Goal: Transaction & Acquisition: Purchase product/service

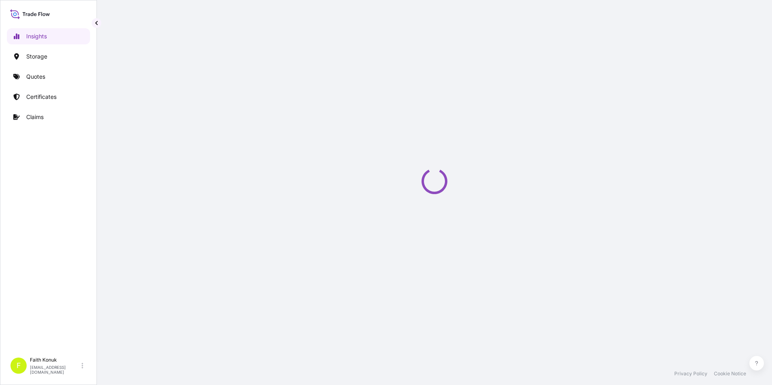
select select "2025"
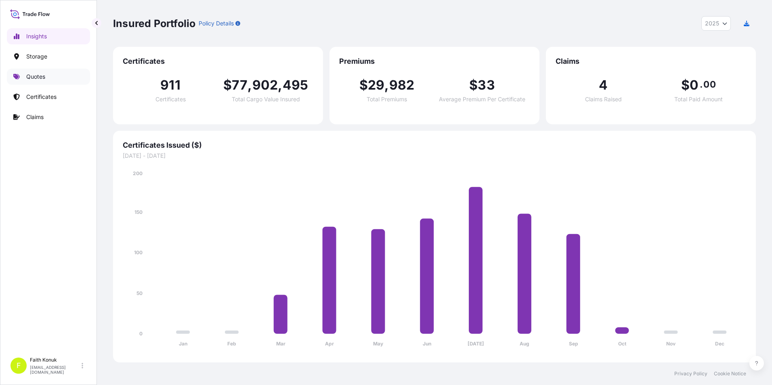
click at [36, 75] on p "Quotes" at bounding box center [35, 77] width 19 height 8
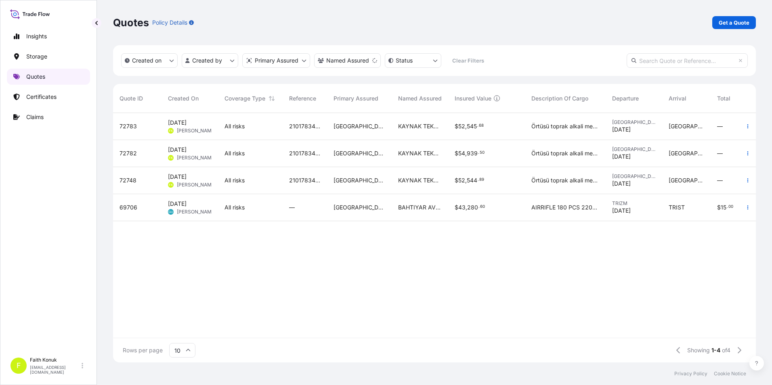
click at [43, 80] on p "Quotes" at bounding box center [35, 77] width 19 height 8
click at [725, 22] on p "Get a Quote" at bounding box center [734, 23] width 31 height 8
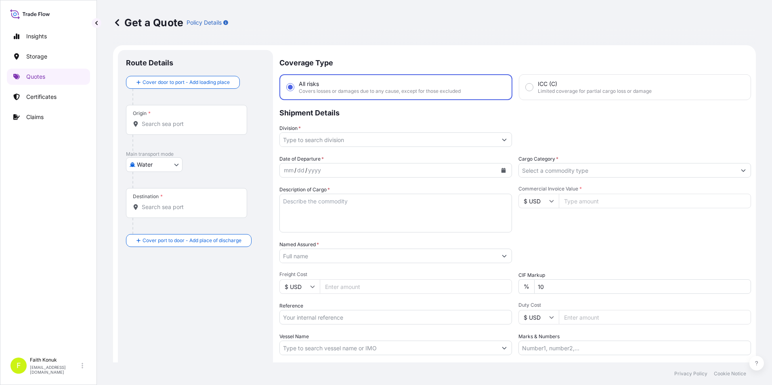
scroll to position [13, 0]
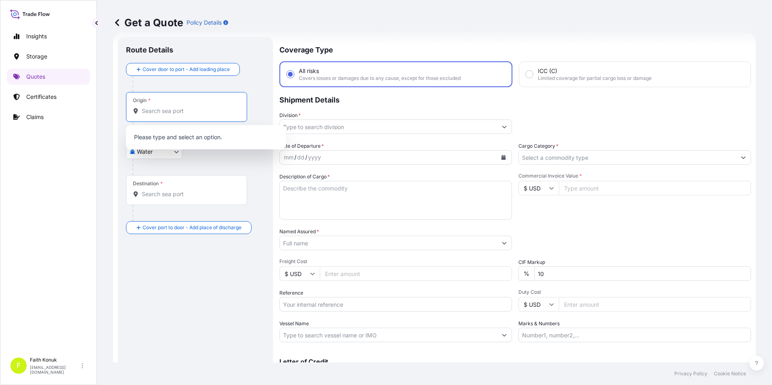
click at [194, 110] on input "Origin *" at bounding box center [189, 111] width 95 height 8
click at [201, 163] on div at bounding box center [198, 167] width 132 height 16
click at [176, 148] on body "0 options available. Insights Storage Quotes Certificates Claims F [PERSON_NAME…" at bounding box center [386, 192] width 772 height 385
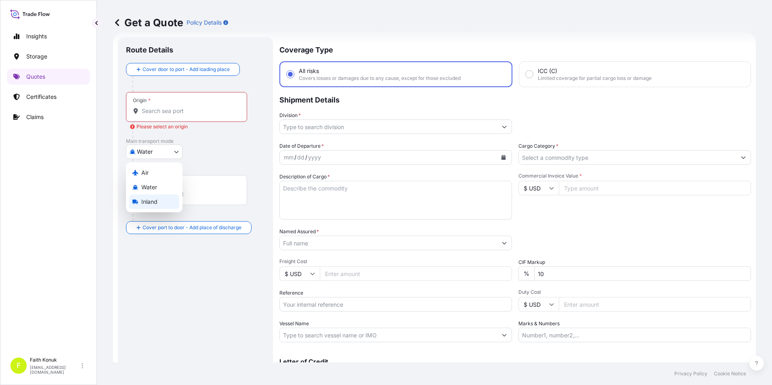
click at [163, 198] on div "Inland" at bounding box center [154, 202] width 50 height 15
select select "Inland"
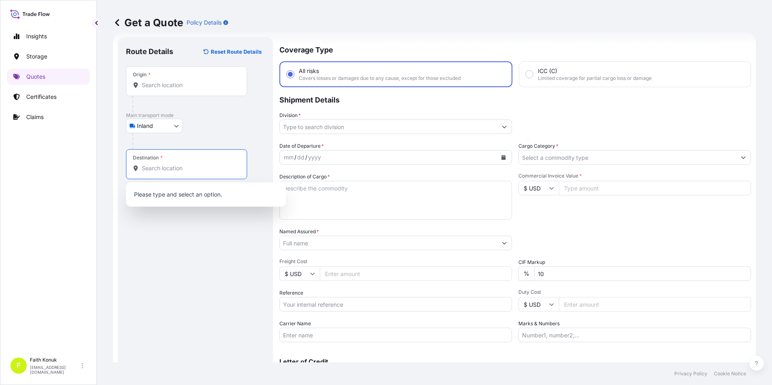
click at [173, 171] on input "Destination *" at bounding box center [189, 168] width 95 height 8
click at [171, 73] on div "Origin *" at bounding box center [186, 81] width 121 height 30
click at [171, 81] on input "Origin *" at bounding box center [189, 85] width 95 height 8
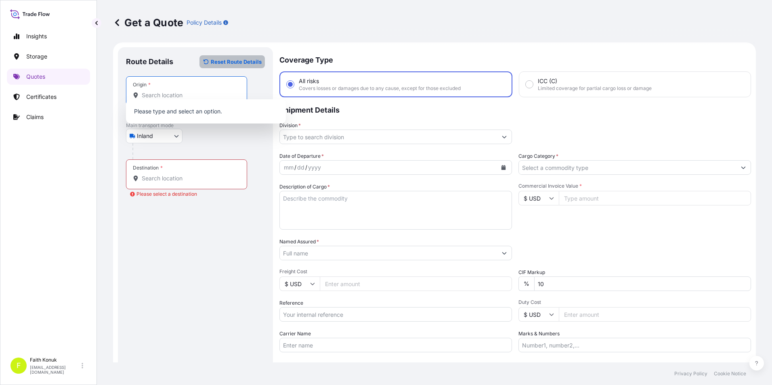
scroll to position [0, 0]
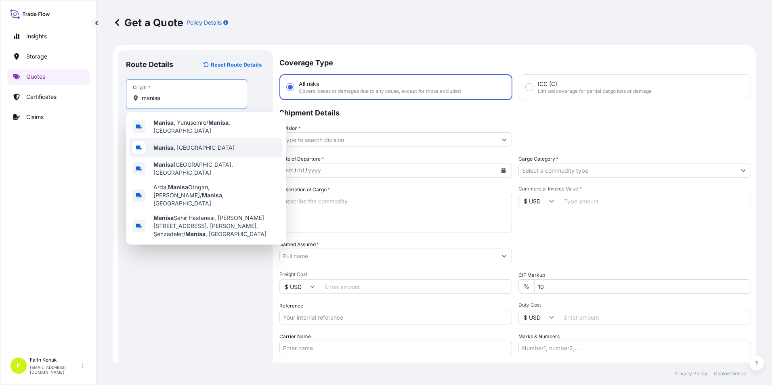
click at [162, 144] on span "[GEOGRAPHIC_DATA] , [GEOGRAPHIC_DATA]" at bounding box center [193, 148] width 81 height 8
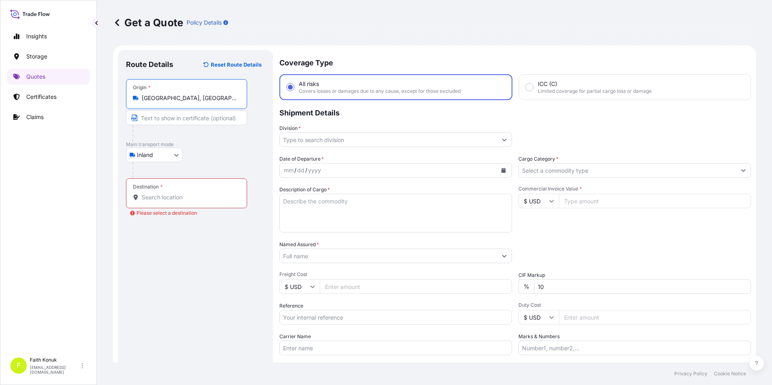
type input "[GEOGRAPHIC_DATA], [GEOGRAPHIC_DATA]"
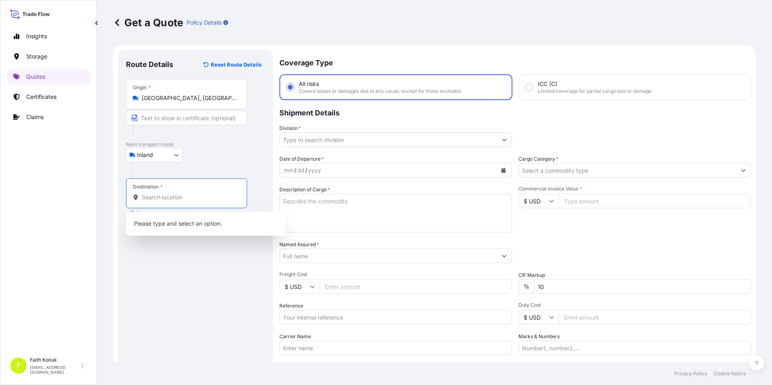
click at [158, 197] on input "Destination * Please select a destination" at bounding box center [189, 197] width 95 height 8
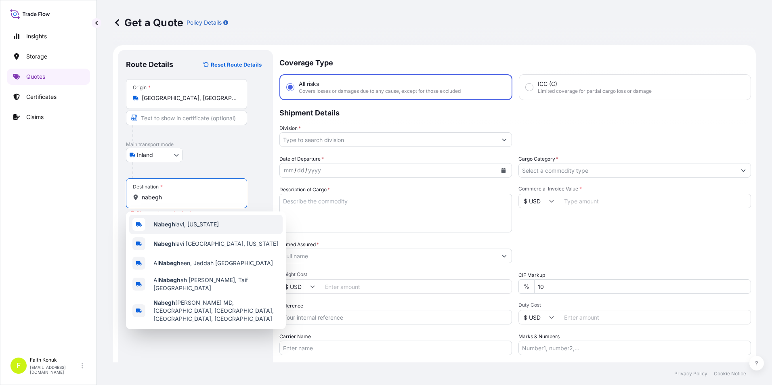
click at [167, 219] on div "[PERSON_NAME], [US_STATE]" at bounding box center [205, 224] width 153 height 19
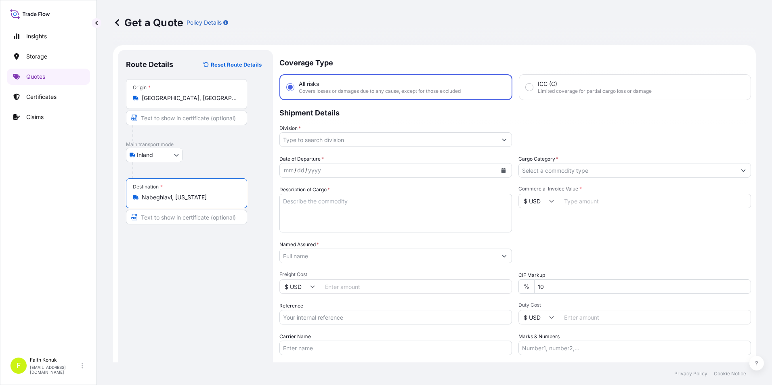
type input "Nabeghlavi, [US_STATE]"
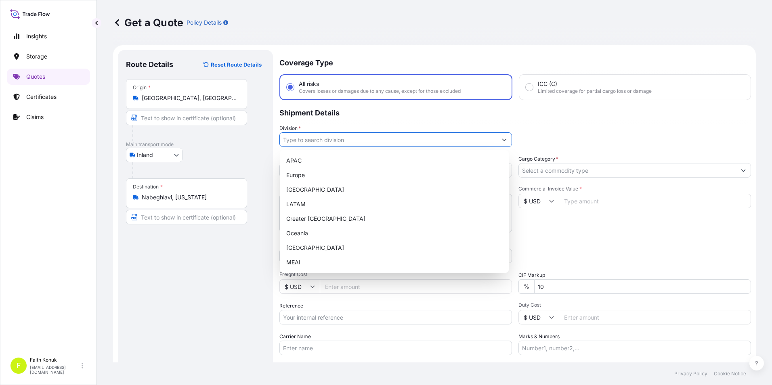
click at [502, 140] on icon "Show suggestions" at bounding box center [504, 139] width 5 height 5
click at [298, 246] on div "[GEOGRAPHIC_DATA]" at bounding box center [394, 248] width 222 height 15
type input "[GEOGRAPHIC_DATA]"
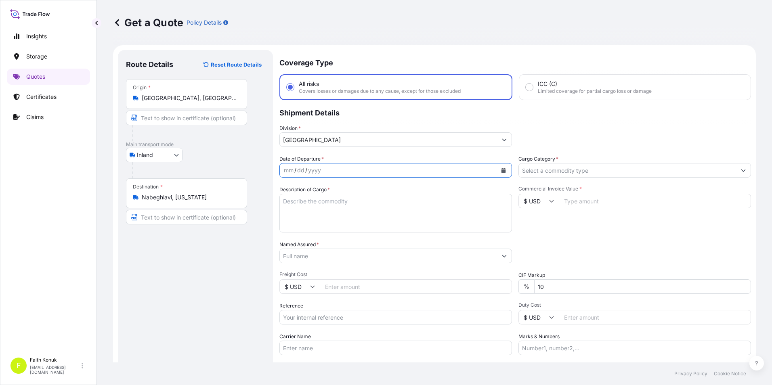
click at [502, 168] on icon "Calendar" at bounding box center [503, 170] width 5 height 5
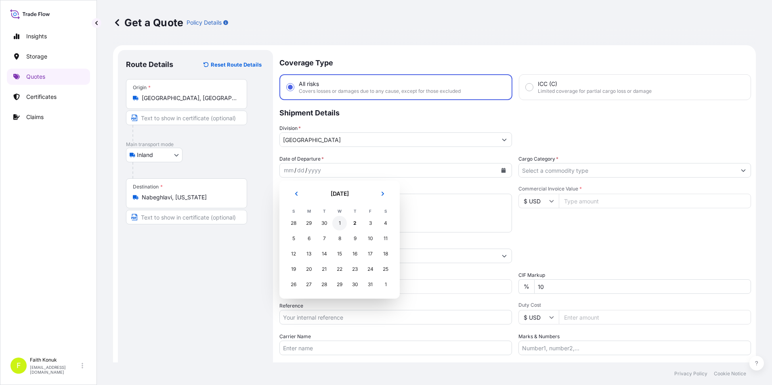
click at [340, 225] on div "1" at bounding box center [339, 223] width 15 height 15
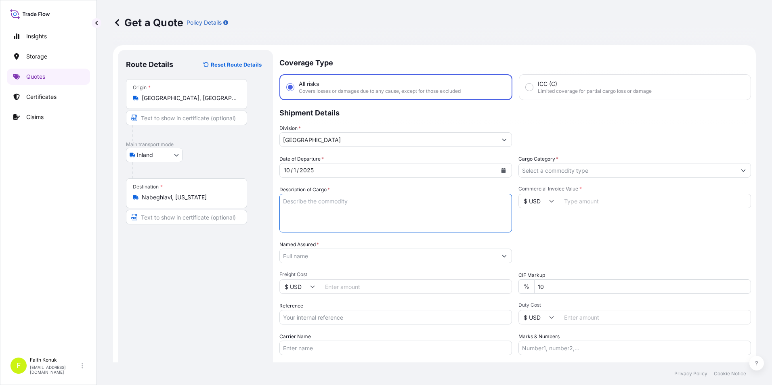
click at [349, 208] on textarea "Description of Cargo *" at bounding box center [395, 213] width 233 height 39
drag, startPoint x: 457, startPoint y: 206, endPoint x: 461, endPoint y: 209, distance: 4.9
click at [457, 205] on textarea "Description of Cargo *" at bounding box center [395, 213] width 233 height 39
paste textarea "CAPS ALUMINIUM EMPTY BEVERAGE CANS 18 KAP - 2.396,93 KG"
click at [291, 224] on textarea "CAPS ALUMINIUM EMPTY BEVERAGE CANS 18 KAP - 2.396,93 KG" at bounding box center [395, 213] width 233 height 39
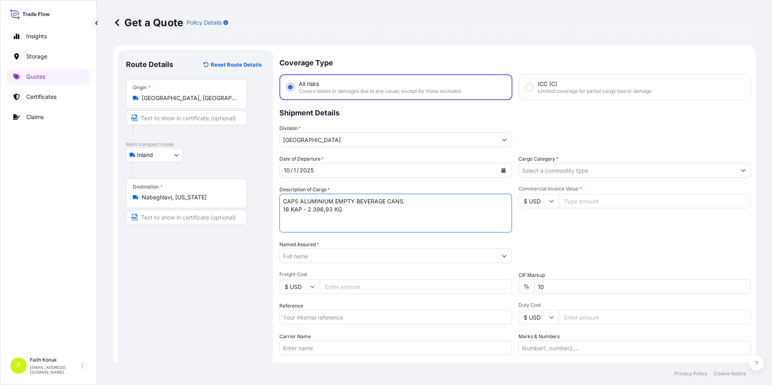
paste textarea "53 K 5547 / 53 K 5548"
type textarea "CAPS ALUMINIUM EMPTY BEVERAGE CANS 18 KAP - 2.396,93 KG 53 K 5547 / 53 K 5548 I…"
click at [395, 254] on input "Named Assured *" at bounding box center [387, 256] width 214 height 15
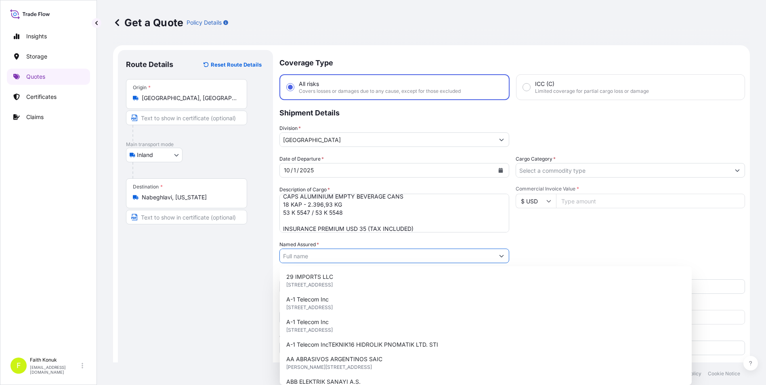
drag, startPoint x: 296, startPoint y: 256, endPoint x: 303, endPoint y: 252, distance: 8.1
click at [296, 256] on input "Named Assured *" at bounding box center [387, 256] width 214 height 15
paste input "Ball Beverage Turkey Paketleme A.S."
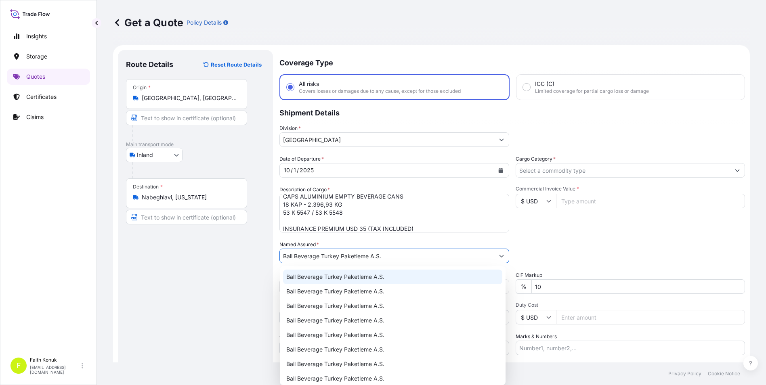
click at [319, 279] on span "Ball Beverage Turkey Paketleme A.S." at bounding box center [335, 277] width 98 height 8
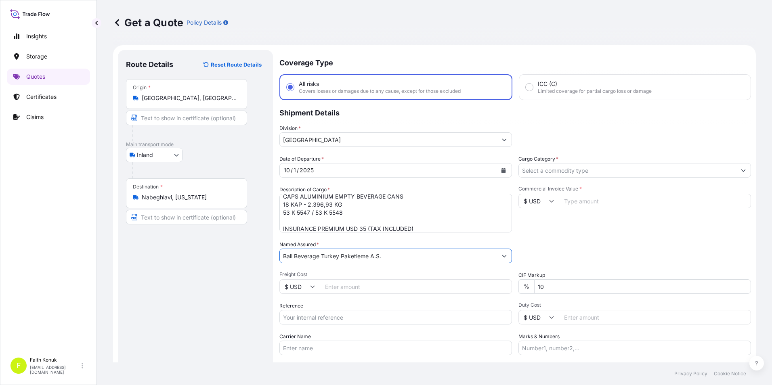
type input "Ball Beverage Turkey Paketleme A.S."
click at [221, 262] on div "Route Details Reset Route Details Place of loading Road / Inland Road / Inland …" at bounding box center [195, 232] width 139 height 349
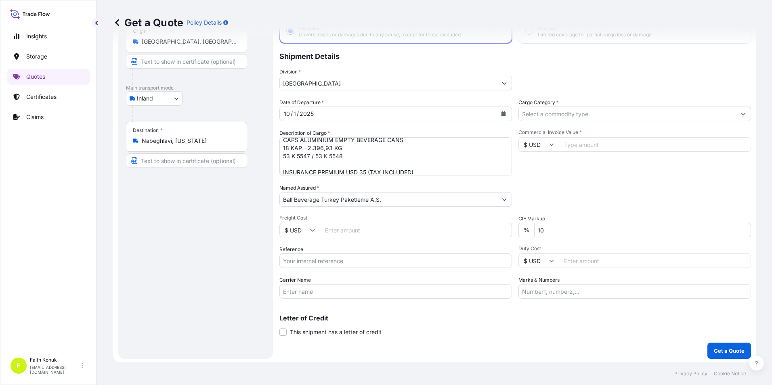
scroll to position [58, 0]
click at [340, 262] on input "Reference" at bounding box center [395, 259] width 233 height 15
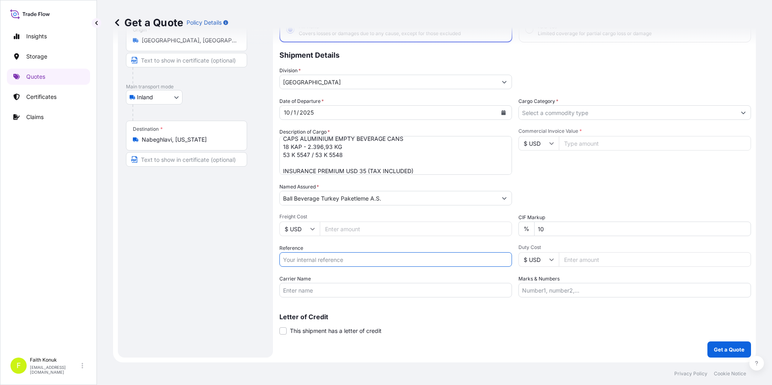
click at [323, 262] on input "Reference" at bounding box center [395, 259] width 233 height 15
paste input "2201783502"
type input "2201783502"
click at [235, 222] on div "Route Details Reset Route Details Place of loading Road / Inland Road / Inland …" at bounding box center [195, 174] width 139 height 349
click at [345, 290] on input "Carrier Name" at bounding box center [395, 290] width 233 height 15
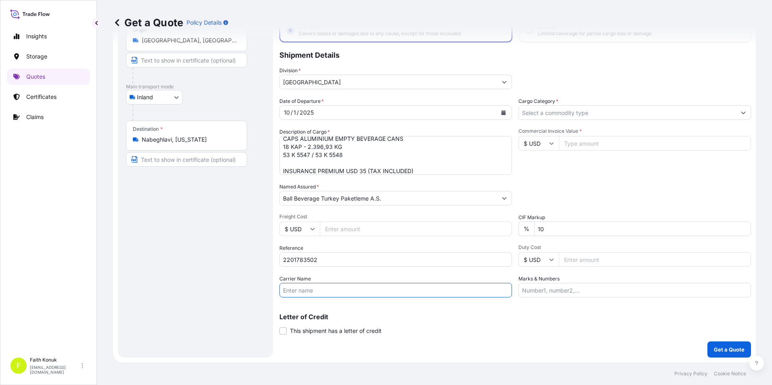
paste input "53 K 5547 / 53 K 5548"
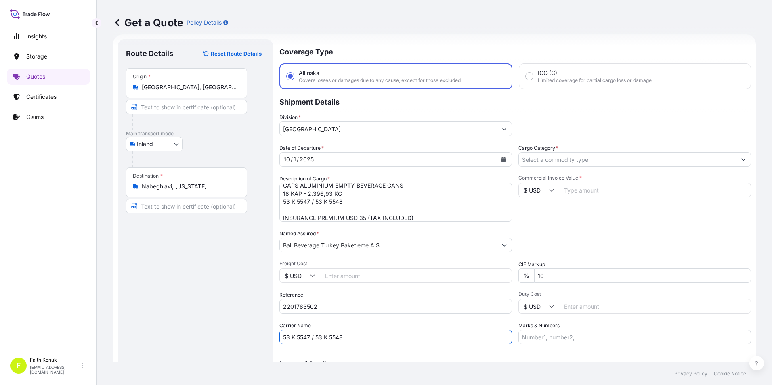
scroll to position [0, 0]
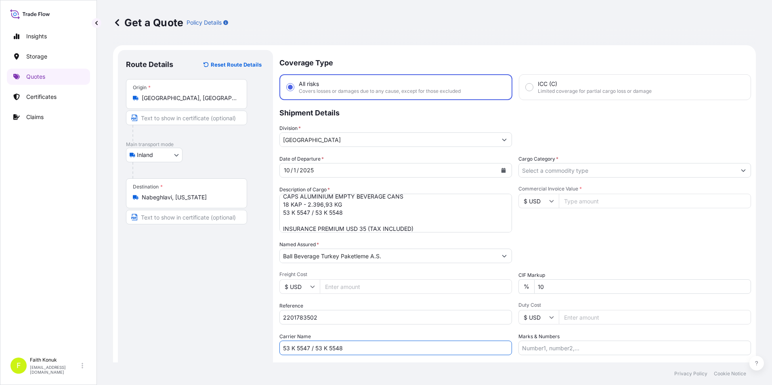
type input "53 K 5547 / 53 K 5548"
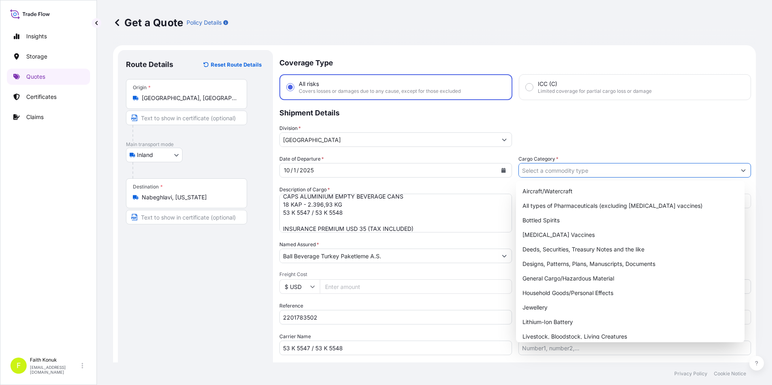
click at [572, 174] on input "Cargo Category *" at bounding box center [627, 170] width 217 height 15
click at [549, 276] on div "General Cargo/Hazardous Material" at bounding box center [630, 278] width 222 height 15
type input "General Cargo/Hazardous Material"
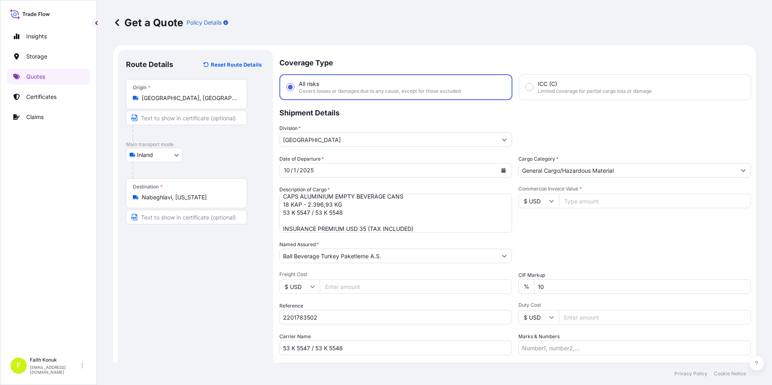
click at [586, 203] on input "Commercial Invoice Value *" at bounding box center [655, 201] width 192 height 15
type input "12148.62"
click at [550, 199] on icon at bounding box center [551, 201] width 5 height 5
click at [541, 222] on div "€ EUR" at bounding box center [536, 223] width 34 height 15
type input "€ EUR"
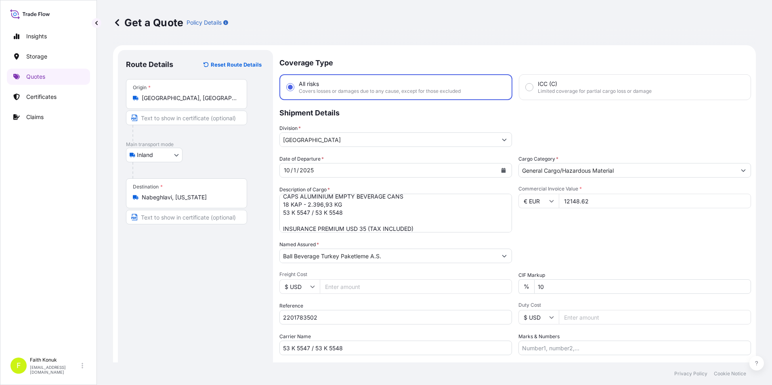
click at [578, 227] on div "Commercial Invoice Value * € EUR 12148.62" at bounding box center [634, 209] width 233 height 47
click at [564, 284] on input "10" at bounding box center [642, 286] width 217 height 15
type input "1"
type input "0"
click at [532, 241] on div "Packing Category Type to search a container mode Please select a primary mode o…" at bounding box center [634, 252] width 233 height 23
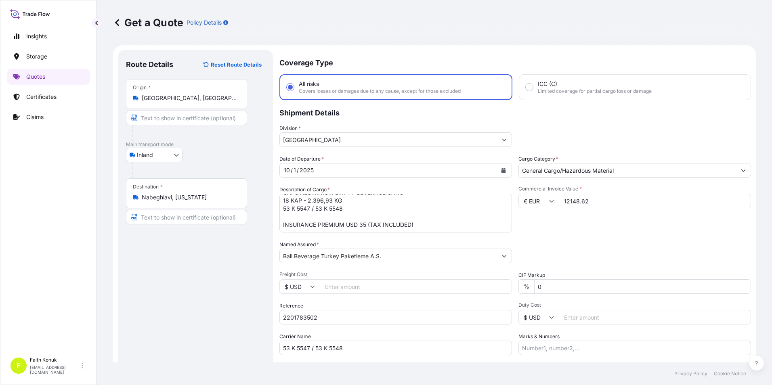
click at [581, 230] on div "Commercial Invoice Value * € EUR 12148.62" at bounding box center [634, 209] width 233 height 47
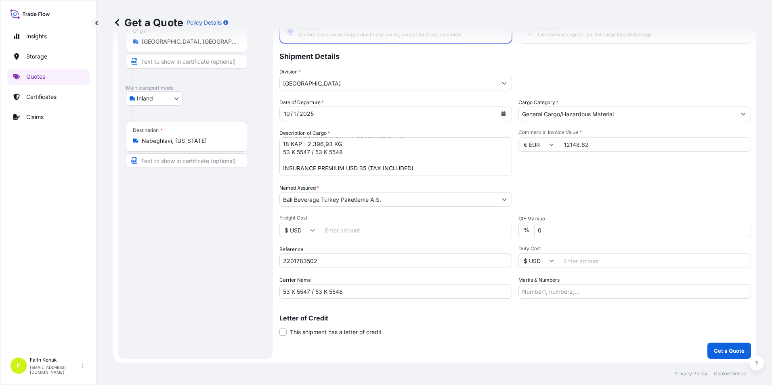
scroll to position [58, 0]
click at [724, 353] on p "Get a Quote" at bounding box center [729, 350] width 31 height 8
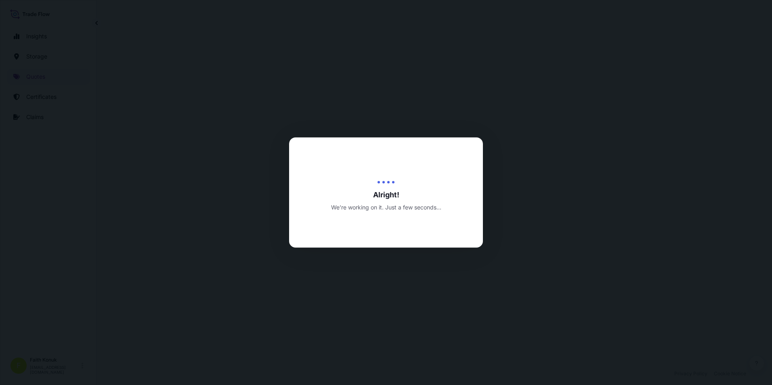
select select "Inland"
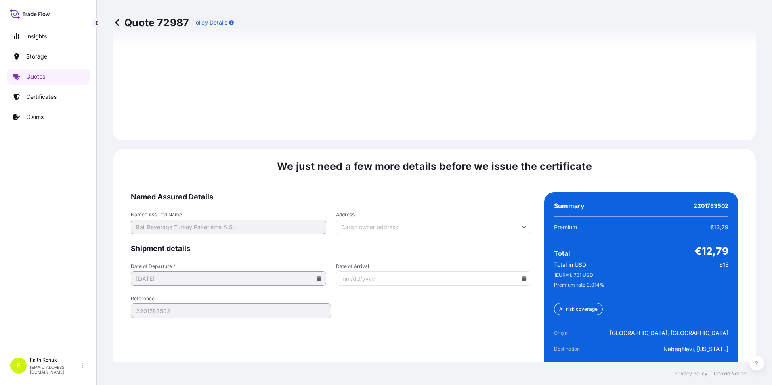
scroll to position [1179, 0]
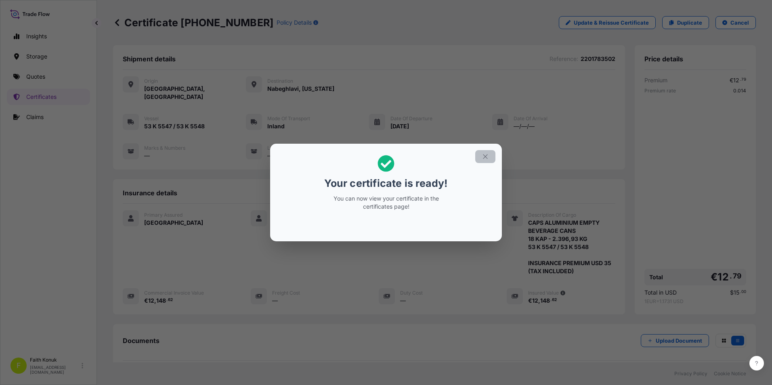
click at [489, 157] on icon "button" at bounding box center [485, 156] width 7 height 7
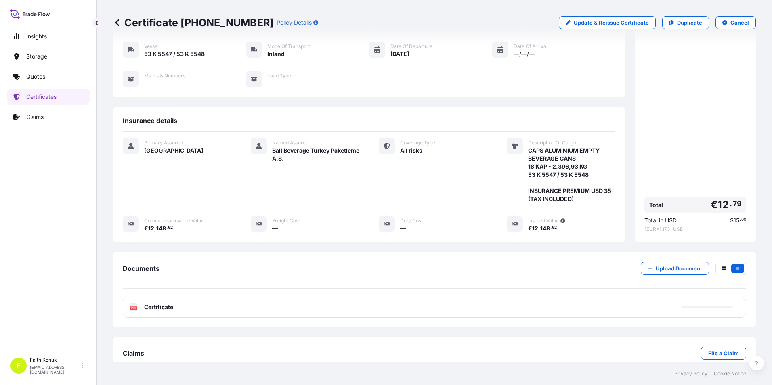
scroll to position [80, 0]
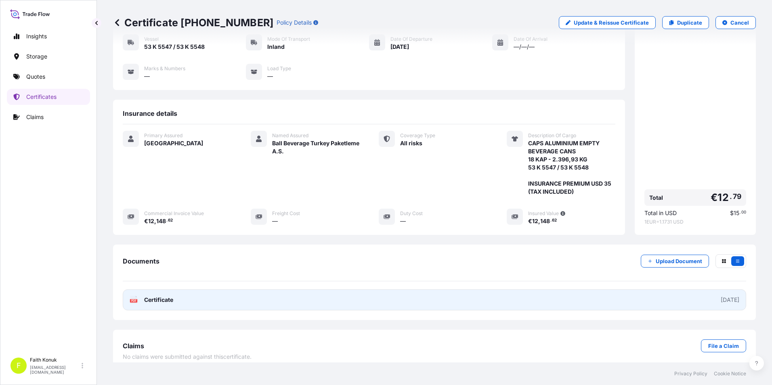
click at [153, 296] on span "Certificate" at bounding box center [158, 300] width 29 height 8
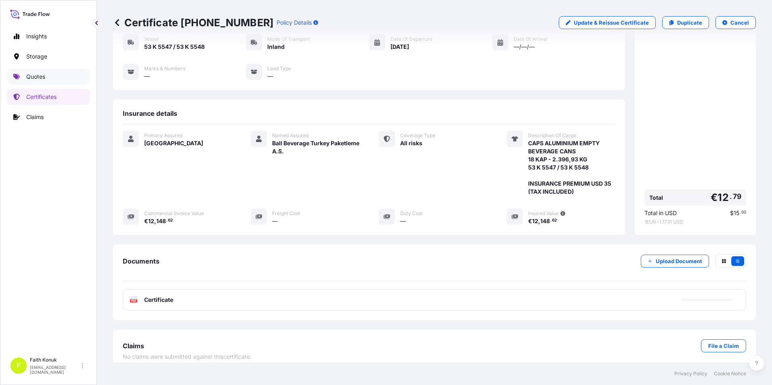
click at [40, 80] on p "Quotes" at bounding box center [35, 77] width 19 height 8
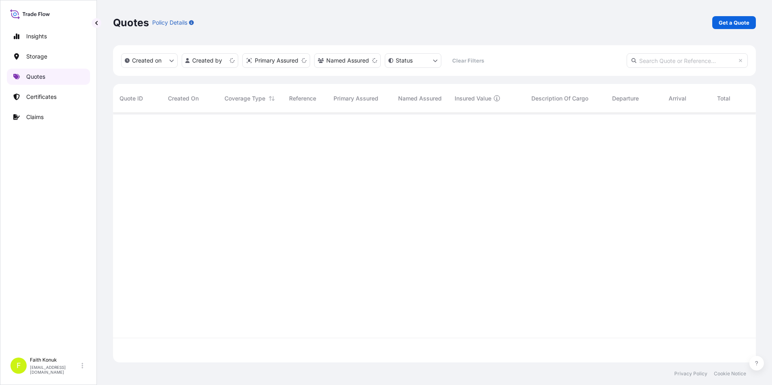
scroll to position [248, 637]
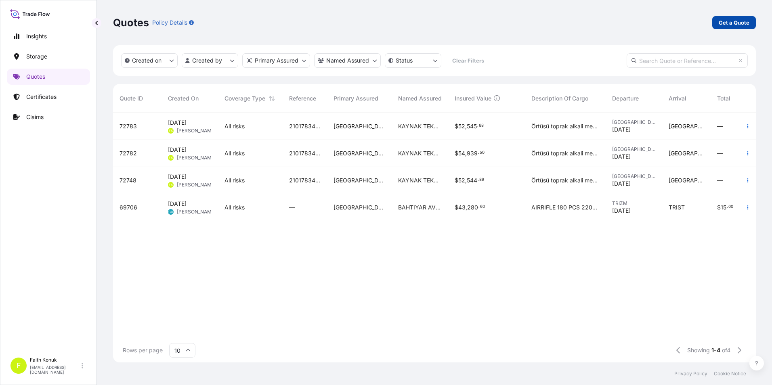
click at [743, 27] on link "Get a Quote" at bounding box center [734, 22] width 44 height 13
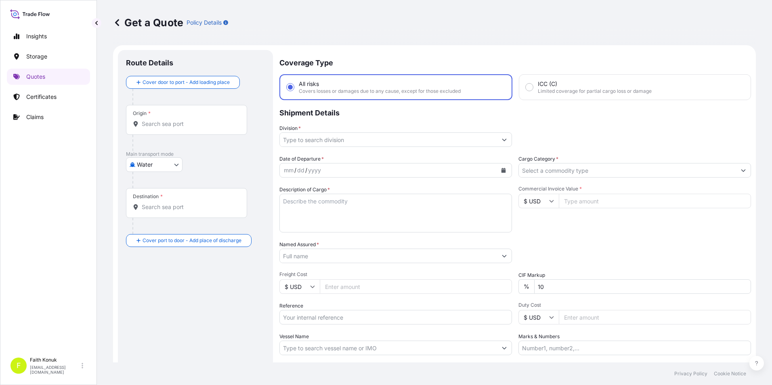
scroll to position [13, 0]
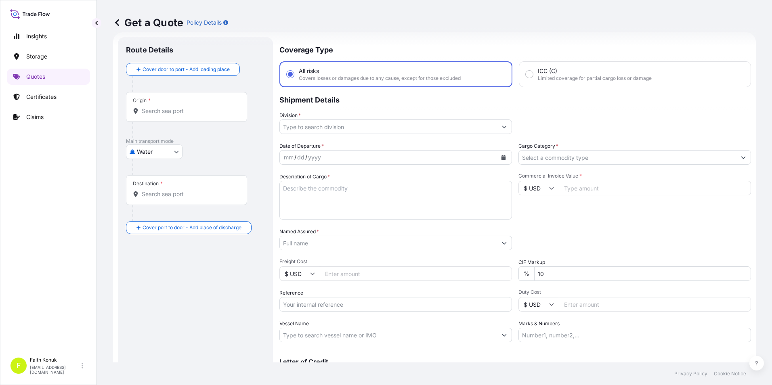
click at [176, 152] on body "Insights Storage Quotes Certificates Claims F [PERSON_NAME] [EMAIL_ADDRESS][DOM…" at bounding box center [386, 192] width 772 height 385
click at [159, 205] on div "Inland" at bounding box center [154, 202] width 50 height 15
select select "Inland"
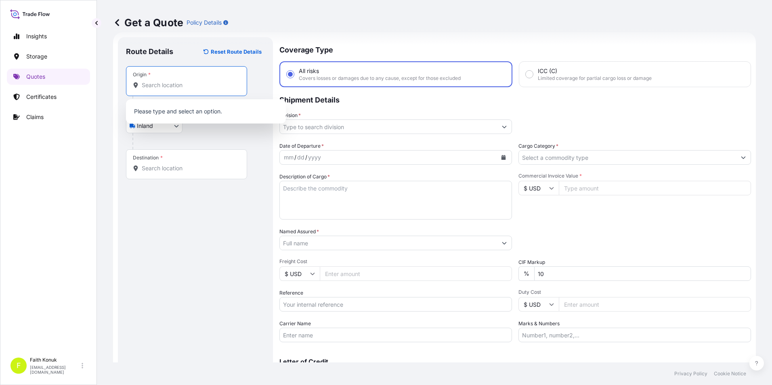
click at [170, 83] on input "Origin *" at bounding box center [189, 85] width 95 height 8
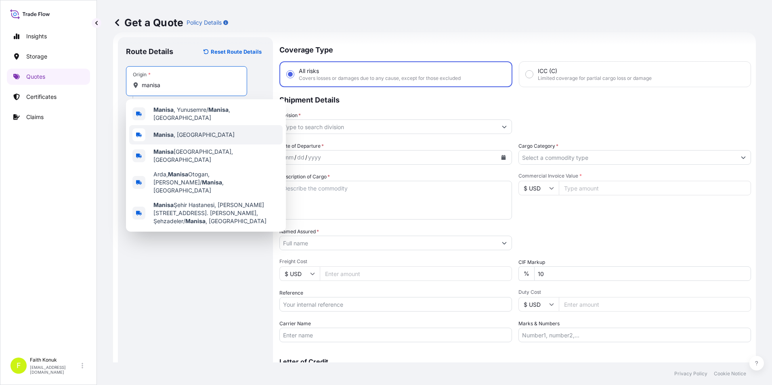
click at [172, 135] on span "[GEOGRAPHIC_DATA] , [GEOGRAPHIC_DATA]" at bounding box center [193, 135] width 81 height 8
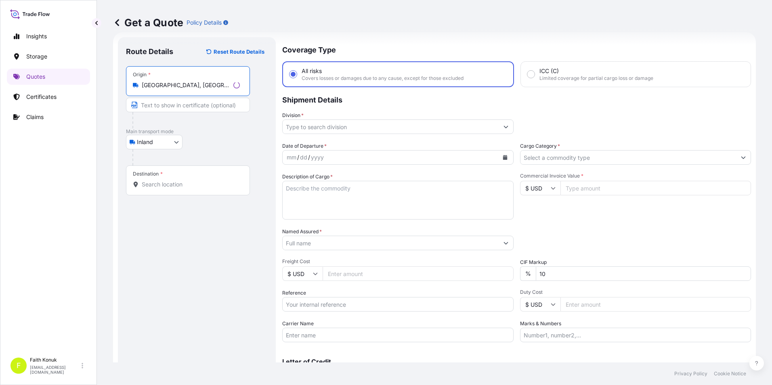
type input "[GEOGRAPHIC_DATA], [GEOGRAPHIC_DATA]"
click at [174, 188] on input "Destination *" at bounding box center [191, 184] width 98 height 8
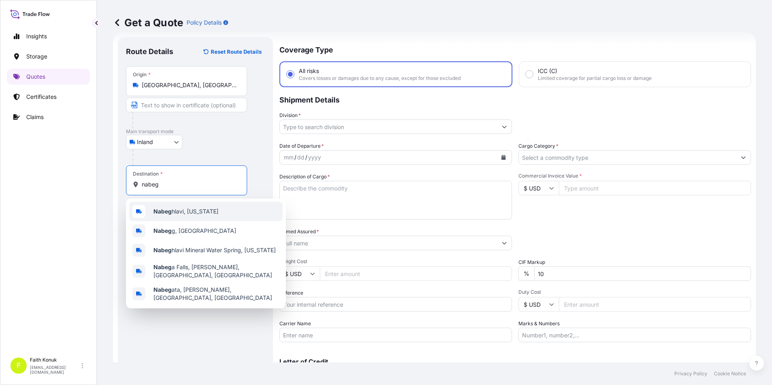
click at [177, 212] on span "Nabeg hlavi, [US_STATE]" at bounding box center [185, 212] width 65 height 8
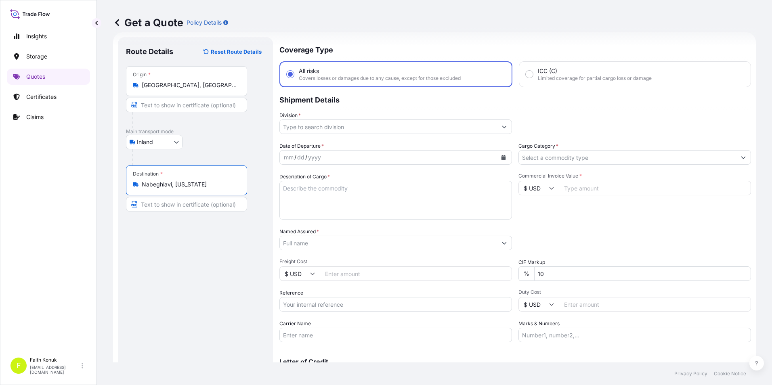
type input "Nabeghlavi, [US_STATE]"
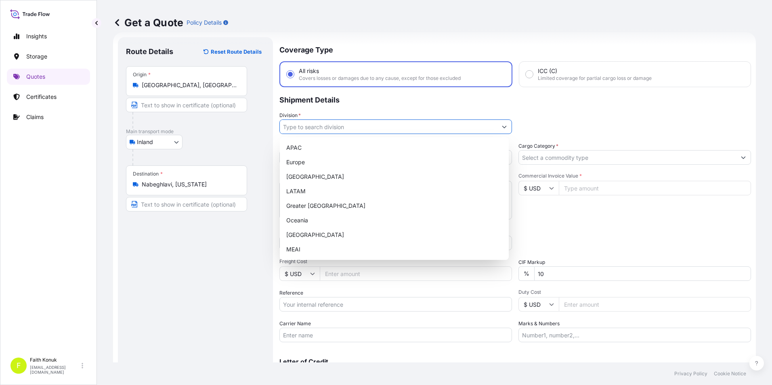
click at [333, 130] on input "Division *" at bounding box center [388, 127] width 217 height 15
click at [308, 233] on div "[GEOGRAPHIC_DATA]" at bounding box center [394, 235] width 222 height 15
type input "[GEOGRAPHIC_DATA]"
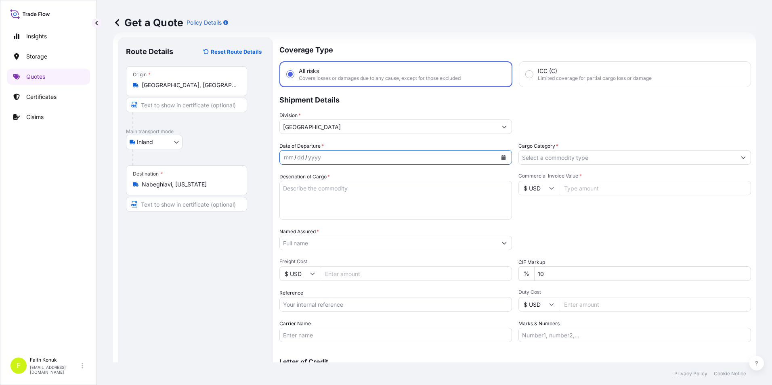
click at [503, 159] on icon "Calendar" at bounding box center [503, 157] width 5 height 5
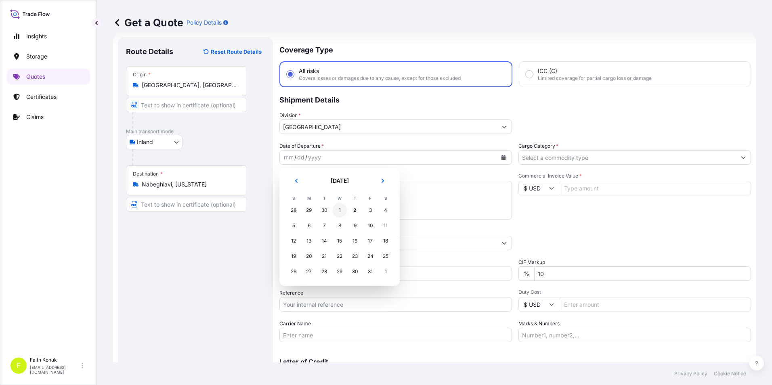
click at [340, 208] on div "1" at bounding box center [339, 210] width 15 height 15
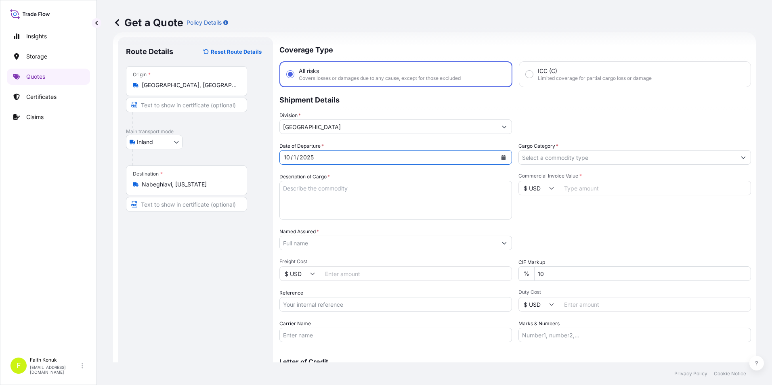
click at [347, 200] on textarea "Description of Cargo *" at bounding box center [395, 200] width 233 height 39
drag, startPoint x: 370, startPoint y: 207, endPoint x: 375, endPoint y: 201, distance: 7.4
click at [370, 207] on textarea "Description of Cargo *" at bounding box center [395, 200] width 233 height 39
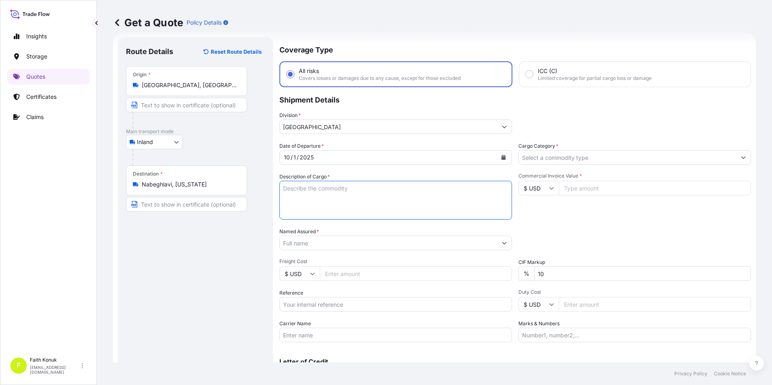
paste textarea "CAPS ALUMINIUM EMPTY BEVERAGE CANS 18 KAP - 2.396,93 KG"
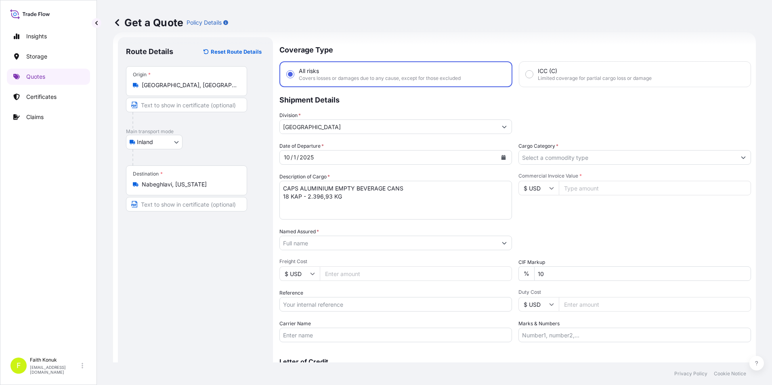
click at [389, 210] on textarea "CAPS ALUMINIUM EMPTY BEVERAGE CANS 18 KAP - 2.396,93 KG" at bounding box center [395, 200] width 233 height 39
paste textarea "08 AAF 012 / 55 EB 594"
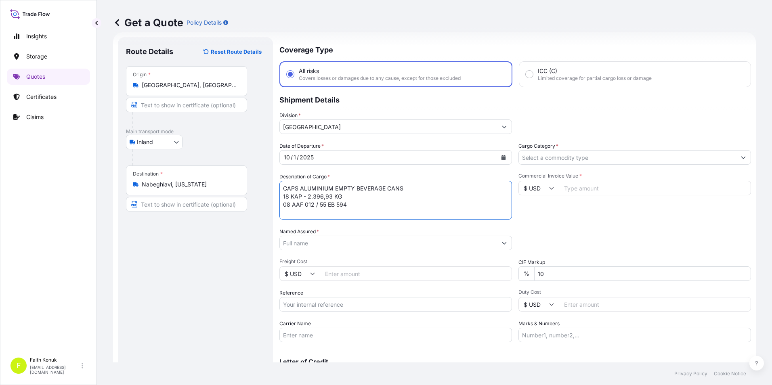
scroll to position [5, 0]
type textarea "CAPS ALUMINIUM EMPTY BEVERAGE CANS 18 KAP - 2.396,93 KG 08 AAF 012 / 55 EB 594 …"
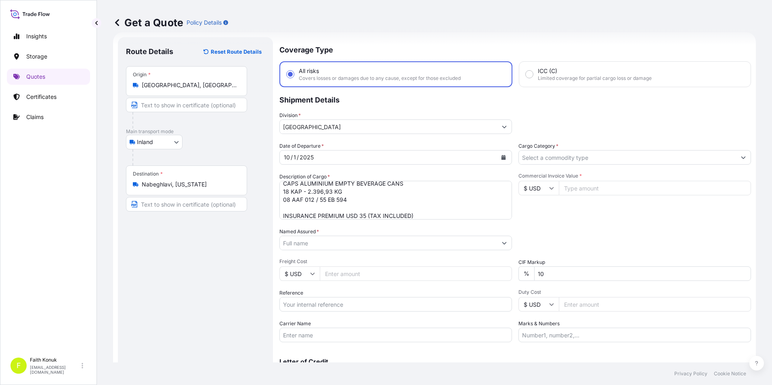
click at [342, 245] on input "Named Assured *" at bounding box center [388, 243] width 217 height 15
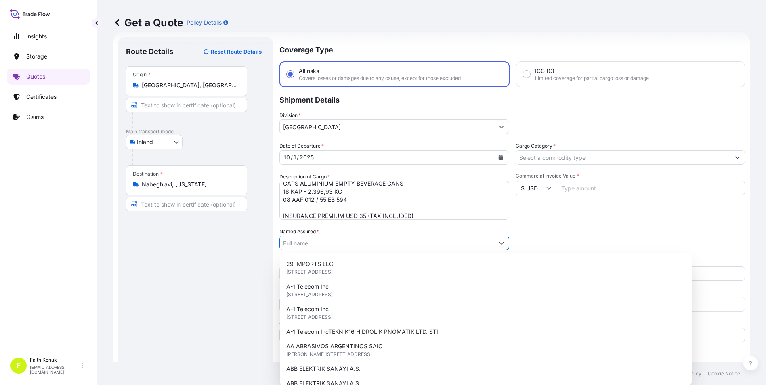
paste input "Ball Beverage Turkey Paketleme A.S."
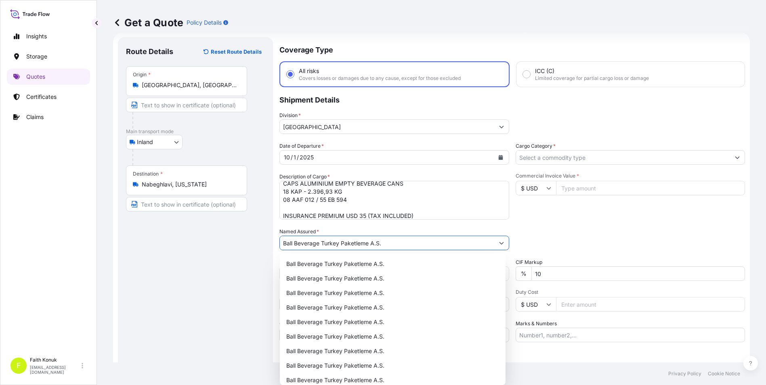
type input "Ball Beverage Turkey Paketleme A.S."
click at [195, 254] on div "Route Details Reset Route Details Place of loading Road / Inland Road / Inland …" at bounding box center [195, 219] width 139 height 349
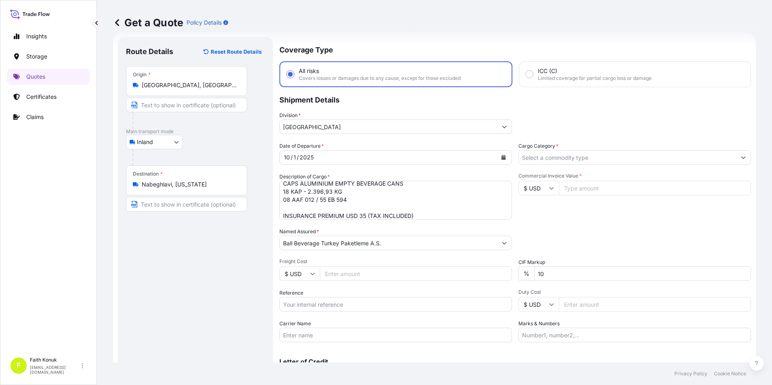
click at [332, 304] on input "Reference" at bounding box center [395, 304] width 233 height 15
drag, startPoint x: 303, startPoint y: 310, endPoint x: 307, endPoint y: 307, distance: 4.7
click at [303, 310] on input "Reference" at bounding box center [395, 304] width 233 height 15
paste input "2201783485"
type input "2201783485"
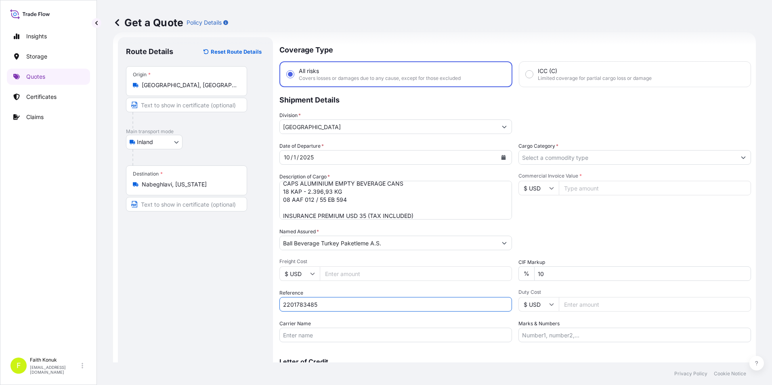
click at [303, 333] on input "Carrier Name" at bounding box center [395, 335] width 233 height 15
click at [321, 343] on div "Coverage Type All risks Covers losses or damages due to any cause, except for t…" at bounding box center [515, 219] width 472 height 365
click at [323, 336] on input "Carrier Name" at bounding box center [395, 335] width 233 height 15
paste input "08 AAF 012 / 55 EB 594"
type input "08 AAF 012 / 55 EB 594"
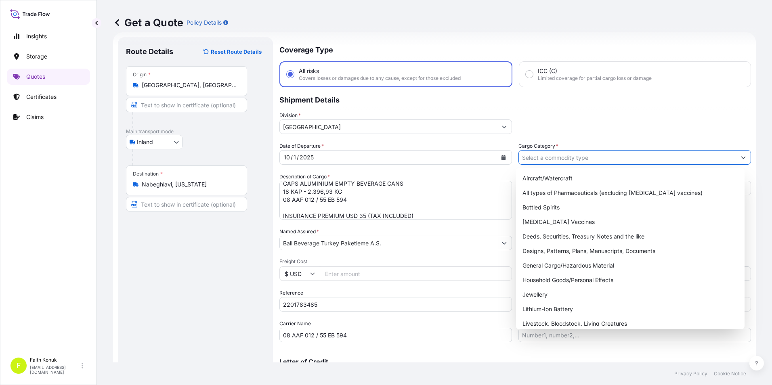
click at [554, 163] on input "Cargo Category *" at bounding box center [627, 157] width 217 height 15
click at [553, 265] on div "General Cargo/Hazardous Material" at bounding box center [630, 265] width 222 height 15
type input "General Cargo/Hazardous Material"
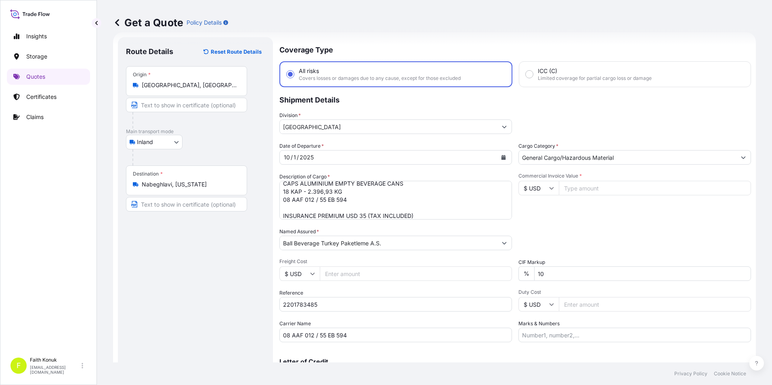
click at [577, 187] on input "Commercial Invoice Value *" at bounding box center [655, 188] width 192 height 15
click at [546, 191] on input "$ USD" at bounding box center [538, 188] width 40 height 15
click at [534, 208] on div "€ EUR" at bounding box center [536, 210] width 34 height 15
type input "€ EUR"
drag, startPoint x: 571, startPoint y: 185, endPoint x: 566, endPoint y: 185, distance: 5.3
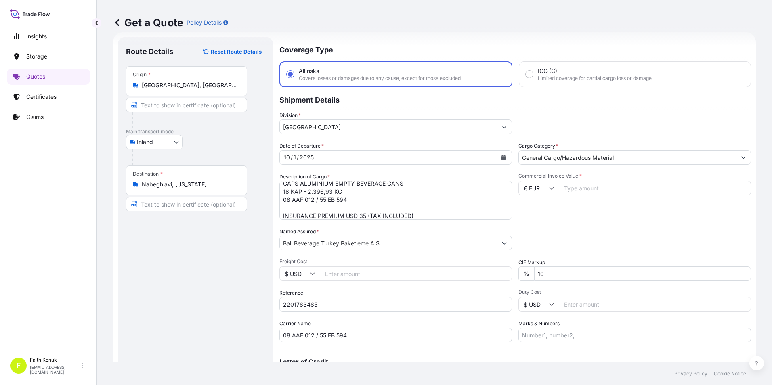
click at [568, 186] on input "Commercial Invoice Value *" at bounding box center [655, 188] width 192 height 15
type input "12148.62"
drag, startPoint x: 579, startPoint y: 217, endPoint x: 560, endPoint y: 218, distance: 19.0
click at [573, 217] on div "Commercial Invoice Value * € EUR 12148.62" at bounding box center [634, 196] width 233 height 47
drag, startPoint x: 561, startPoint y: 274, endPoint x: 535, endPoint y: 275, distance: 26.7
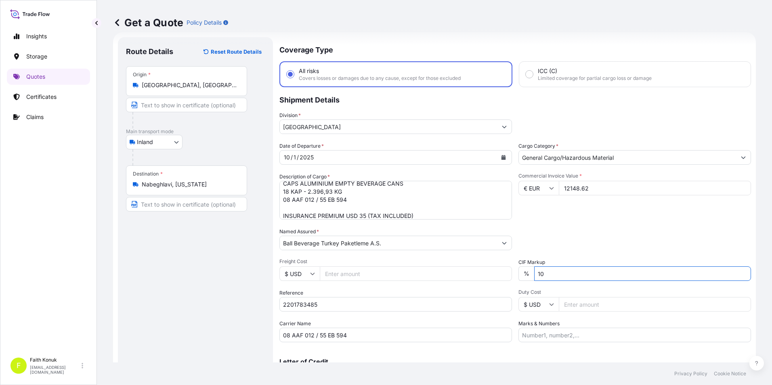
click at [550, 273] on input "10" at bounding box center [642, 273] width 217 height 15
type input "1"
type input "0"
drag, startPoint x: 570, startPoint y: 216, endPoint x: 561, endPoint y: 220, distance: 9.8
click at [569, 216] on div "Commercial Invoice Value * € EUR 12148.62" at bounding box center [634, 196] width 233 height 47
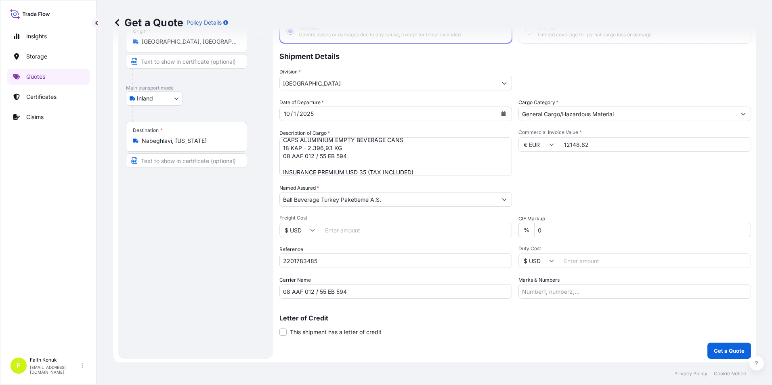
scroll to position [58, 0]
click at [727, 348] on p "Get a Quote" at bounding box center [729, 350] width 31 height 8
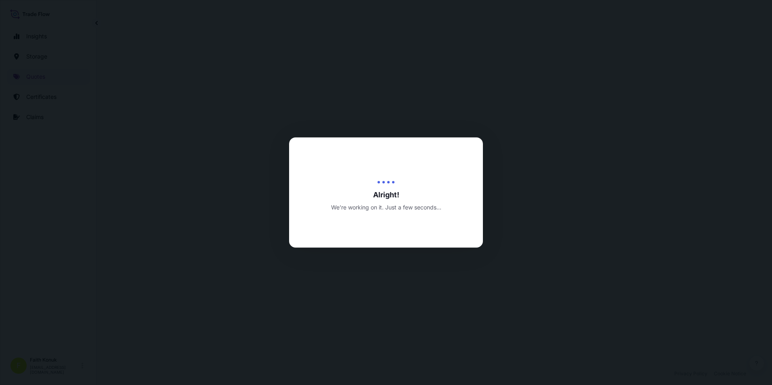
select select "Inland"
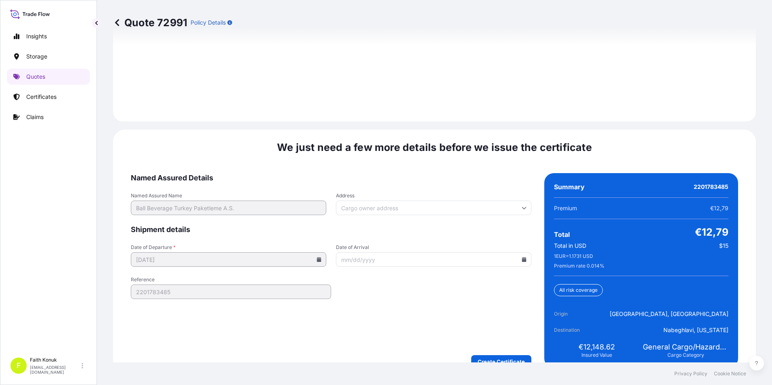
scroll to position [1179, 0]
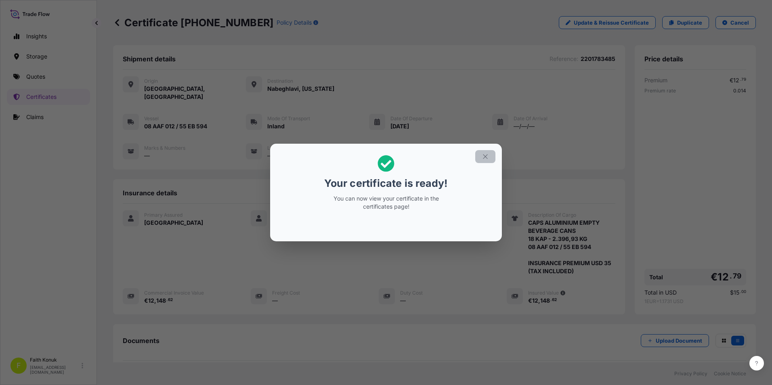
click at [482, 159] on icon "button" at bounding box center [485, 156] width 7 height 7
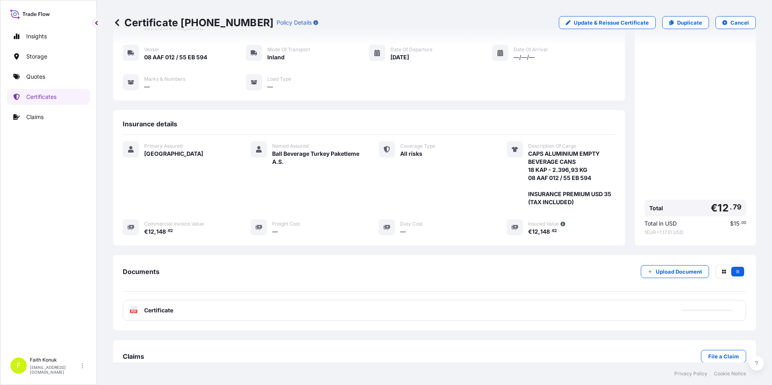
scroll to position [80, 0]
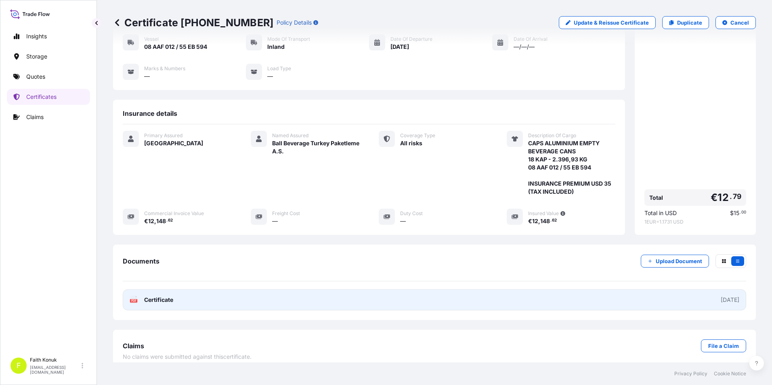
click at [170, 296] on span "Certificate" at bounding box center [158, 300] width 29 height 8
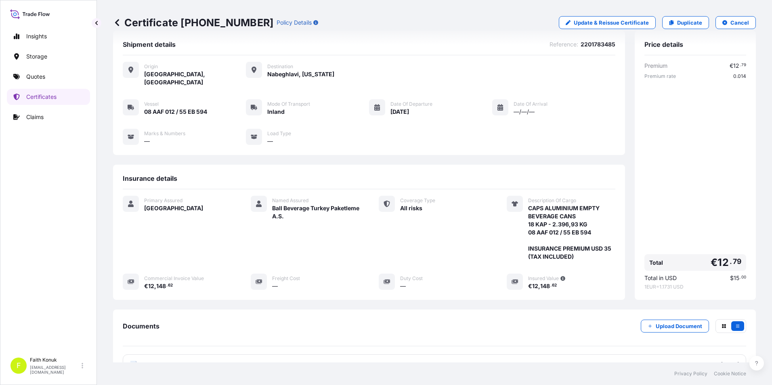
scroll to position [0, 0]
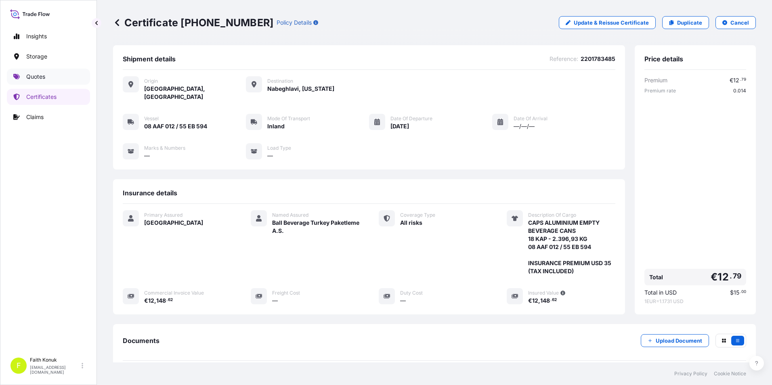
click at [50, 76] on link "Quotes" at bounding box center [48, 77] width 83 height 16
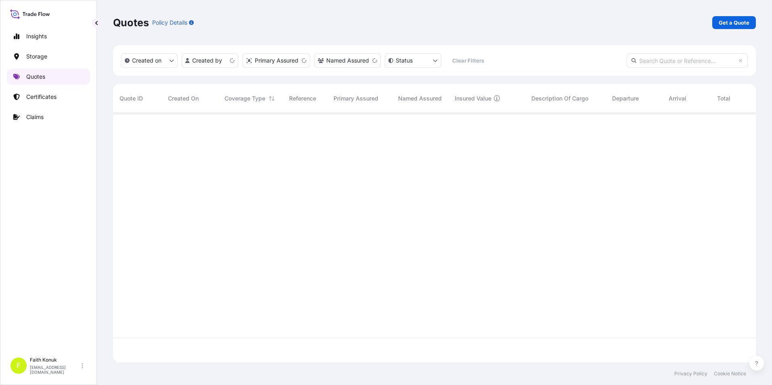
scroll to position [248, 637]
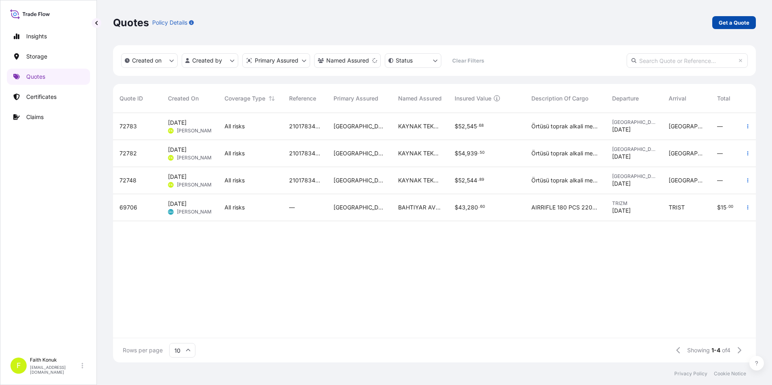
click at [738, 23] on p "Get a Quote" at bounding box center [734, 23] width 31 height 8
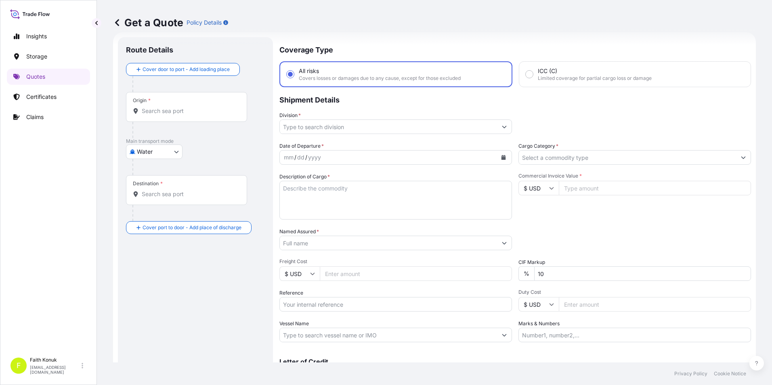
click at [178, 151] on body "Insights Storage Quotes Certificates Claims F [PERSON_NAME] [EMAIL_ADDRESS][DOM…" at bounding box center [386, 192] width 772 height 385
click at [151, 206] on span "Inland" at bounding box center [149, 202] width 16 height 8
select select "Inland"
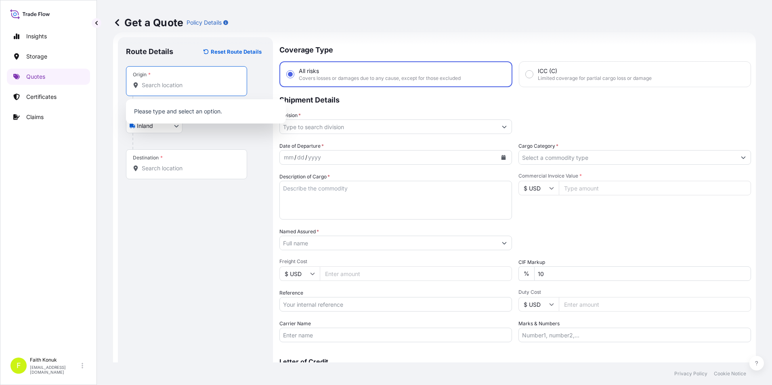
click at [172, 86] on input "Origin *" at bounding box center [189, 85] width 95 height 8
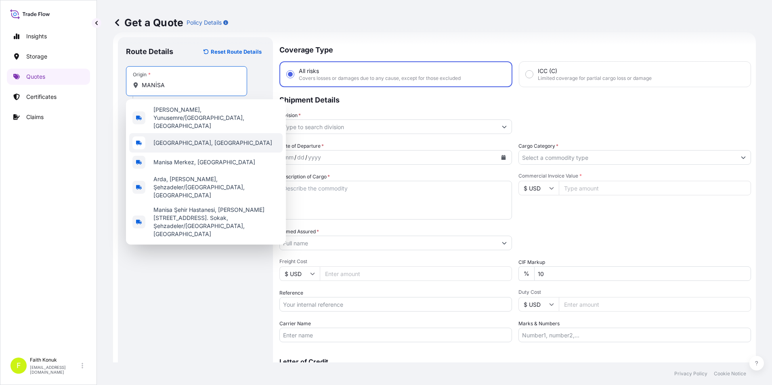
click at [201, 133] on div "[GEOGRAPHIC_DATA], [GEOGRAPHIC_DATA]" at bounding box center [205, 142] width 153 height 19
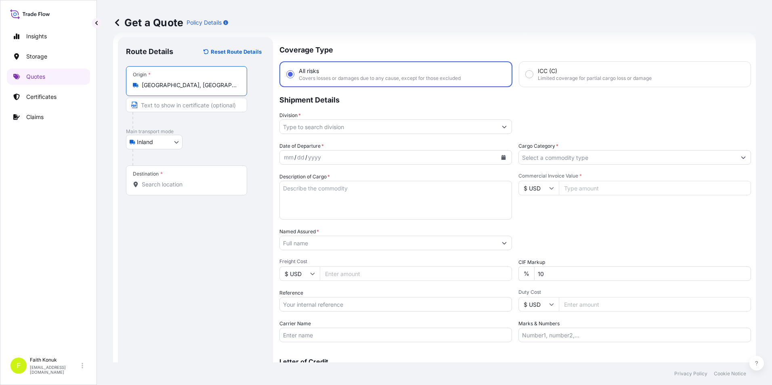
type input "[GEOGRAPHIC_DATA], [GEOGRAPHIC_DATA]"
click at [188, 180] on div "Destination *" at bounding box center [186, 181] width 121 height 30
click at [188, 180] on input "Destination *" at bounding box center [189, 184] width 95 height 8
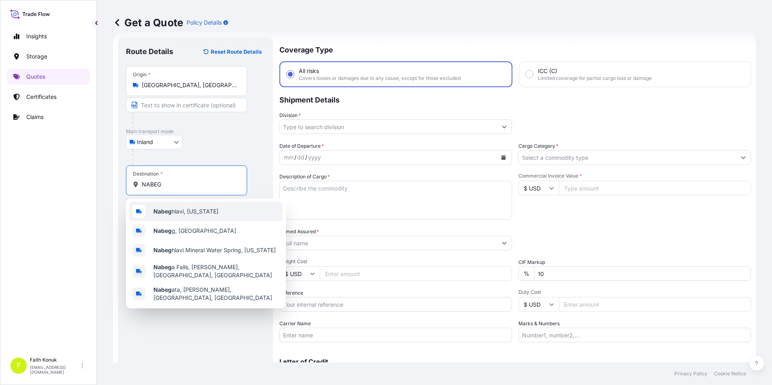
click at [185, 214] on span "Nabeg hlavi, [US_STATE]" at bounding box center [185, 212] width 65 height 8
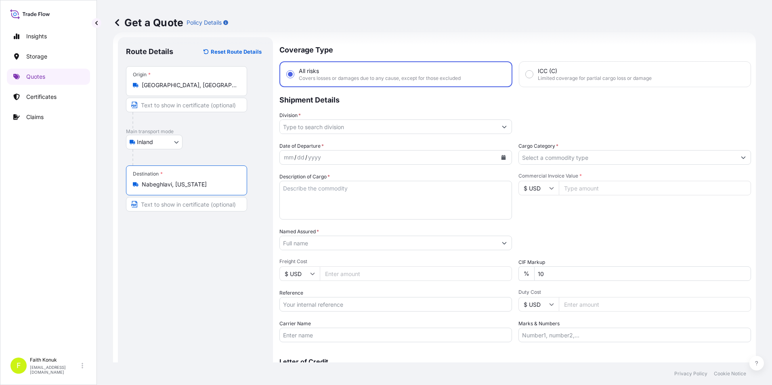
type input "Nabeghlavi, [US_STATE]"
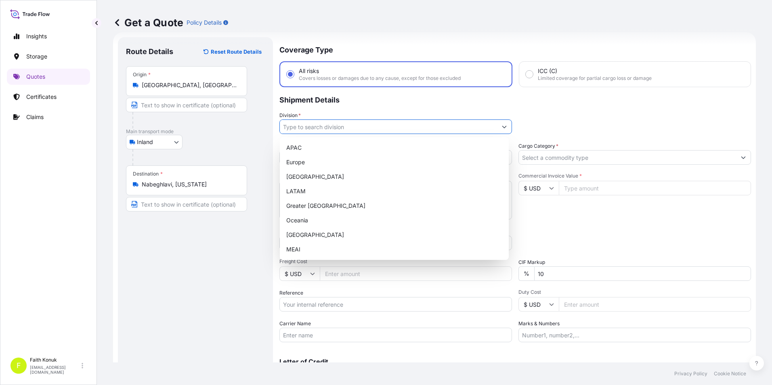
click at [506, 127] on button "Show suggestions" at bounding box center [504, 127] width 15 height 15
click at [304, 231] on div "[GEOGRAPHIC_DATA]" at bounding box center [394, 235] width 222 height 15
type input "[GEOGRAPHIC_DATA]"
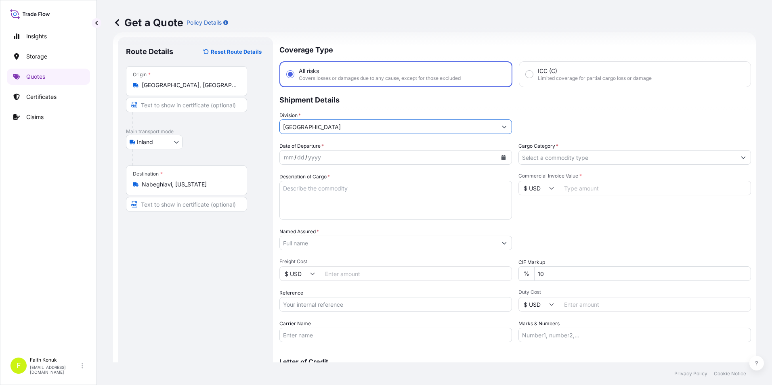
click at [501, 159] on icon "Calendar" at bounding box center [503, 157] width 4 height 5
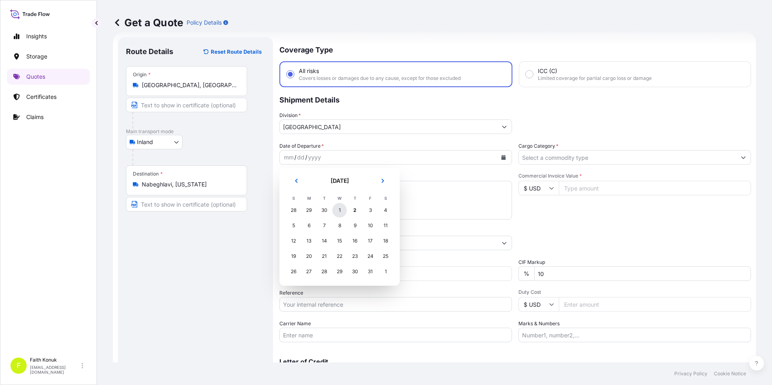
click at [340, 211] on div "1" at bounding box center [339, 210] width 15 height 15
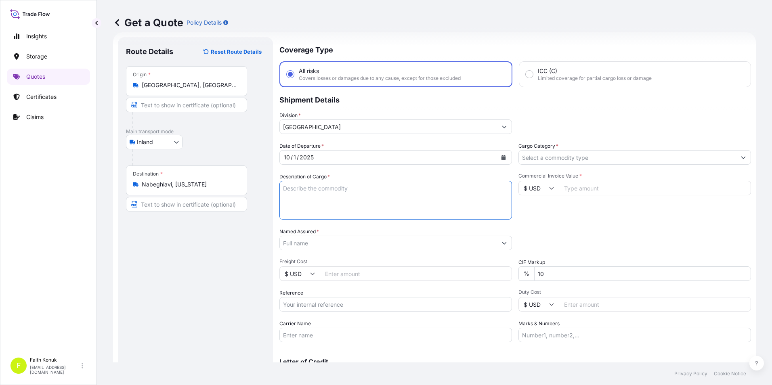
click at [414, 203] on textarea "Description of Cargo *" at bounding box center [395, 200] width 233 height 39
click at [350, 190] on textarea "Description of Cargo *" at bounding box center [395, 200] width 233 height 39
paste textarea "CAPS ALUMINIUM EMPTY BEVERAGE CANS 18 KAP - 2.396,93 KG"
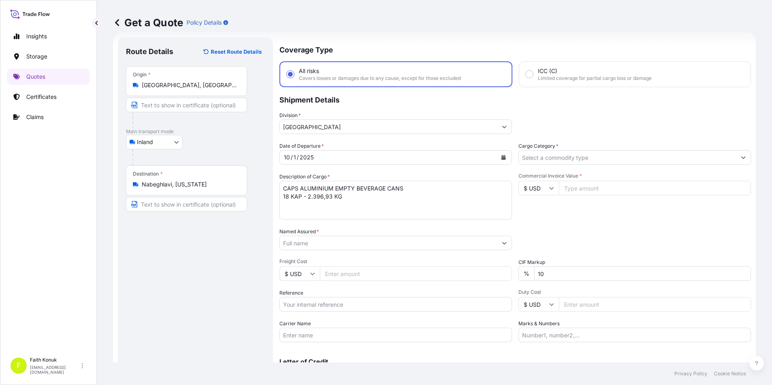
click at [323, 195] on textarea "CAPS ALUMINIUM EMPTY BEVERAGE CANS 18 KAP - 2.396,93 KG" at bounding box center [395, 200] width 233 height 39
click at [345, 201] on textarea "CAPS ALUMINIUM EMPTY BEVERAGE CANS 18 KAP - 2.396,93 KG" at bounding box center [395, 200] width 233 height 39
paste textarea "53 EL 480 / 53 ACM 517"
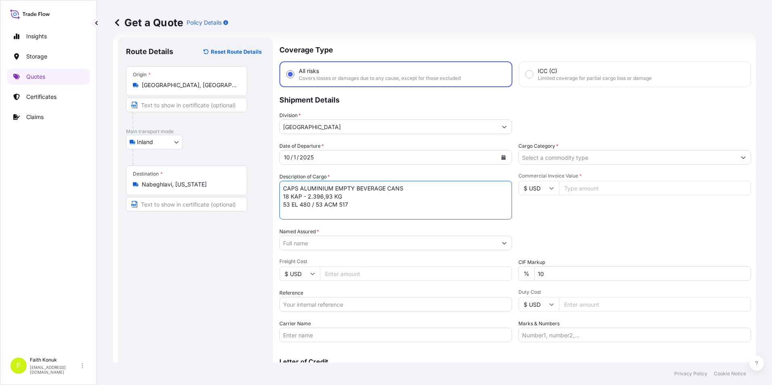
scroll to position [5, 0]
type textarea "CAPS ALUMINIUM EMPTY BEVERAGE CANS 18 KAP - 2.396,93 KG 53 EL 480 / 53 ACM 517 …"
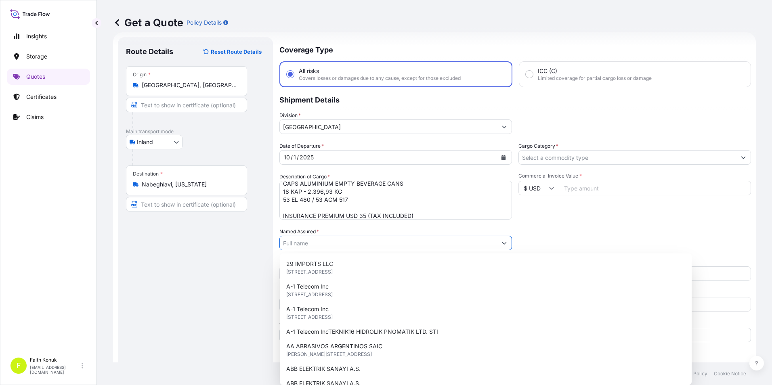
click at [327, 238] on input "Named Assured *" at bounding box center [388, 243] width 217 height 15
paste input "Ball Beverage Turkey Paketleme A.S."
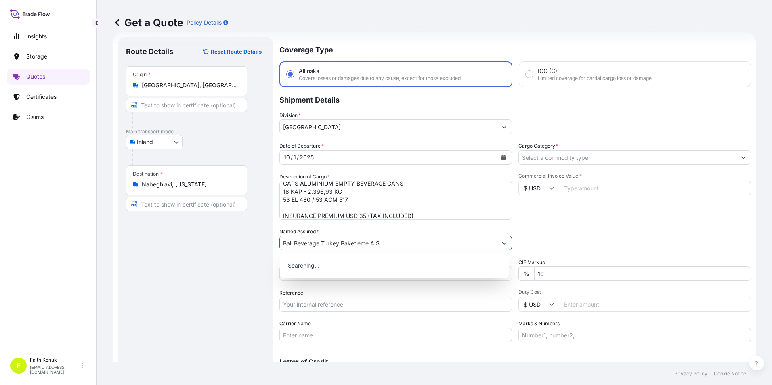
type input "Ball Beverage Turkey Paketleme A.S."
click at [222, 246] on div "Route Details Reset Route Details Place of loading Road / Inland Road / Inland …" at bounding box center [195, 219] width 139 height 349
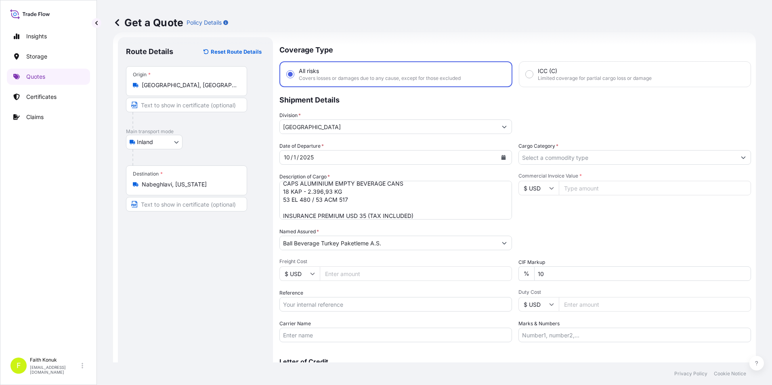
click at [346, 305] on input "Reference" at bounding box center [395, 304] width 233 height 15
click at [305, 301] on input "Reference" at bounding box center [395, 304] width 233 height 15
paste input "2201783498"
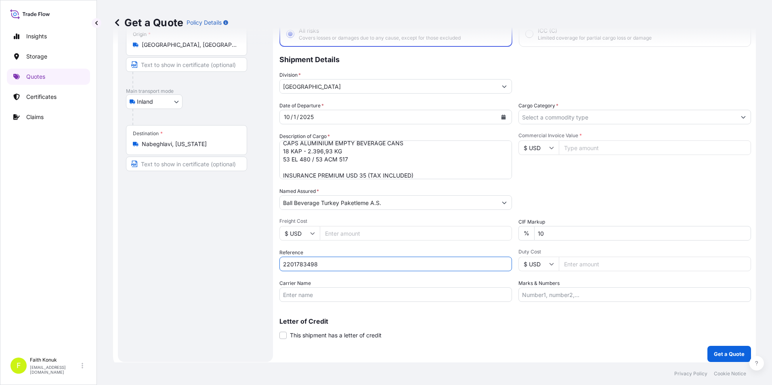
type input "2201783498"
click at [304, 298] on input "Carrier Name" at bounding box center [395, 294] width 233 height 15
click at [334, 294] on input "Carrier Name" at bounding box center [395, 294] width 233 height 15
paste input "53 EL 480 / 53 ACM 517"
type input "53 EL 480 / 53 ACM 517"
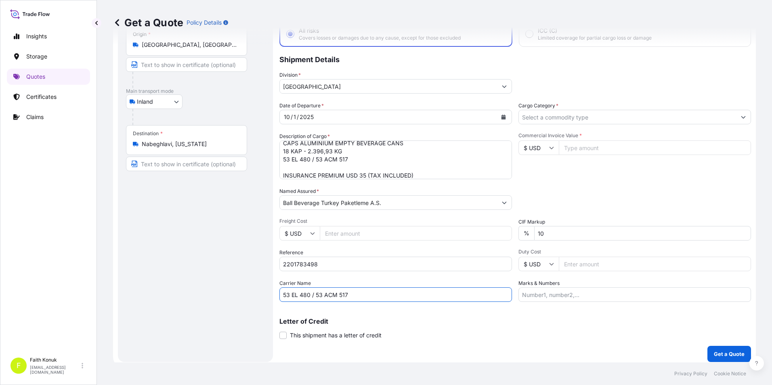
click at [608, 117] on input "Cargo Category *" at bounding box center [627, 117] width 217 height 15
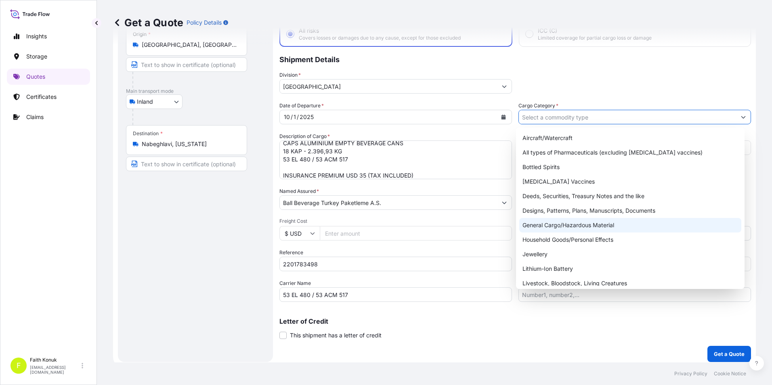
click at [553, 224] on div "General Cargo/Hazardous Material" at bounding box center [630, 225] width 222 height 15
type input "General Cargo/Hazardous Material"
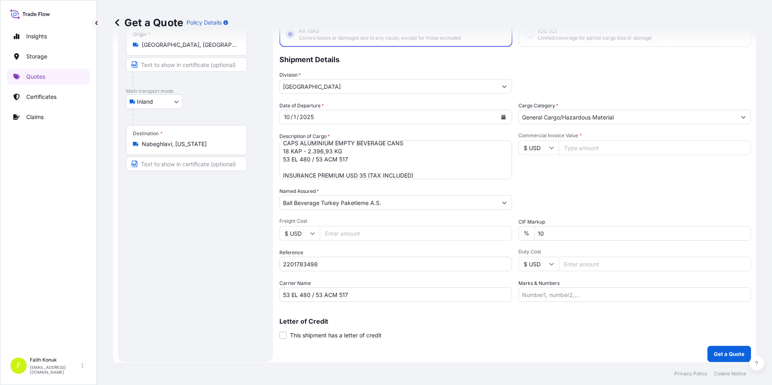
click at [549, 147] on icon at bounding box center [551, 147] width 5 height 5
click at [535, 171] on div "€ EUR" at bounding box center [536, 169] width 34 height 15
type input "€ EUR"
click at [575, 142] on input "Commercial Invoice Value *" at bounding box center [655, 148] width 192 height 15
type input "12148.62"
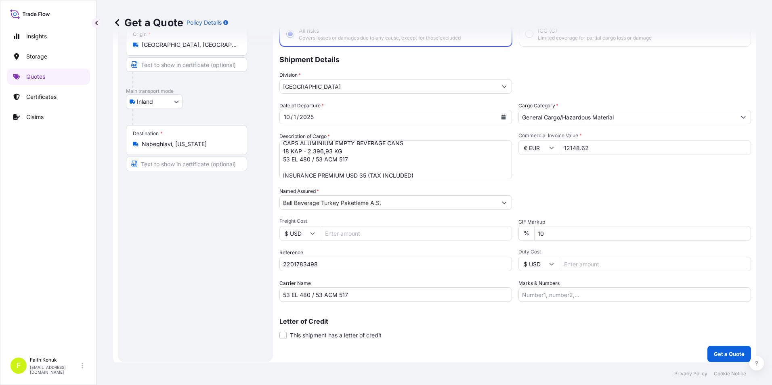
click at [565, 183] on div "Date of Departure * [DATE] Cargo Category * General Cargo/Hazardous Material De…" at bounding box center [515, 202] width 472 height 200
drag, startPoint x: 558, startPoint y: 233, endPoint x: 532, endPoint y: 235, distance: 26.8
click at [534, 234] on input "10" at bounding box center [642, 233] width 217 height 15
type input "0"
click at [550, 186] on div "Date of Departure * [DATE] Cargo Category * General Cargo/Hazardous Material De…" at bounding box center [515, 202] width 472 height 200
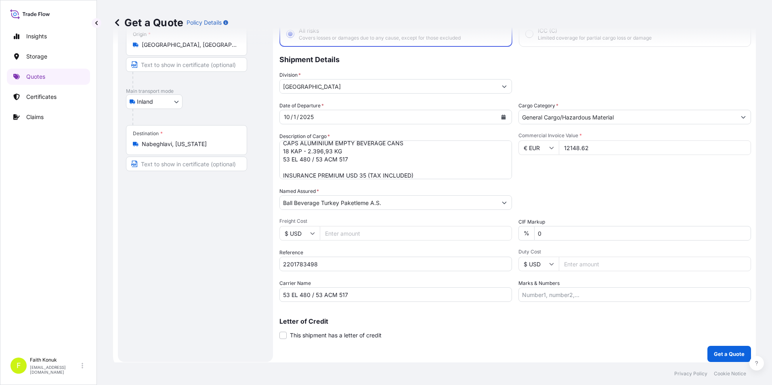
click at [212, 221] on div "Route Details Reset Route Details Place of loading Road / Inland Road / Inland …" at bounding box center [195, 179] width 139 height 349
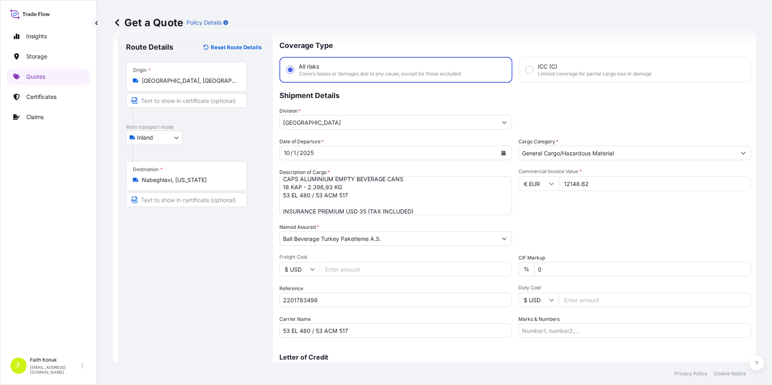
scroll to position [58, 0]
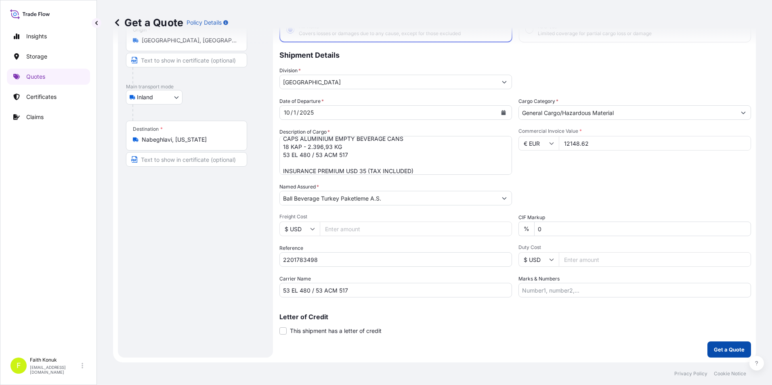
click at [714, 350] on p "Get a Quote" at bounding box center [729, 350] width 31 height 8
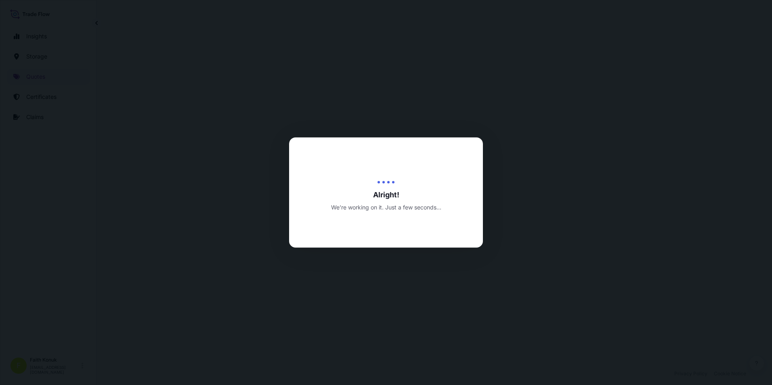
select select "Inland"
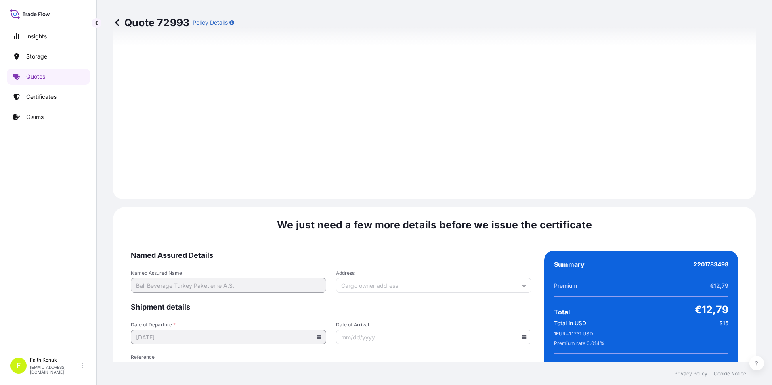
scroll to position [1179, 0]
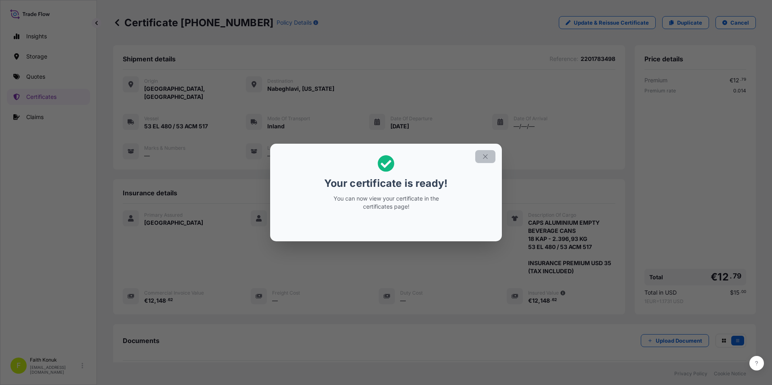
click at [484, 152] on button "button" at bounding box center [485, 156] width 20 height 13
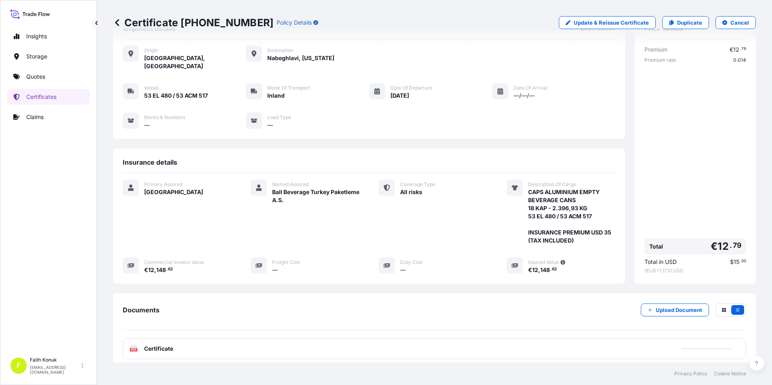
scroll to position [80, 0]
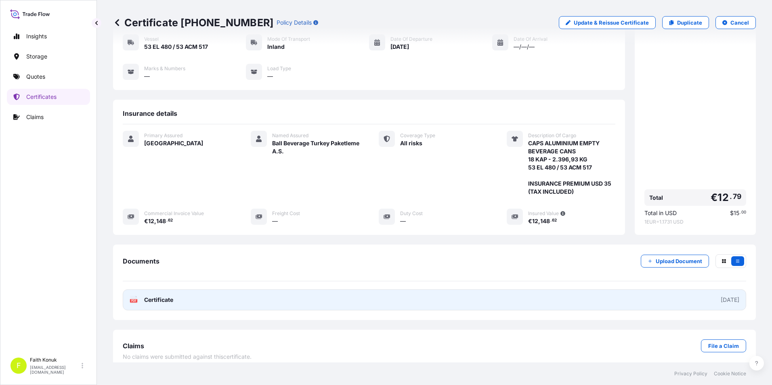
click at [158, 296] on span "Certificate" at bounding box center [158, 300] width 29 height 8
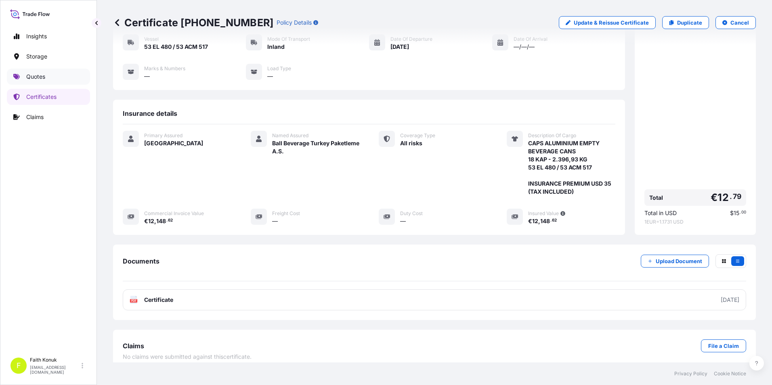
click at [42, 79] on p "Quotes" at bounding box center [35, 77] width 19 height 8
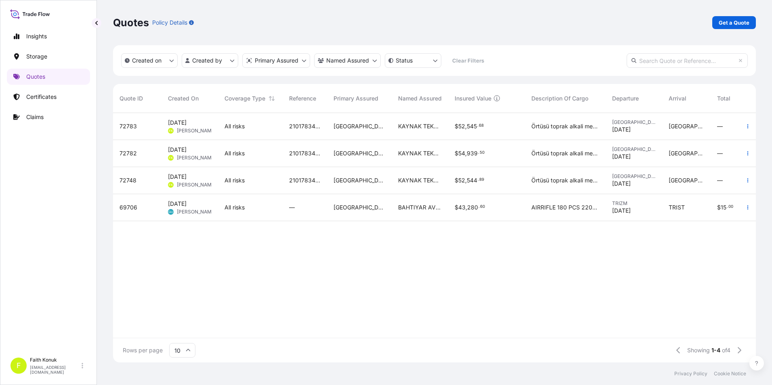
drag, startPoint x: 597, startPoint y: 331, endPoint x: 617, endPoint y: 336, distance: 20.4
click at [617, 336] on div "72783 [DATE] FK [PERSON_NAME] All risks 2101783415 Turkey KAYNAK TEKNIGI $ 52 ,…" at bounding box center [434, 225] width 643 height 225
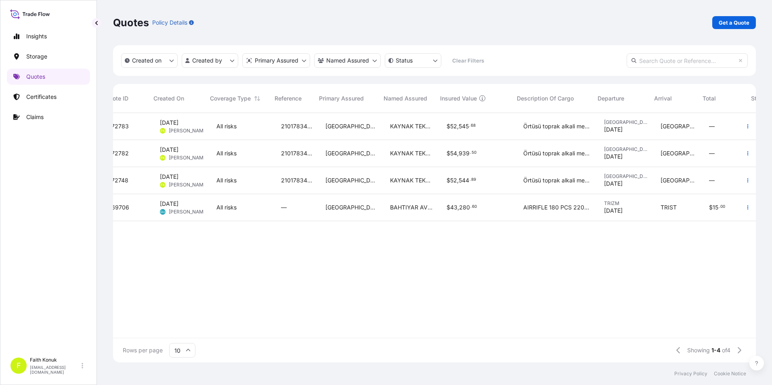
scroll to position [0, 76]
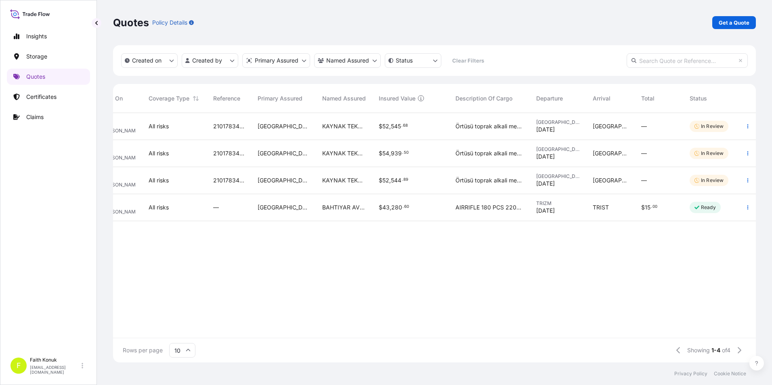
click at [211, 132] on div "2101783415" at bounding box center [229, 126] width 44 height 27
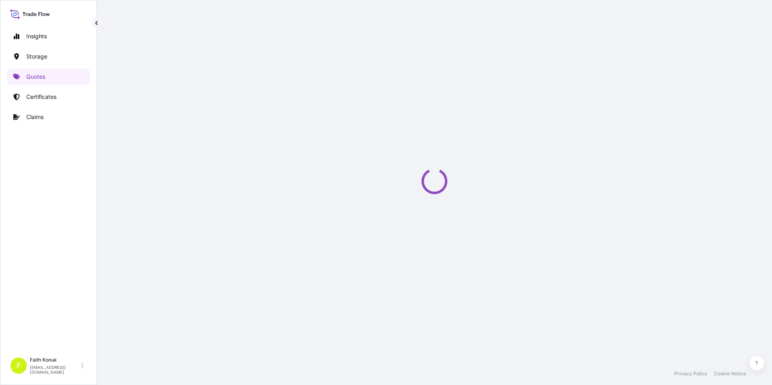
select select "Inland"
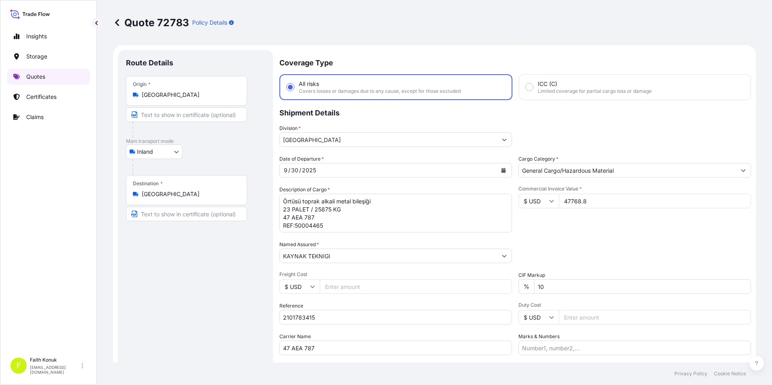
click at [36, 77] on p "Quotes" at bounding box center [35, 77] width 19 height 8
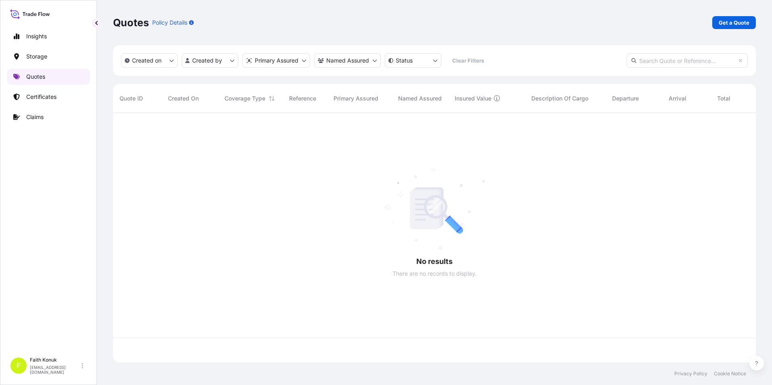
scroll to position [248, 637]
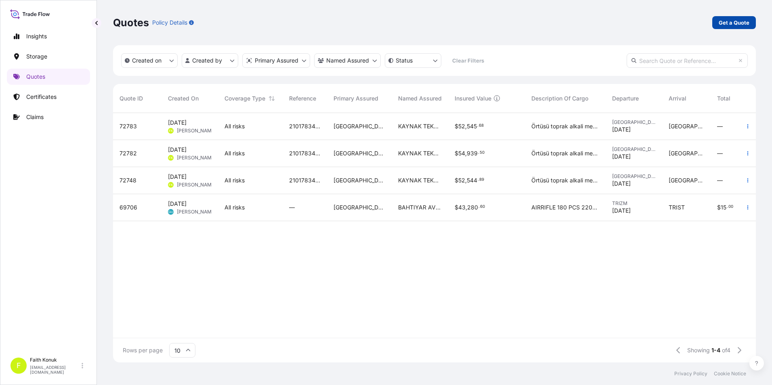
click at [730, 23] on p "Get a Quote" at bounding box center [734, 23] width 31 height 8
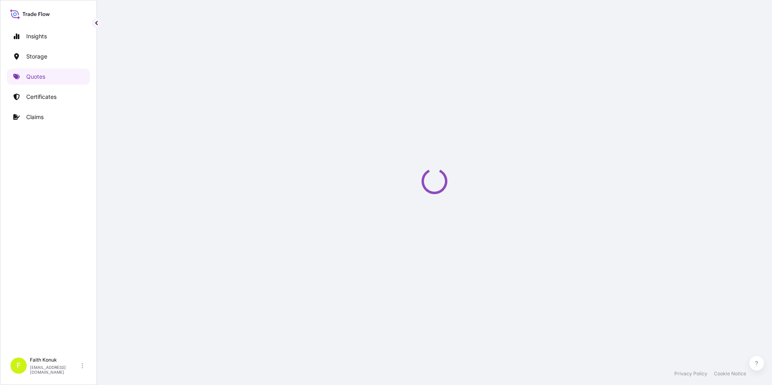
select select "Water"
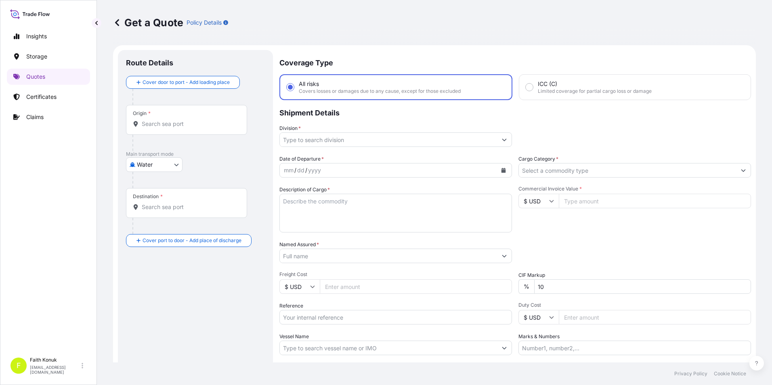
scroll to position [13, 0]
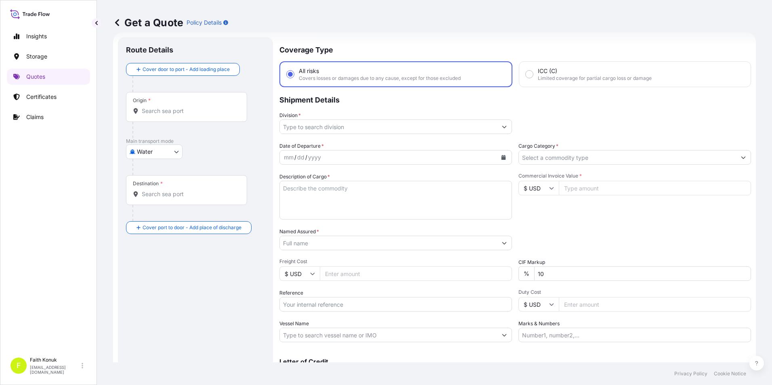
click at [174, 110] on input "Origin *" at bounding box center [189, 111] width 95 height 8
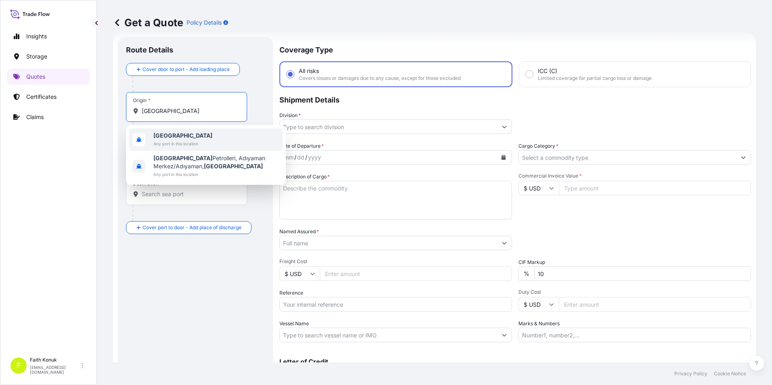
click at [182, 138] on span "[GEOGRAPHIC_DATA]" at bounding box center [182, 136] width 59 height 8
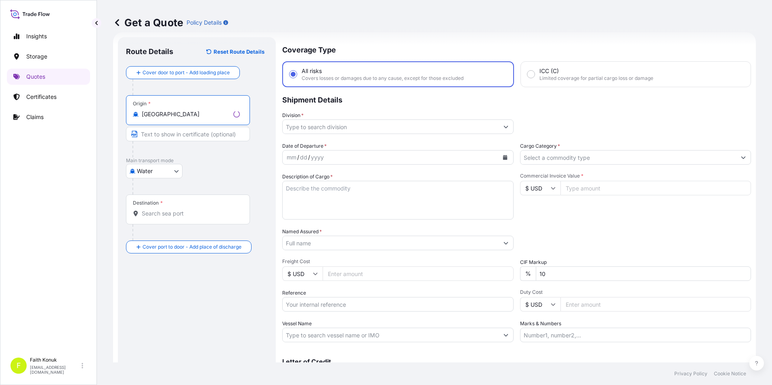
type input "[GEOGRAPHIC_DATA]"
click at [186, 214] on input "Destination *" at bounding box center [191, 214] width 98 height 8
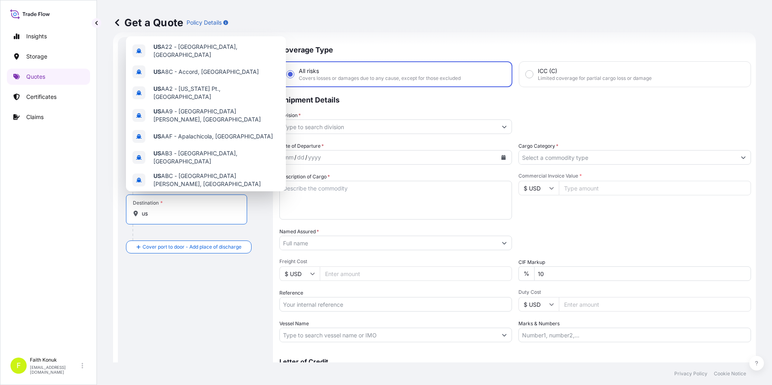
type input "u"
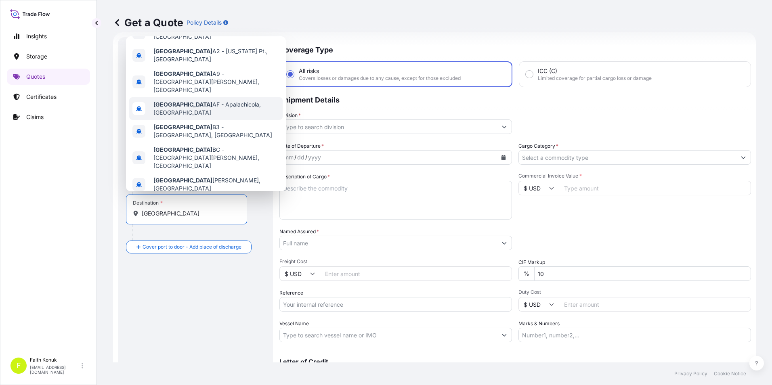
scroll to position [52, 0]
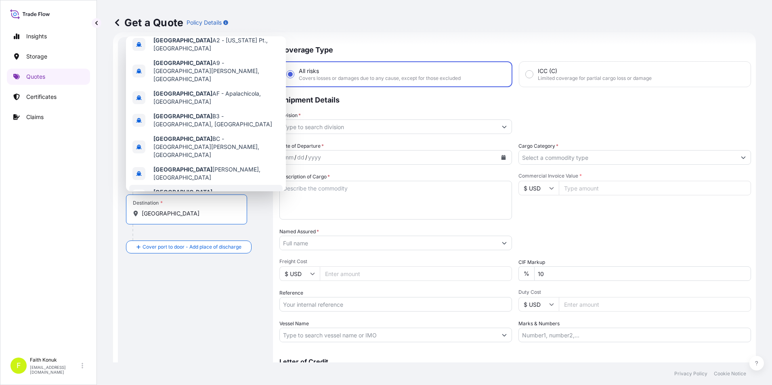
click at [184, 196] on span "Any port in this location" at bounding box center [182, 200] width 59 height 8
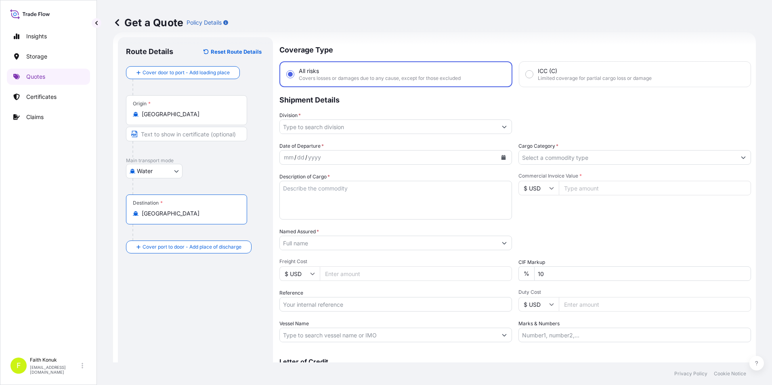
type input "[GEOGRAPHIC_DATA]"
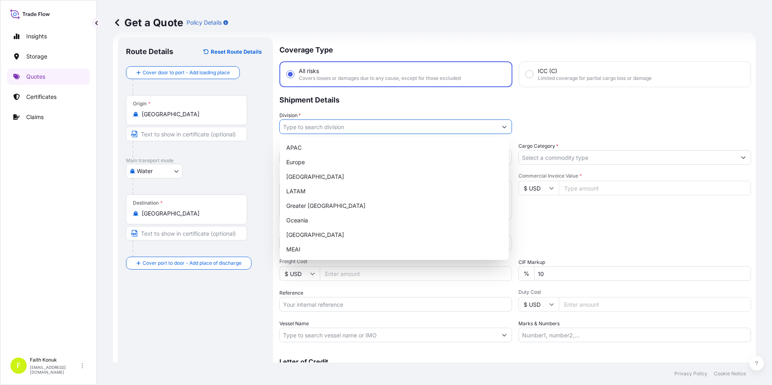
click at [502, 131] on button "Show suggestions" at bounding box center [504, 127] width 15 height 15
click at [360, 234] on div "[GEOGRAPHIC_DATA]" at bounding box center [394, 235] width 222 height 15
type input "[GEOGRAPHIC_DATA]"
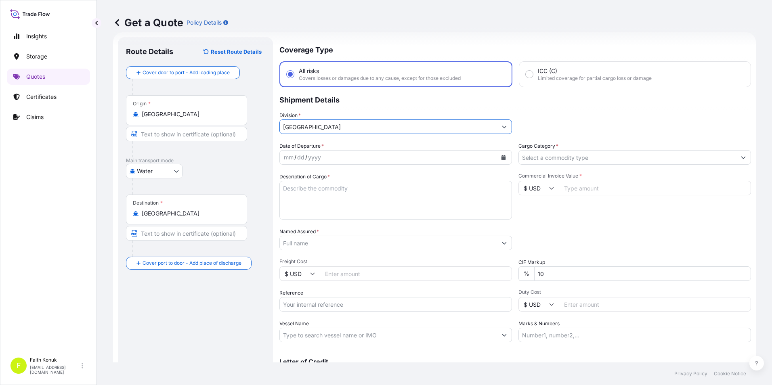
click at [501, 155] on icon "Calendar" at bounding box center [503, 157] width 5 height 5
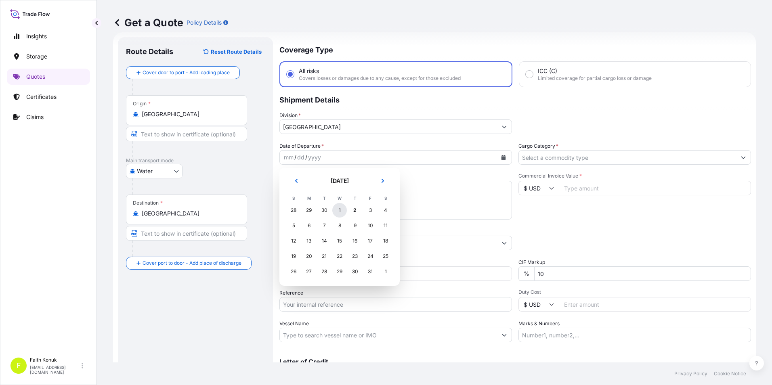
click at [339, 214] on div "1" at bounding box center [339, 210] width 15 height 15
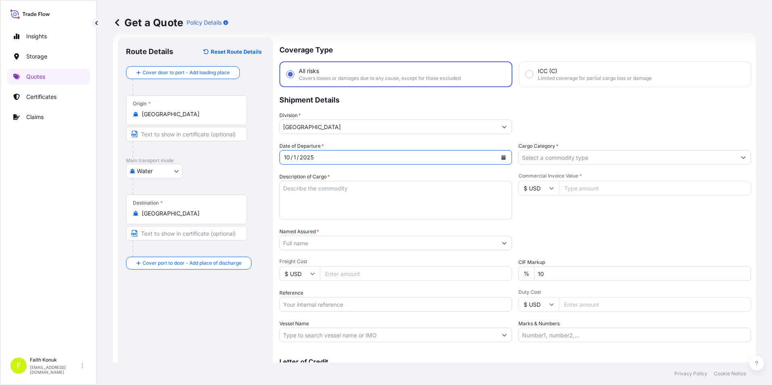
click at [330, 189] on textarea "Description of Cargo *" at bounding box center [395, 200] width 233 height 39
click at [350, 194] on textarea "Description of Cargo *" at bounding box center [395, 200] width 233 height 39
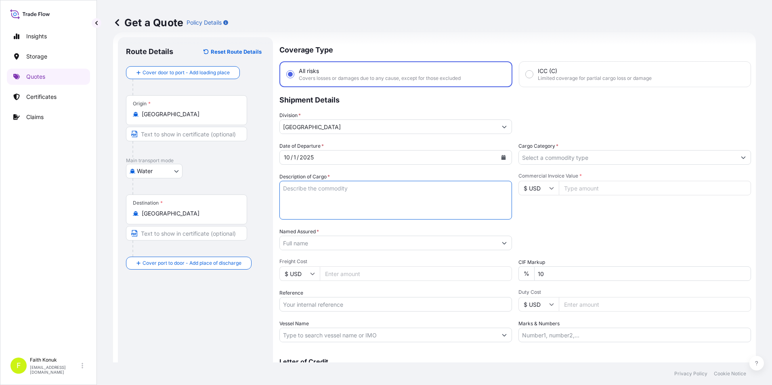
paste textarea "[PERSON_NAME] SPRINGS 69 KAP / Brüt : 16.196 KG Net: 18.500 KG"
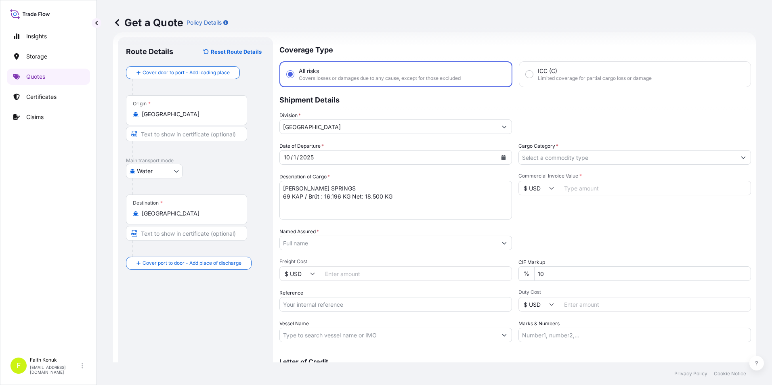
click at [410, 201] on textarea "[PERSON_NAME] SPRINGS 69 KAP / Brüt : 16.196 KG Net: 18.500 KG" at bounding box center [395, 200] width 233 height 39
paste textarea "MRSU 873 558-0"
click at [346, 215] on textarea "[PERSON_NAME] SPRINGS 69 KAP / Brüt : 16.196 KG Net: 18.500 KG MRSU 873 558-0" at bounding box center [395, 200] width 233 height 39
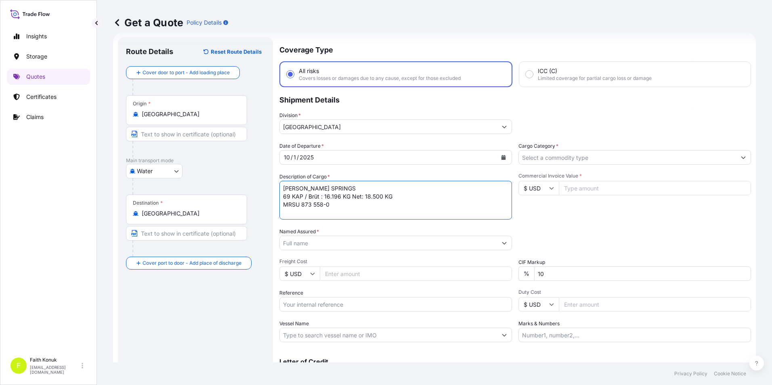
scroll to position [5, 0]
type textarea "[PERSON_NAME] SPRINGS 69 KAP / Brüt : 16.196 KG Net: 18.500 KG MRSU 873 558-0 I…"
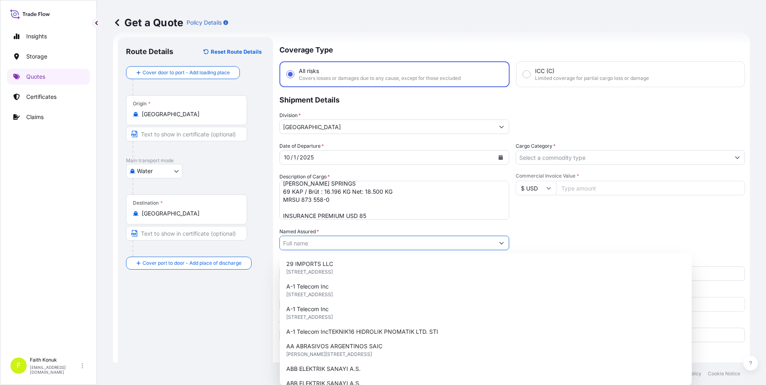
click at [367, 245] on input "Named Assured *" at bounding box center [387, 243] width 214 height 15
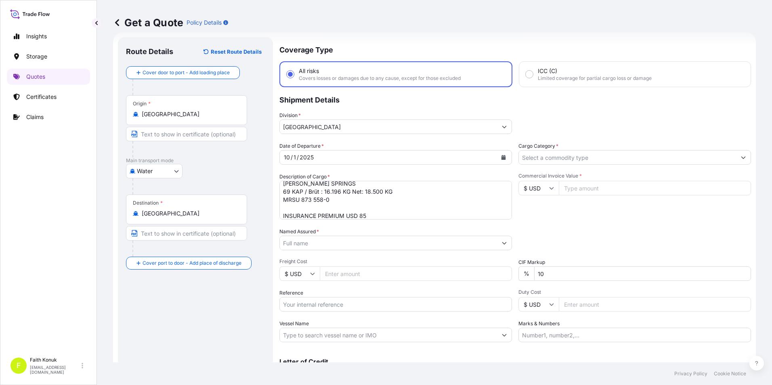
click at [331, 244] on input "Named Assured *" at bounding box center [388, 243] width 217 height 15
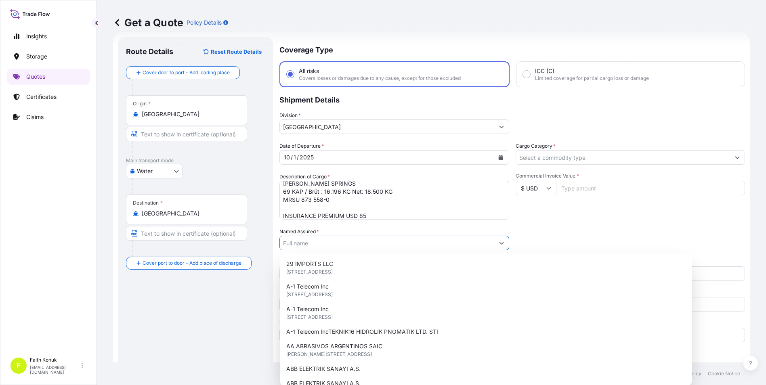
paste input "JAC [DOMAIN_NAME]."
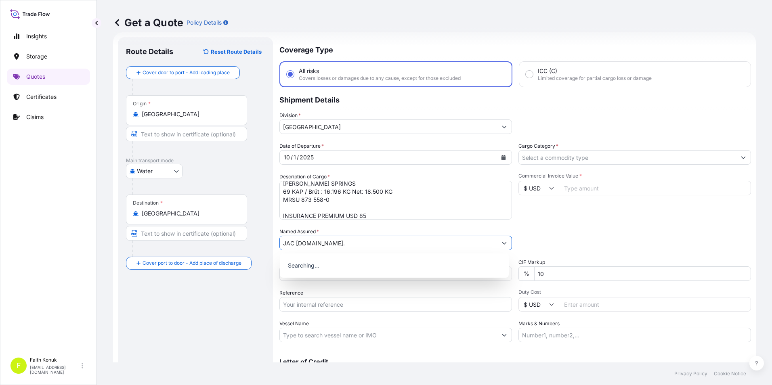
type input "JAC [DOMAIN_NAME]."
click at [219, 298] on div "Route Details Reset Route Details Cover door to port - Add loading place Place …" at bounding box center [195, 219] width 139 height 349
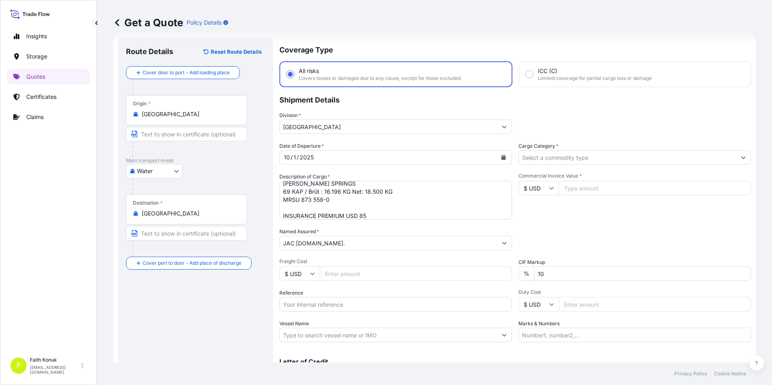
click at [334, 307] on input "Reference" at bounding box center [395, 304] width 233 height 15
click at [323, 303] on input "Reference" at bounding box center [395, 304] width 233 height 15
paste input "2101780757"
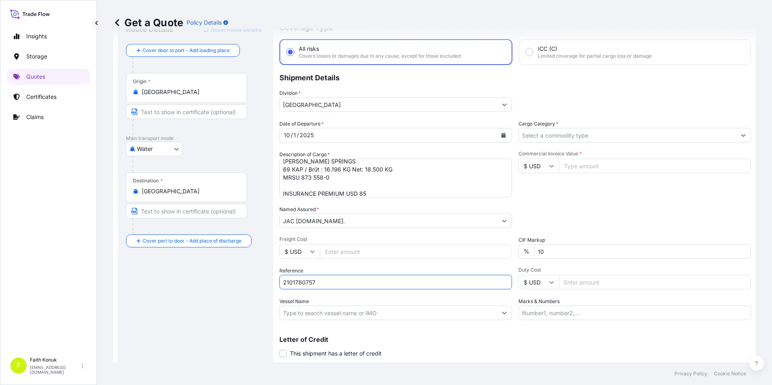
scroll to position [53, 0]
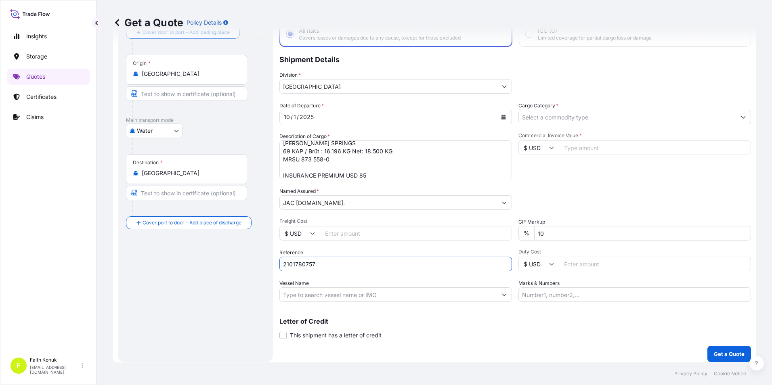
type input "2101780757"
click at [394, 293] on input "Vessel Name" at bounding box center [388, 294] width 217 height 15
click at [304, 296] on input "Vessel Name" at bounding box center [388, 294] width 217 height 15
paste input "MRSU 873 558-0"
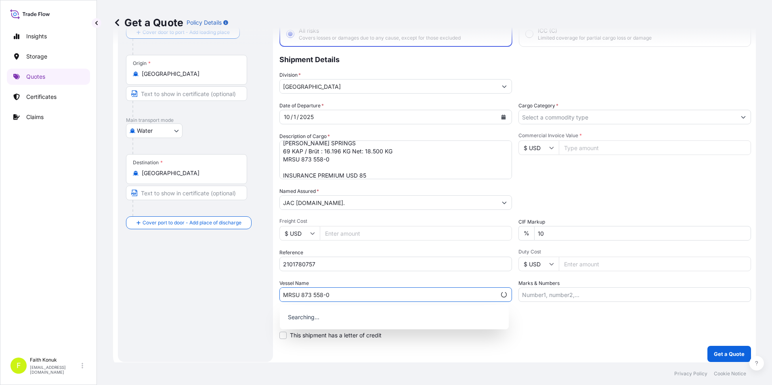
type input "MRSU 873 558-0"
click at [222, 264] on div "Route Details Reset Route Details Cover door to port - Add loading place Place …" at bounding box center [195, 179] width 139 height 349
drag, startPoint x: 348, startPoint y: 296, endPoint x: 269, endPoint y: 295, distance: 79.1
click at [269, 295] on form "Route Details Reset Route Details Cover door to port - Add loading place Place …" at bounding box center [434, 179] width 643 height 375
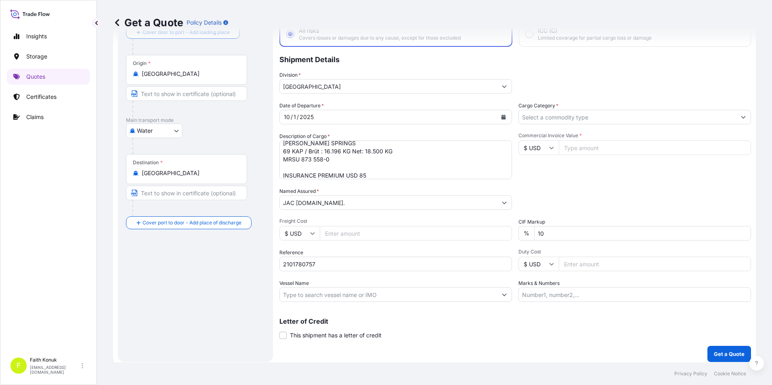
click at [314, 295] on input "Vessel Name" at bounding box center [388, 294] width 217 height 15
paste input "[PERSON_NAME] MEARSK 540W"
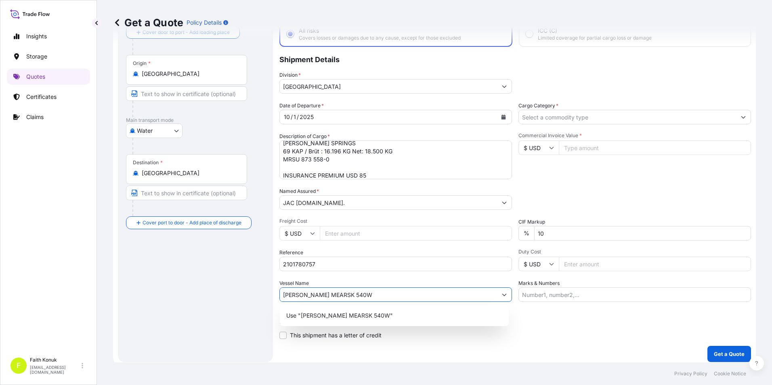
type input "[PERSON_NAME] MEARSK 540W"
click at [216, 281] on div "Route Details Reset Route Details Cover door to port - Add loading place Place …" at bounding box center [195, 179] width 139 height 349
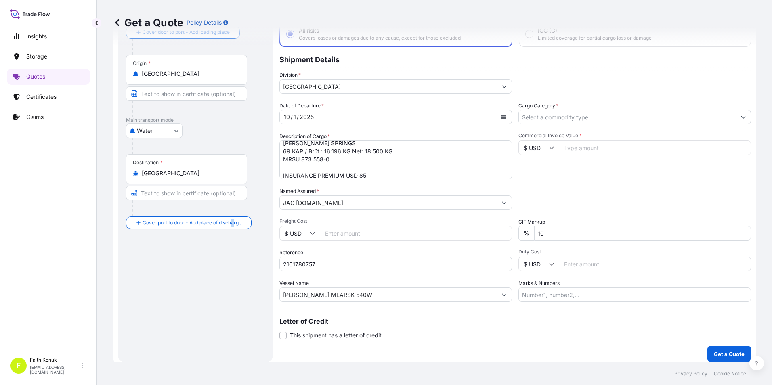
click at [230, 296] on div "Route Details Reset Route Details Cover door to port - Add loading place Place …" at bounding box center [195, 179] width 139 height 349
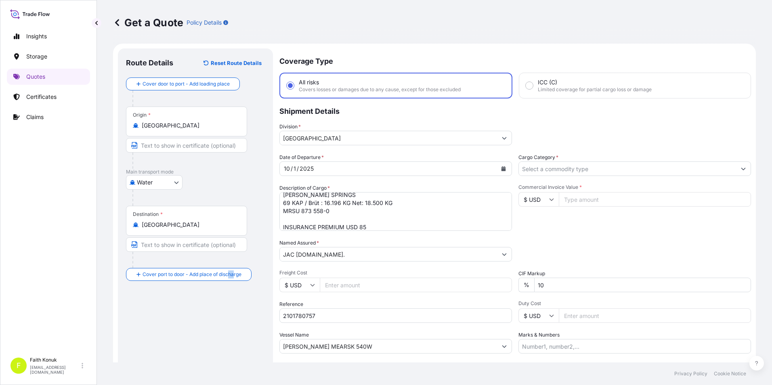
scroll to position [0, 0]
click at [741, 169] on icon "Show suggestions" at bounding box center [743, 170] width 5 height 5
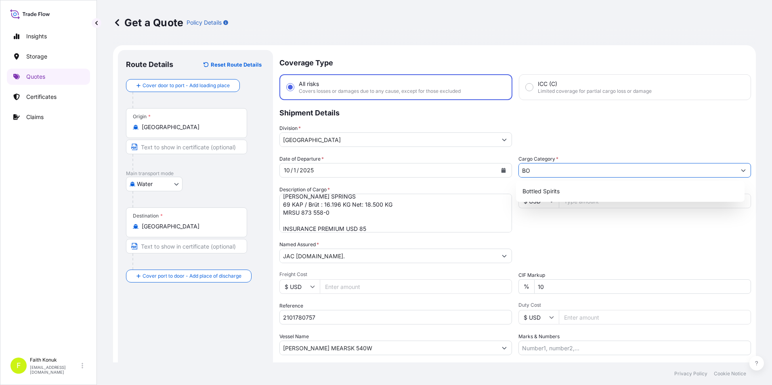
type input "B"
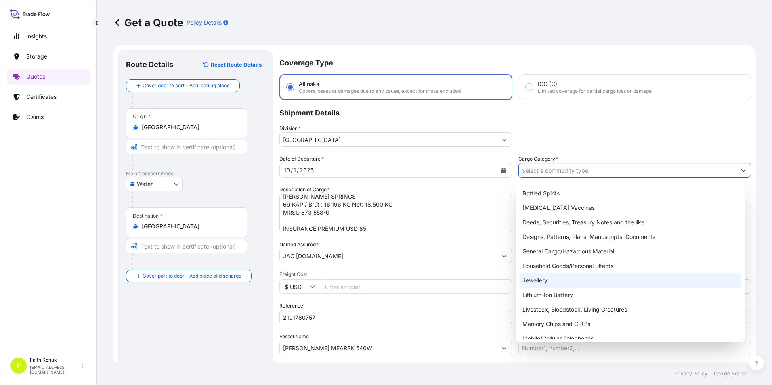
scroll to position [40, 0]
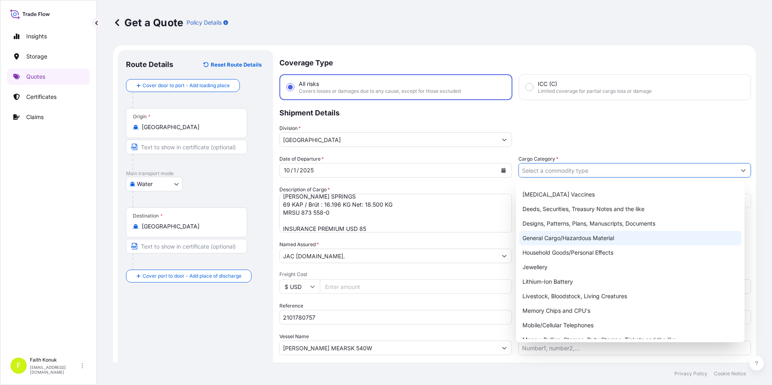
click at [542, 241] on div "General Cargo/Hazardous Material" at bounding box center [630, 238] width 222 height 15
type input "General Cargo/Hazardous Material"
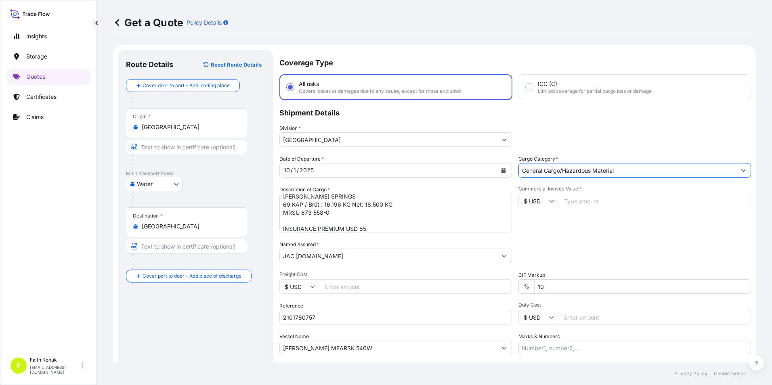
click at [595, 197] on input "Commercial Invoice Value *" at bounding box center [655, 201] width 192 height 15
type input "30179"
click at [591, 235] on div "Date of Departure * [DATE] Cargo Category * General Cargo/Hazardous Material De…" at bounding box center [515, 255] width 472 height 200
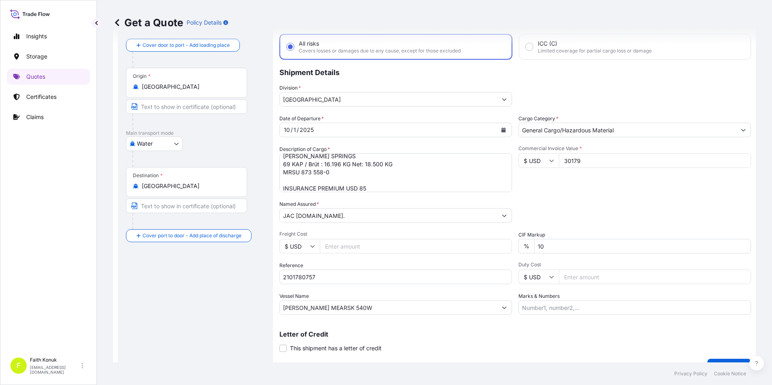
click at [564, 219] on div "Packing Category Type to search a container mode Please select a primary mode o…" at bounding box center [634, 211] width 233 height 23
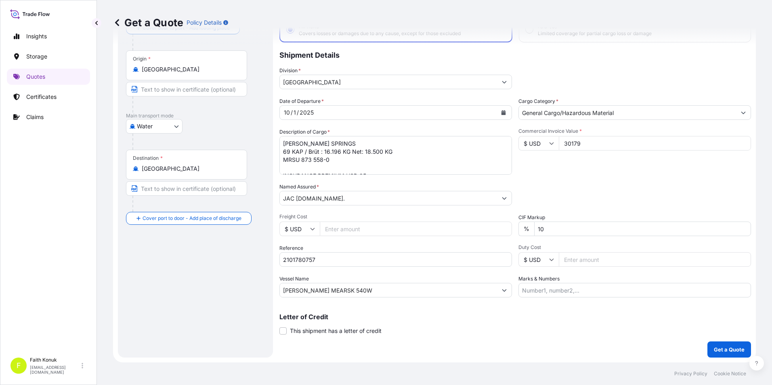
scroll to position [9, 0]
click at [285, 155] on textarea "[PERSON_NAME] SPRINGS 69 KAP / Brüt : 16.196 KG Net: 18.500 KG MRSU 873 558-0 I…" at bounding box center [395, 155] width 233 height 39
click at [309, 159] on textarea "[PERSON_NAME] SPRINGS 69 KAP / Brüt : 16.196 KG Net: 18.500 KG MRSU 873 558-0 R…" at bounding box center [395, 155] width 233 height 39
paste textarea "2101780757"
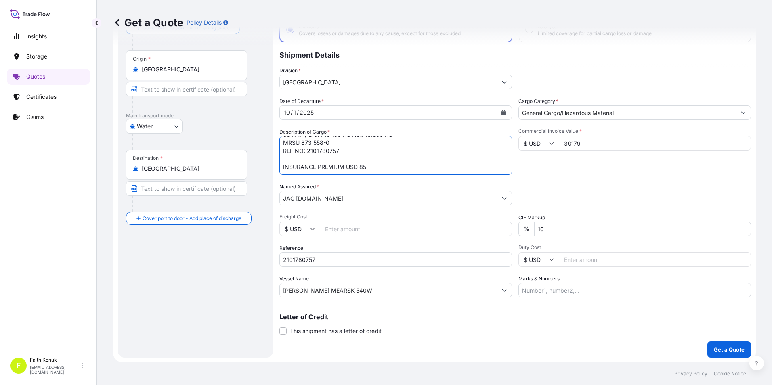
drag, startPoint x: 339, startPoint y: 151, endPoint x: 284, endPoint y: 153, distance: 54.9
click at [286, 152] on textarea "[PERSON_NAME] SPRINGS 69 KAP / Brüt : 16.196 KG Net: 18.500 KG MRSU 873 558-0 R…" at bounding box center [395, 155] width 233 height 39
type textarea "[PERSON_NAME] SPRINGS 69 KAP / Brüt : 16.196 KG Net: 18.500 KG MRSU 873 558-0 I…"
click at [224, 273] on div "Route Details Reset Route Details Cover door to port - Add loading place Place …" at bounding box center [195, 174] width 139 height 349
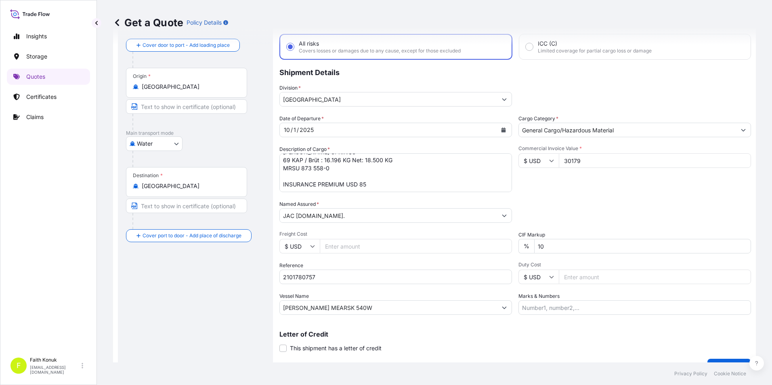
scroll to position [58, 0]
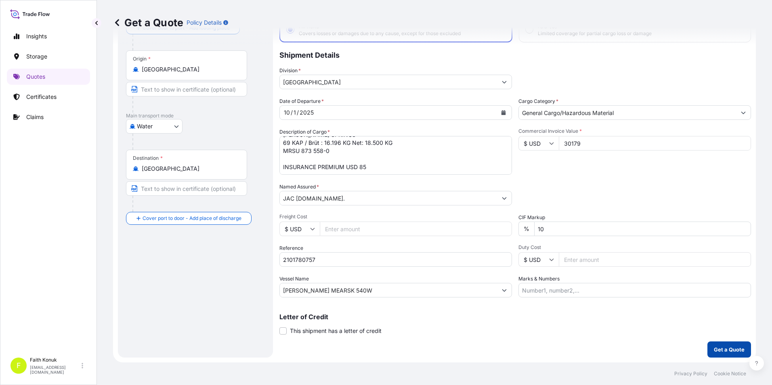
click at [727, 347] on p "Get a Quote" at bounding box center [729, 350] width 31 height 8
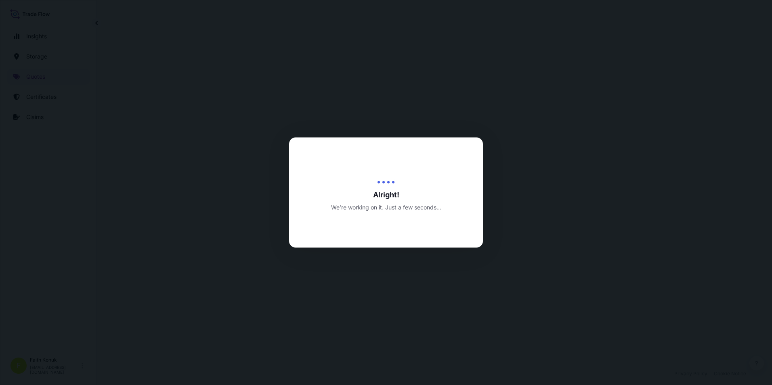
select select "Water"
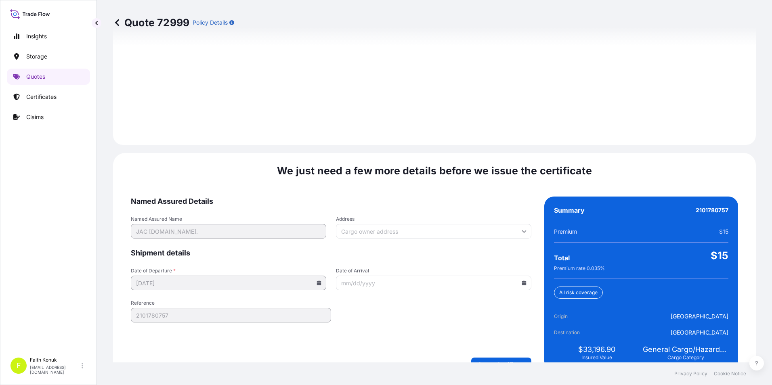
scroll to position [1137, 0]
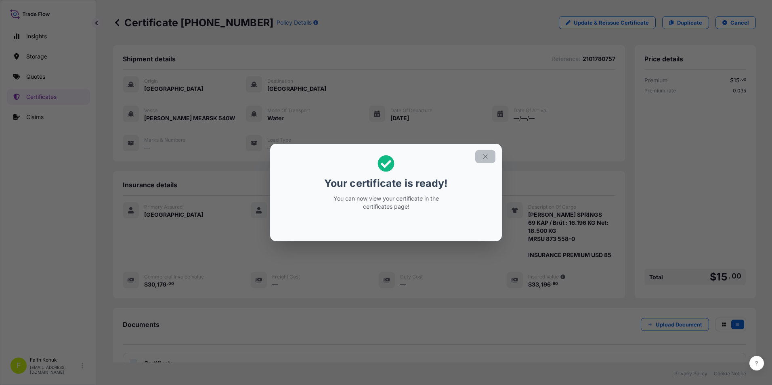
click at [484, 158] on icon "button" at bounding box center [485, 156] width 7 height 7
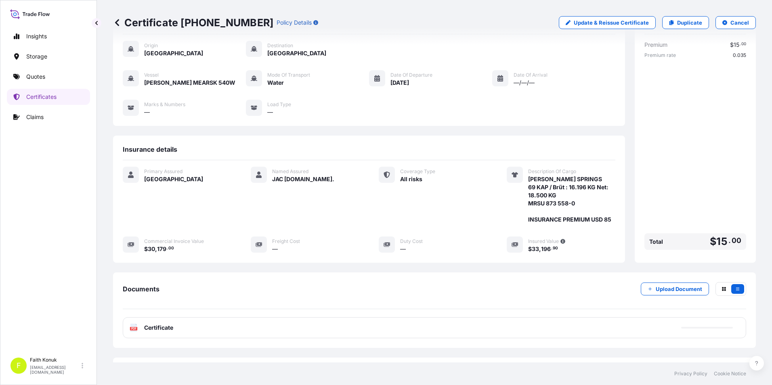
scroll to position [71, 0]
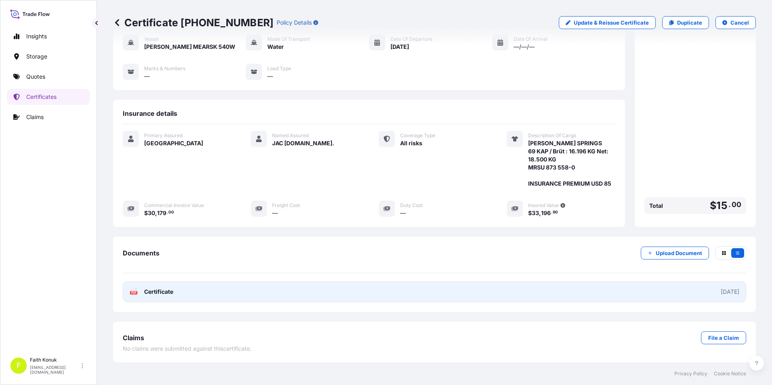
click at [152, 292] on span "Certificate" at bounding box center [158, 292] width 29 height 8
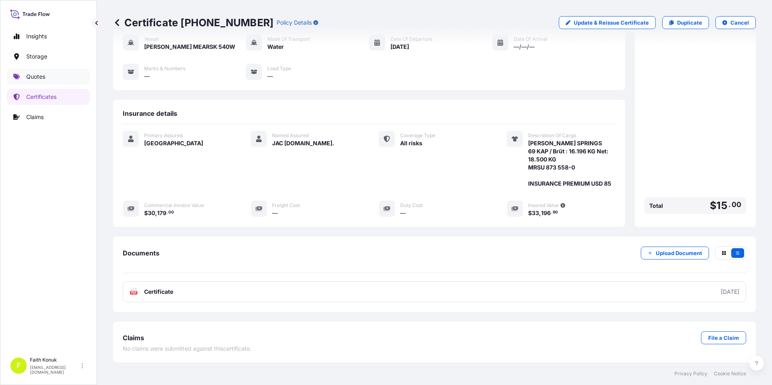
click at [44, 76] on p "Quotes" at bounding box center [35, 77] width 19 height 8
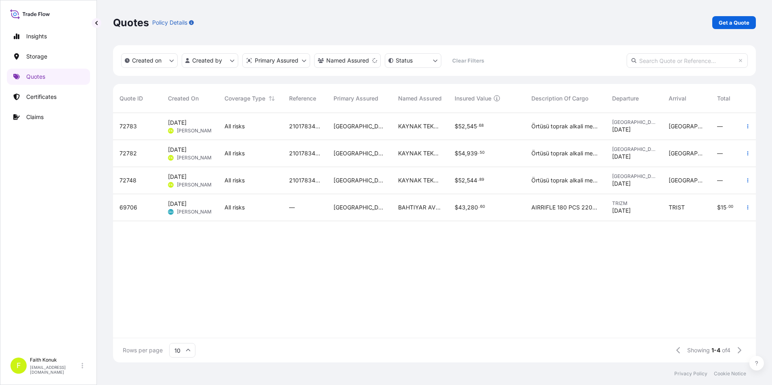
click at [197, 287] on div "72783 [DATE] FK [PERSON_NAME] All risks 2101783415 Turkey KAYNAK TEKNIGI $ 52 ,…" at bounding box center [472, 225] width 719 height 225
click at [720, 19] on p "Get a Quote" at bounding box center [734, 23] width 31 height 8
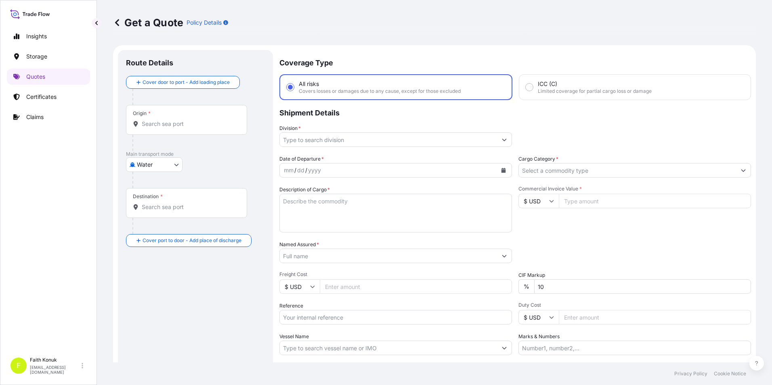
scroll to position [13, 0]
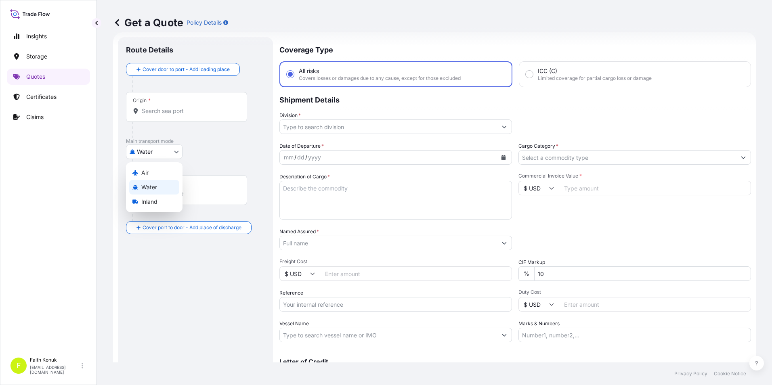
click at [179, 149] on body "Insights Storage Quotes Certificates Claims F [PERSON_NAME] [EMAIL_ADDRESS][DOM…" at bounding box center [386, 192] width 772 height 385
click at [147, 207] on div "Inland" at bounding box center [154, 202] width 50 height 15
select select "Inland"
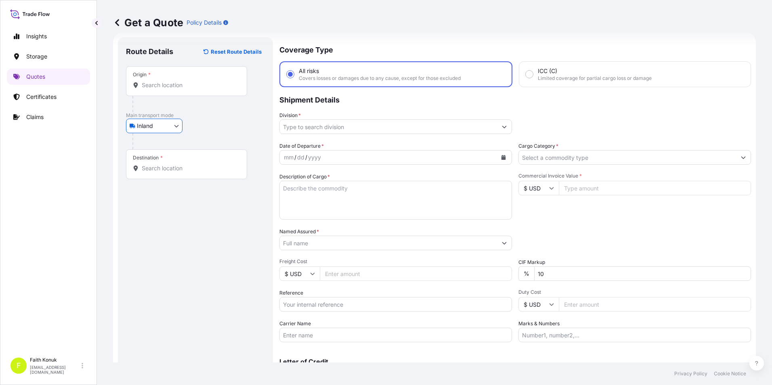
click at [168, 84] on input "Origin *" at bounding box center [189, 85] width 95 height 8
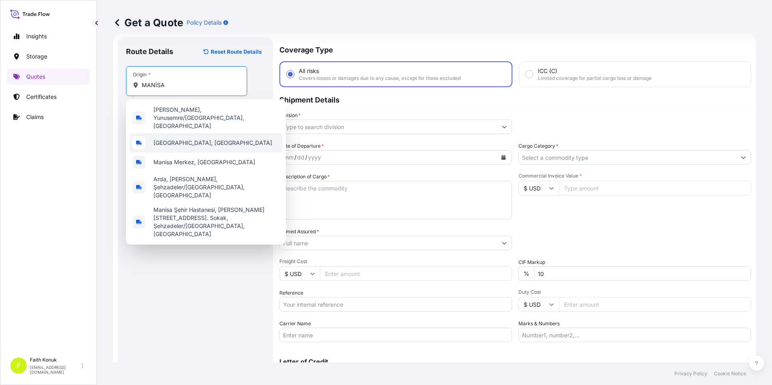
click at [176, 139] on span "[GEOGRAPHIC_DATA], [GEOGRAPHIC_DATA]" at bounding box center [212, 143] width 119 height 8
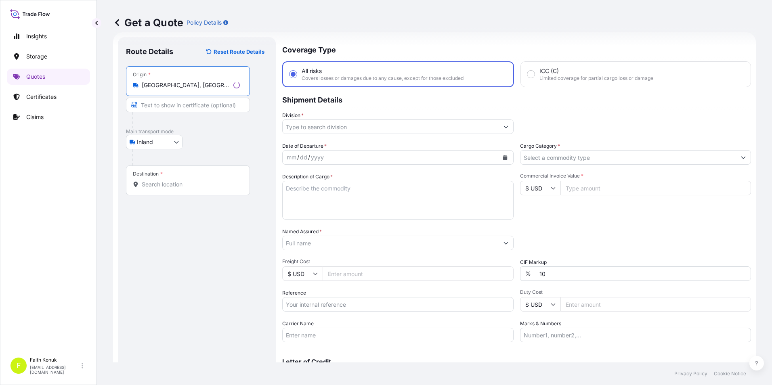
type input "[GEOGRAPHIC_DATA], [GEOGRAPHIC_DATA]"
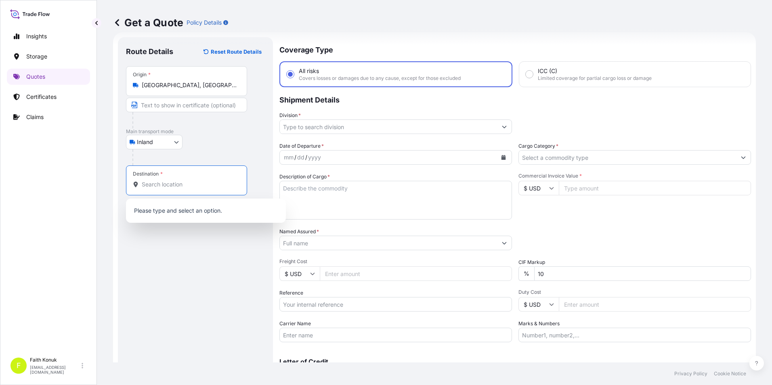
click at [179, 182] on input "Destination *" at bounding box center [189, 184] width 95 height 8
type input "B"
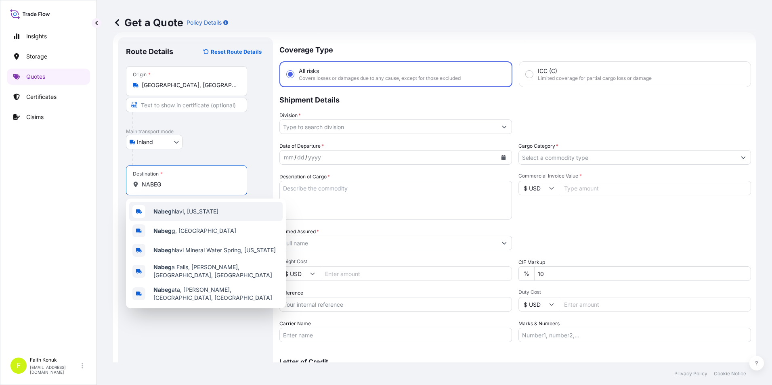
click at [168, 213] on b "Nabeg" at bounding box center [162, 211] width 18 height 7
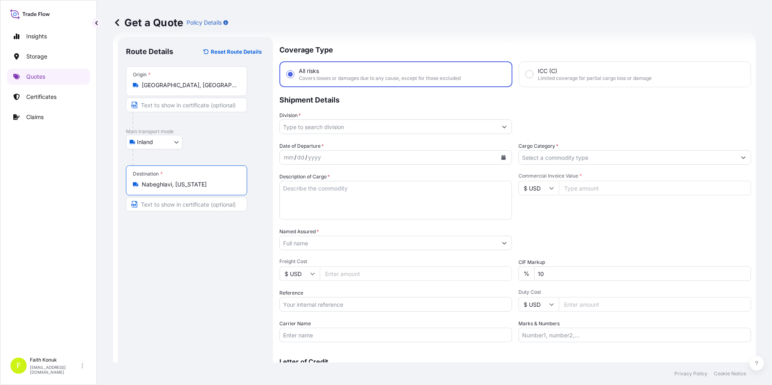
type input "Nabeghlavi, [US_STATE]"
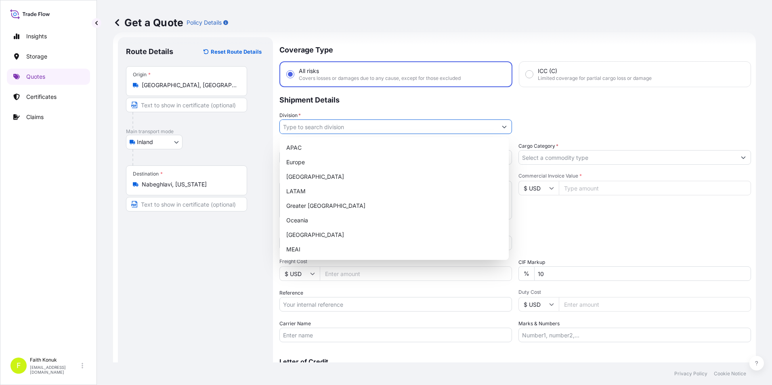
click at [506, 126] on button "Show suggestions" at bounding box center [504, 127] width 15 height 15
click at [325, 236] on div "[GEOGRAPHIC_DATA]" at bounding box center [394, 235] width 222 height 15
type input "[GEOGRAPHIC_DATA]"
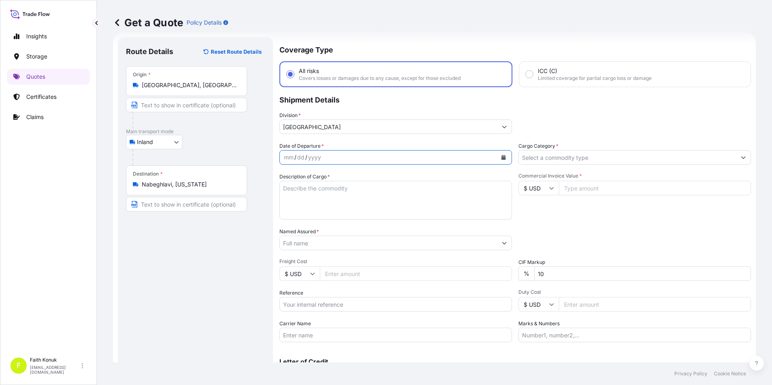
click at [503, 156] on button "Calendar" at bounding box center [503, 157] width 13 height 13
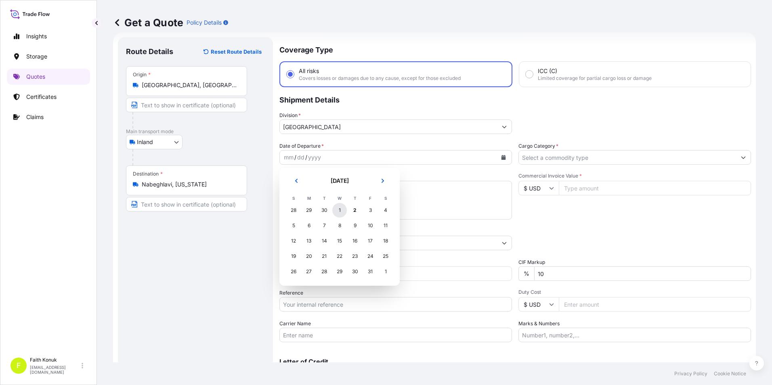
click at [338, 210] on div "1" at bounding box center [339, 210] width 15 height 15
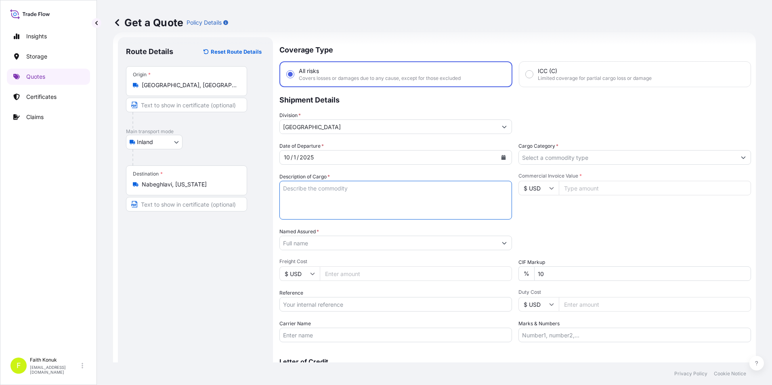
click at [337, 194] on textarea "Description of Cargo *" at bounding box center [395, 200] width 233 height 39
drag, startPoint x: 393, startPoint y: 189, endPoint x: 385, endPoint y: 191, distance: 8.2
click at [392, 189] on textarea "Description of Cargo *" at bounding box center [395, 200] width 233 height 39
paste textarea "CAPS ALUMINIUM EMPTY BEVERAGE CANS 18 KAP - 2.396,93 KG"
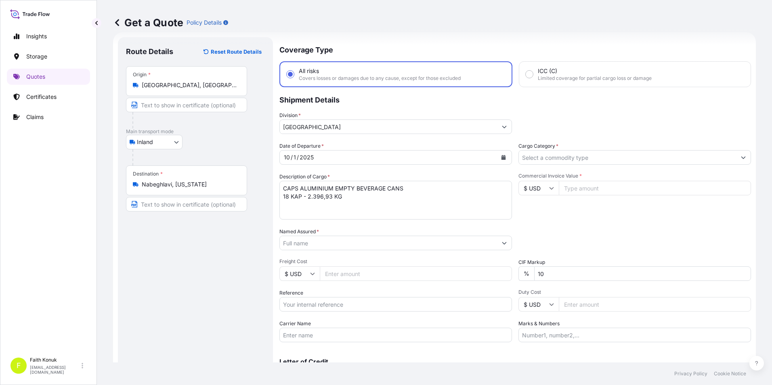
click at [294, 200] on textarea "CAPS ALUMINIUM EMPTY BEVERAGE CANS 18 KAP - 2.396,93 KG" at bounding box center [395, 200] width 233 height 39
click at [291, 203] on textarea "CAPS ALUMINIUM EMPTY BEVERAGE CANS 18 KAP - 2.396,93 KG" at bounding box center [395, 200] width 233 height 39
paste textarea "32 ACN 043 / 32 ACT 021"
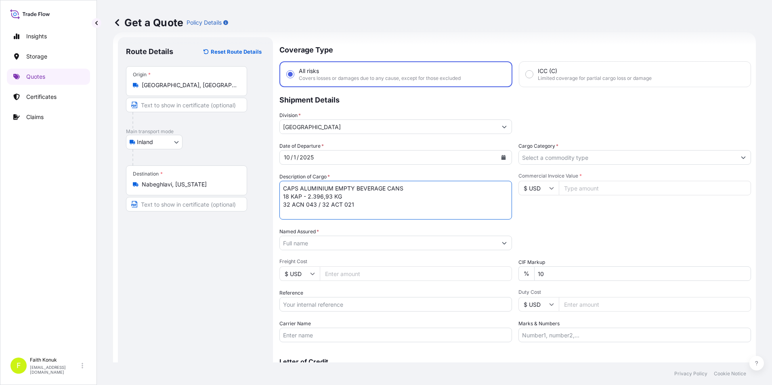
scroll to position [5, 0]
type textarea "CAPS ALUMINIUM EMPTY BEVERAGE CANS 18 KAP - 2.396,93 KG 32 ACN 043 / 32 ACT 021…"
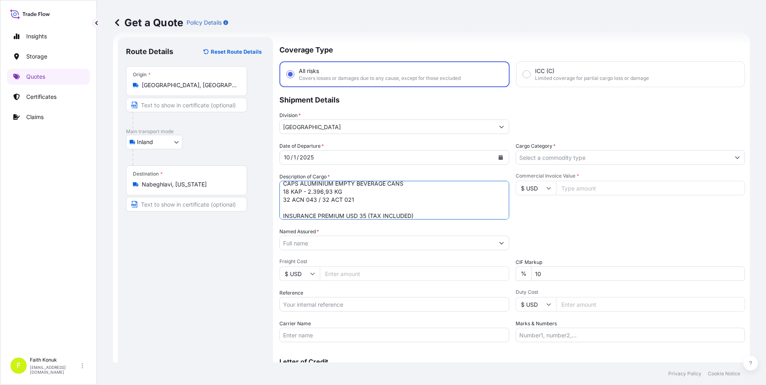
click at [328, 243] on input "Named Assured *" at bounding box center [387, 243] width 214 height 15
click at [313, 246] on input "Named Assured *" at bounding box center [388, 243] width 217 height 15
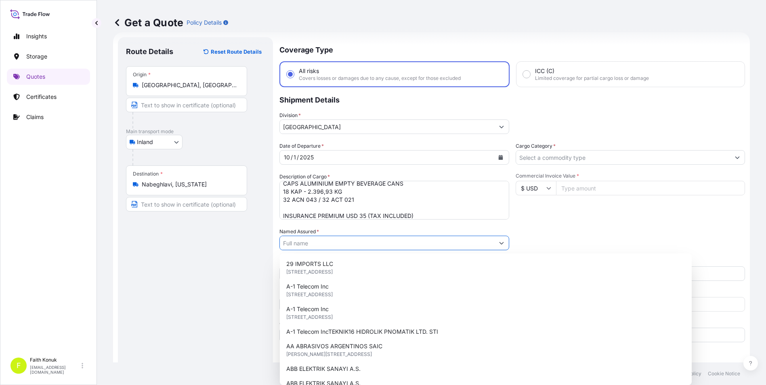
paste input "Ball Beverage Turkey Paketleme A.S."
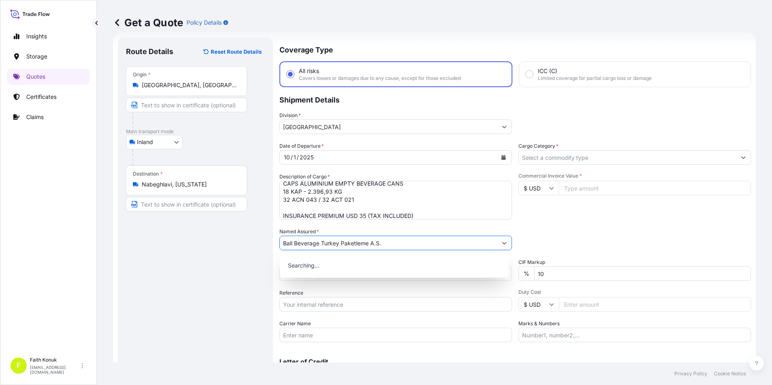
type input "Ball Beverage Turkey Paketleme A.S."
click at [209, 253] on div "Route Details Reset Route Details Place of loading Road / Inland Road / Inland …" at bounding box center [195, 219] width 139 height 349
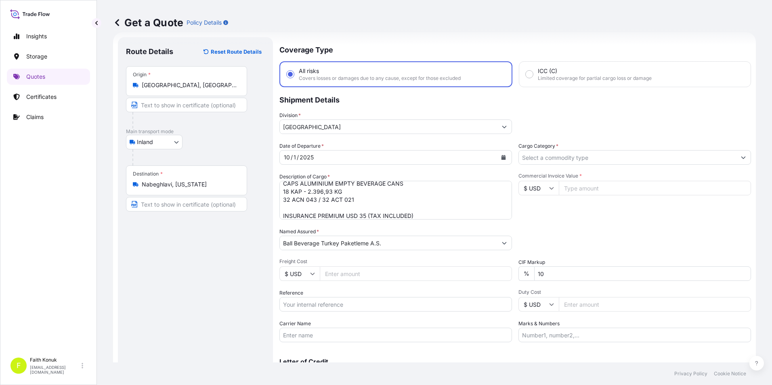
drag, startPoint x: 331, startPoint y: 308, endPoint x: 325, endPoint y: 308, distance: 5.7
click at [331, 308] on input "Reference" at bounding box center [395, 304] width 233 height 15
click at [325, 303] on input "Reference" at bounding box center [395, 304] width 233 height 15
paste input "2201783516"
type input "2201783516"
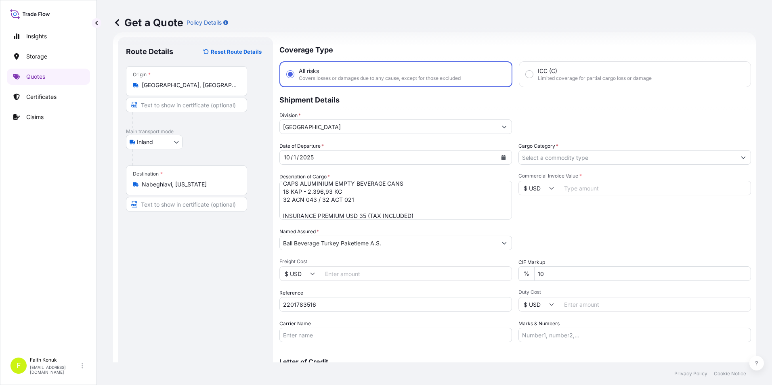
click at [186, 280] on div "Route Details Reset Route Details Place of loading Road / Inland Road / Inland …" at bounding box center [195, 219] width 139 height 349
click at [319, 334] on input "Carrier Name" at bounding box center [395, 335] width 233 height 15
click at [301, 337] on input "Carrier Name" at bounding box center [395, 335] width 233 height 15
paste input "32 ACN 043 / 32 ACT 021"
type input "32 ACN 043 / 32 ACT 021"
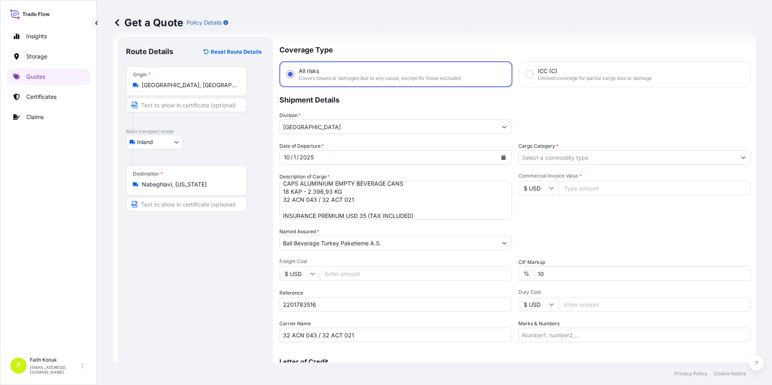
click at [174, 273] on div "Route Details Reset Route Details Place of loading Road / Inland Road / Inland …" at bounding box center [195, 219] width 139 height 349
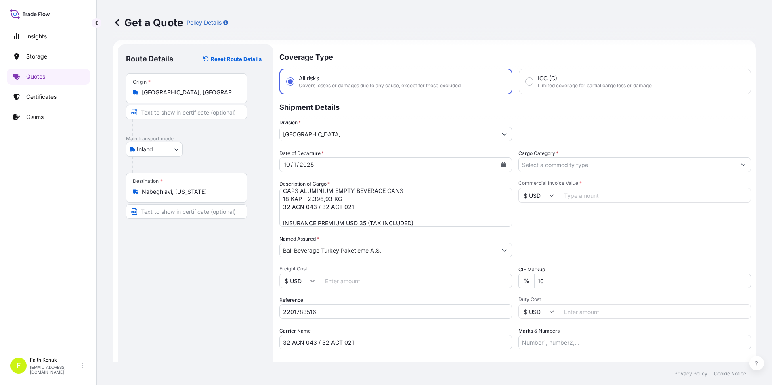
scroll to position [0, 0]
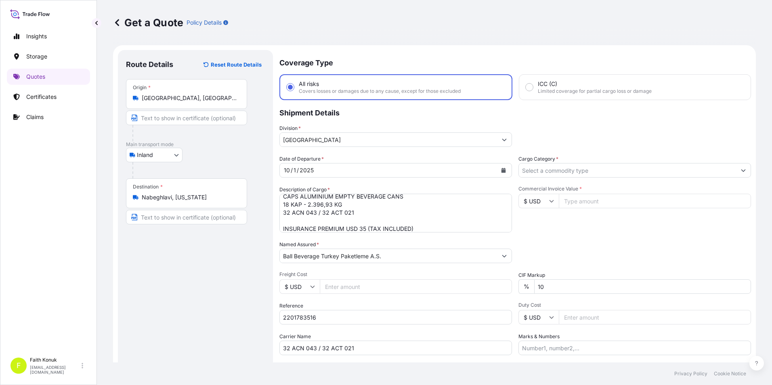
click at [586, 173] on input "Cargo Category *" at bounding box center [627, 170] width 217 height 15
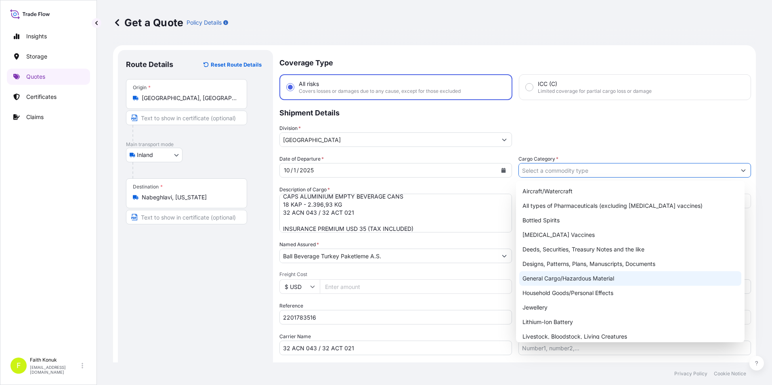
click at [555, 279] on div "General Cargo/Hazardous Material" at bounding box center [630, 278] width 222 height 15
type input "General Cargo/Hazardous Material"
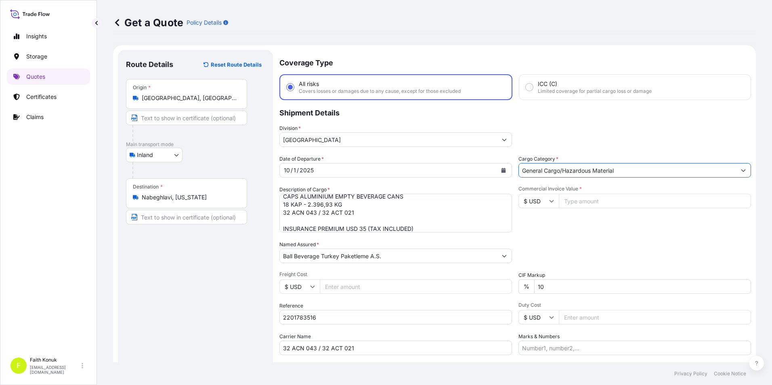
click at [539, 204] on input "$ USD" at bounding box center [538, 201] width 40 height 15
click at [539, 219] on div "€ EUR" at bounding box center [536, 223] width 34 height 15
type input "€ EUR"
click at [595, 199] on input "Commercial Invoice Value *" at bounding box center [655, 201] width 192 height 15
type input "12148.62"
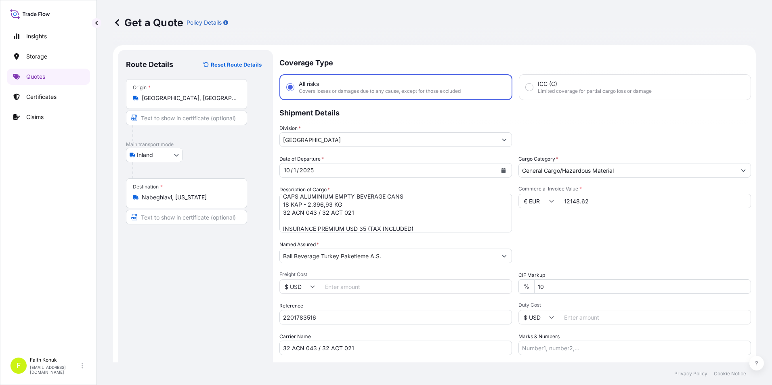
click at [586, 229] on div "Commercial Invoice Value * € EUR 12148.62" at bounding box center [634, 209] width 233 height 47
drag, startPoint x: 540, startPoint y: 290, endPoint x: 521, endPoint y: 296, distance: 19.4
click at [529, 287] on div "% 10" at bounding box center [634, 286] width 233 height 15
type input "0"
drag, startPoint x: 559, startPoint y: 243, endPoint x: 548, endPoint y: 240, distance: 11.4
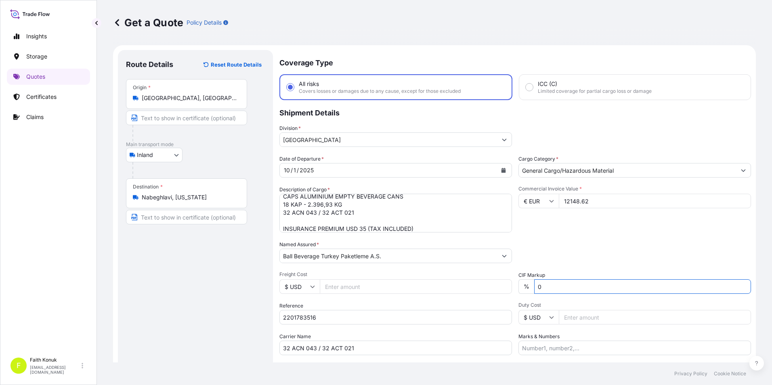
click at [555, 241] on div "Packing Category Type to search a container mode Please select a primary mode o…" at bounding box center [634, 252] width 233 height 23
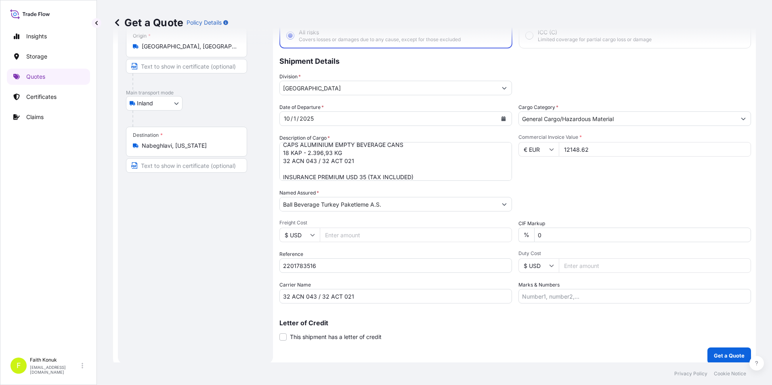
scroll to position [58, 0]
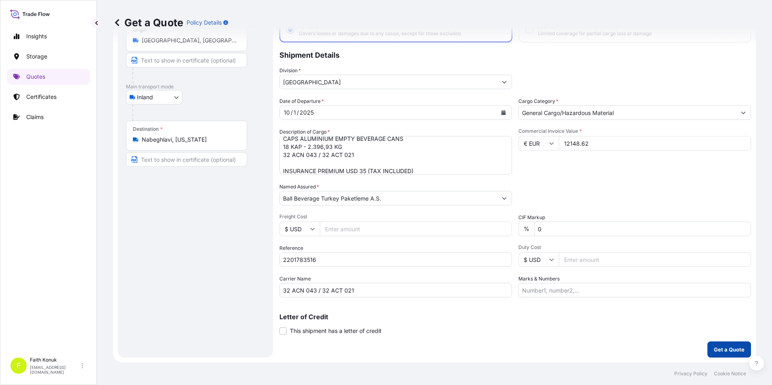
click at [707, 347] on button "Get a Quote" at bounding box center [729, 350] width 44 height 16
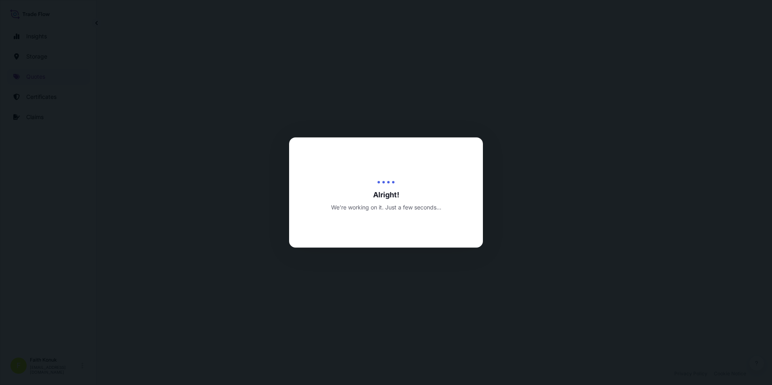
select select "Inland"
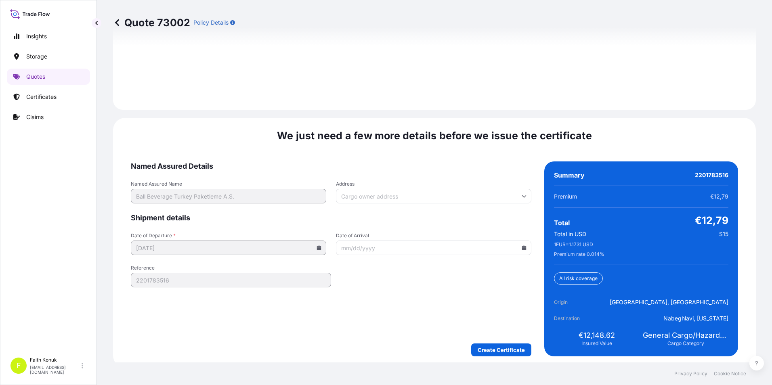
scroll to position [1179, 0]
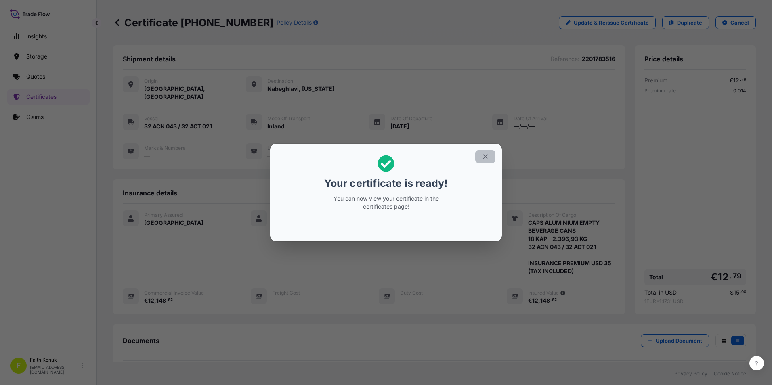
click at [480, 153] on button "button" at bounding box center [485, 156] width 20 height 13
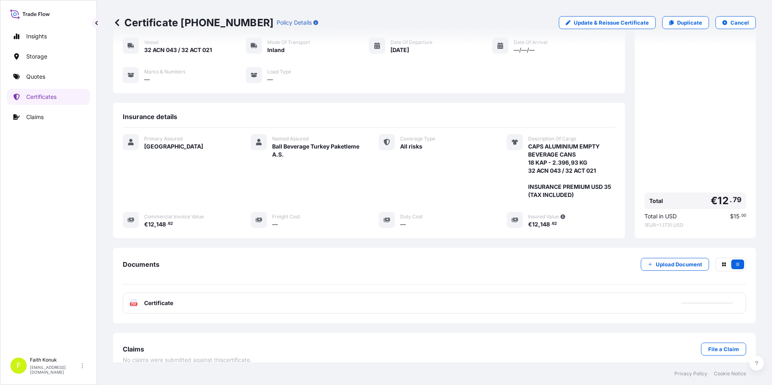
scroll to position [80, 0]
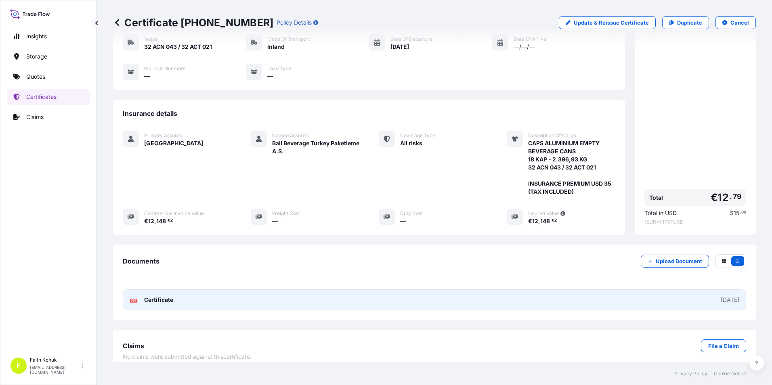
click at [166, 296] on span "Certificate" at bounding box center [158, 300] width 29 height 8
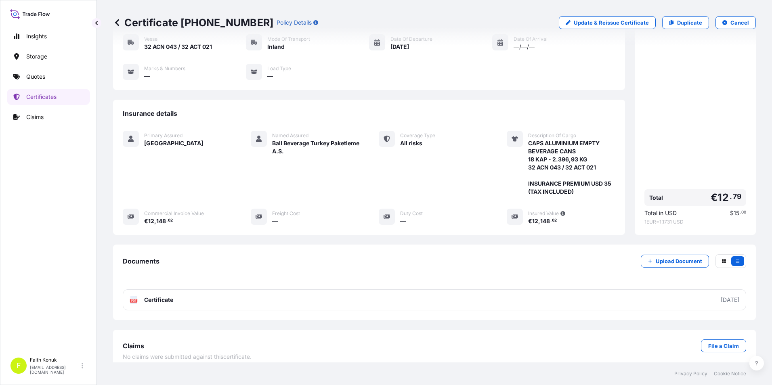
scroll to position [0, 0]
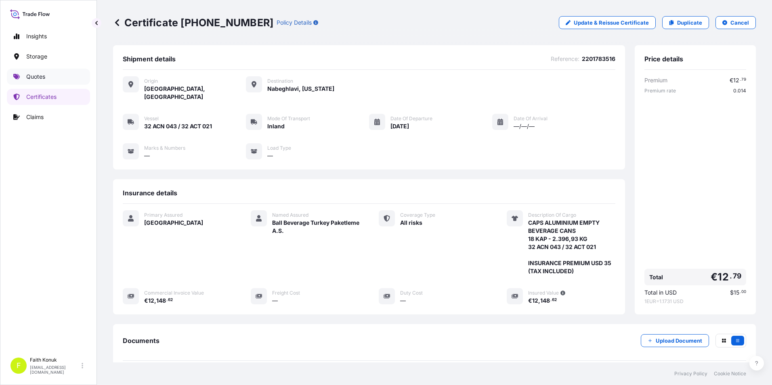
click at [44, 81] on link "Quotes" at bounding box center [48, 77] width 83 height 16
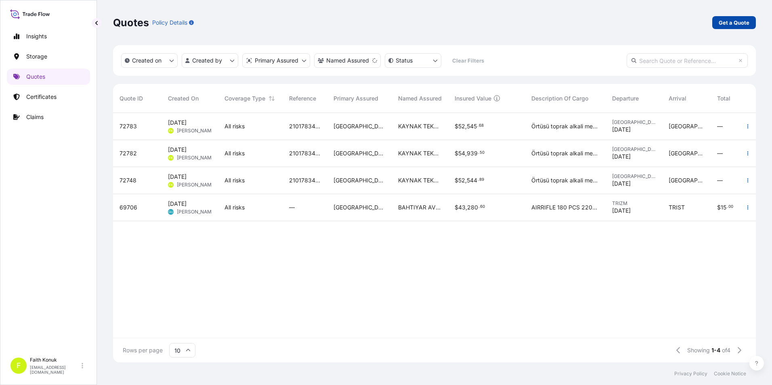
click at [728, 23] on p "Get a Quote" at bounding box center [734, 23] width 31 height 8
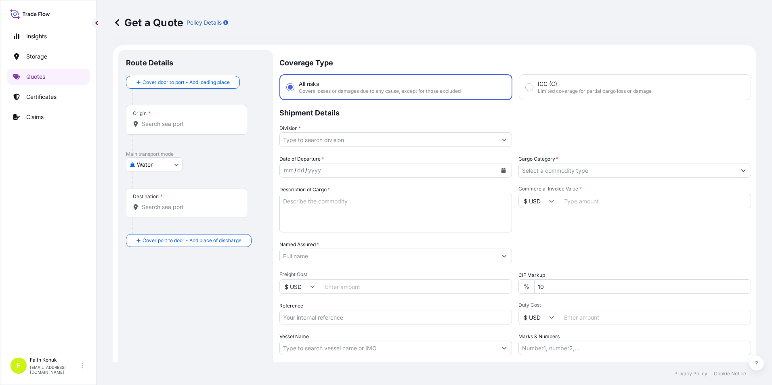
scroll to position [13, 0]
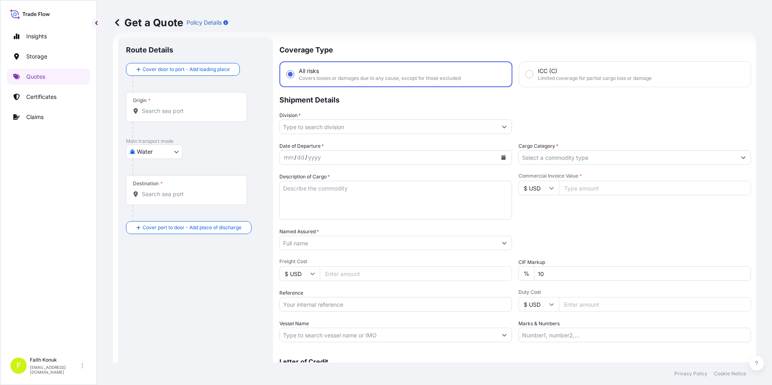
click at [173, 151] on body "Insights Storage Quotes Certificates Claims F [PERSON_NAME] [EMAIL_ADDRESS][DOM…" at bounding box center [386, 192] width 772 height 385
click at [161, 204] on div "Inland" at bounding box center [154, 202] width 50 height 15
select select "Inland"
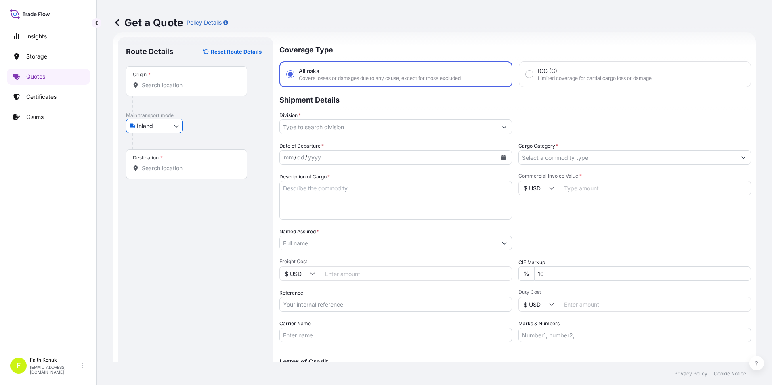
click at [170, 85] on input "Origin *" at bounding box center [189, 85] width 95 height 8
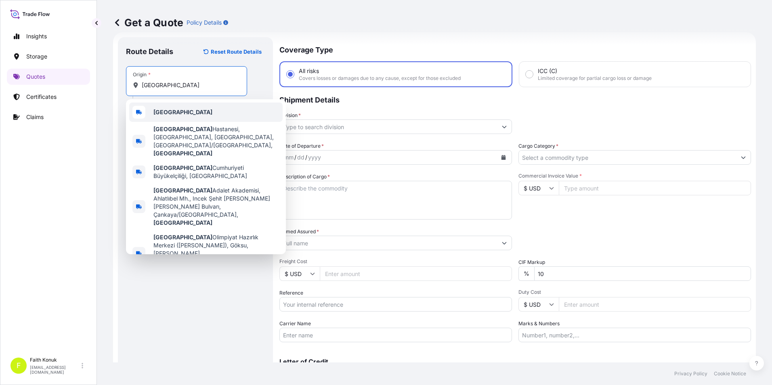
click at [151, 115] on div "[GEOGRAPHIC_DATA]" at bounding box center [205, 112] width 153 height 19
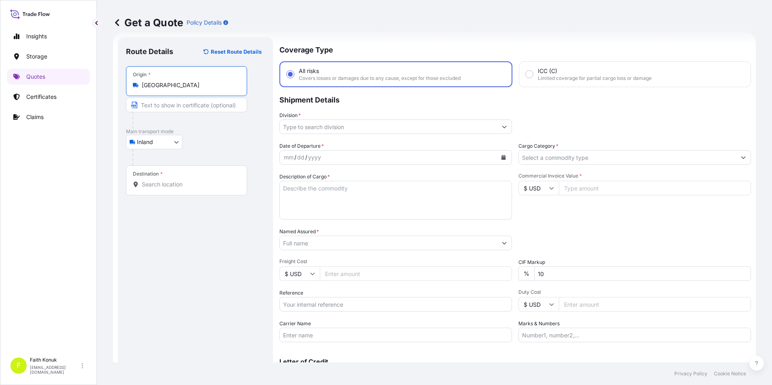
type input "[GEOGRAPHIC_DATA]"
click at [156, 189] on div "Destination *" at bounding box center [186, 181] width 121 height 30
click at [156, 189] on input "Destination *" at bounding box center [189, 184] width 95 height 8
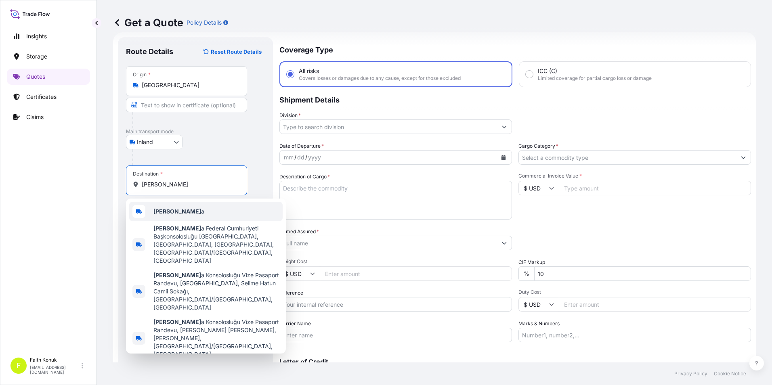
click at [200, 208] on div "[PERSON_NAME] a" at bounding box center [205, 211] width 153 height 19
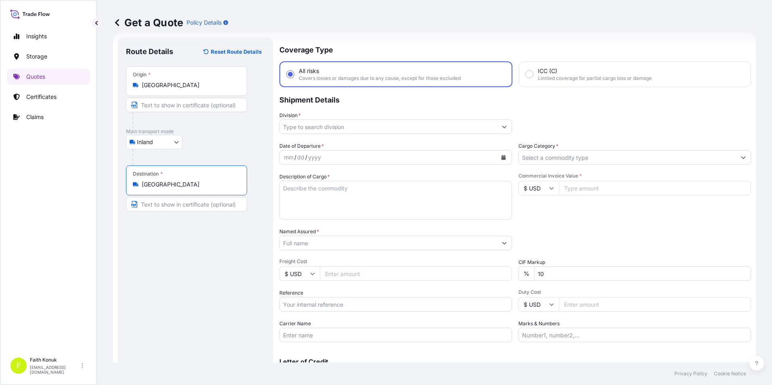
type input "[GEOGRAPHIC_DATA]"
click at [188, 233] on div "Route Details Reset Route Details Place of loading Road / Inland Road / Inland …" at bounding box center [195, 219] width 139 height 349
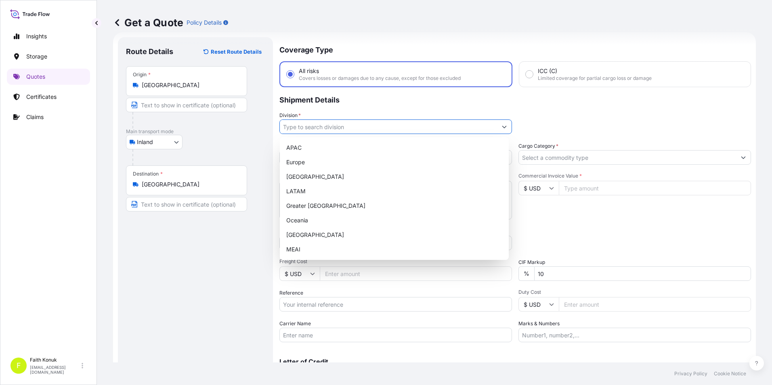
click at [472, 130] on input "Division *" at bounding box center [388, 127] width 217 height 15
click at [298, 237] on div "[GEOGRAPHIC_DATA]" at bounding box center [394, 235] width 222 height 15
type input "[GEOGRAPHIC_DATA]"
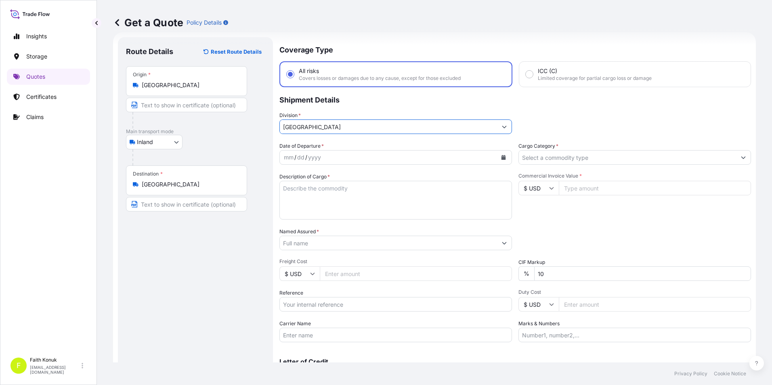
click at [501, 158] on icon "Calendar" at bounding box center [503, 157] width 4 height 5
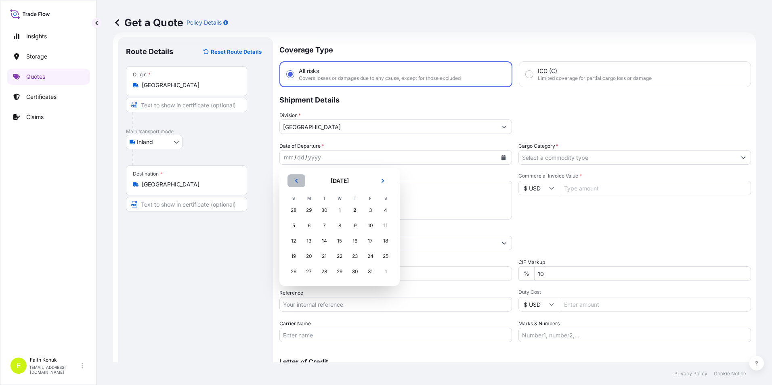
click at [298, 181] on icon "Previous" at bounding box center [296, 180] width 5 height 5
click at [306, 270] on div "29" at bounding box center [309, 271] width 15 height 15
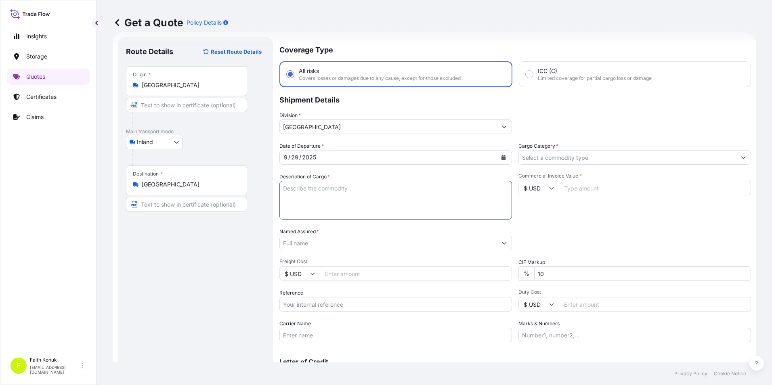
click at [358, 195] on textarea "Description of Cargo *" at bounding box center [395, 200] width 233 height 39
click at [353, 200] on textarea "Description of Cargo *" at bounding box center [395, 200] width 233 height 39
paste textarea "TEKLİ SAĞIM MAKİNESİ 25 KAP 7600 KG"
type textarea "TEKLİ SAĞIM MAKİNESİ 25 KAP 7600 KG"
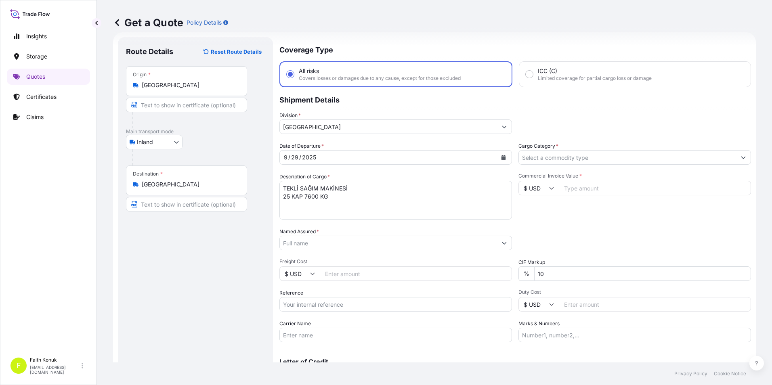
click at [358, 195] on textarea "TEKLİ SAĞIM MAKİNESİ 25 KAP 7600 KG" at bounding box center [395, 200] width 233 height 39
click at [573, 158] on input "Cargo Category *" at bounding box center [627, 157] width 217 height 15
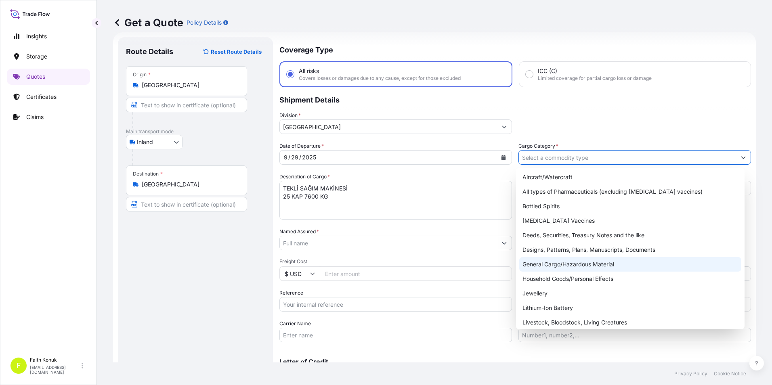
scroll to position [0, 0]
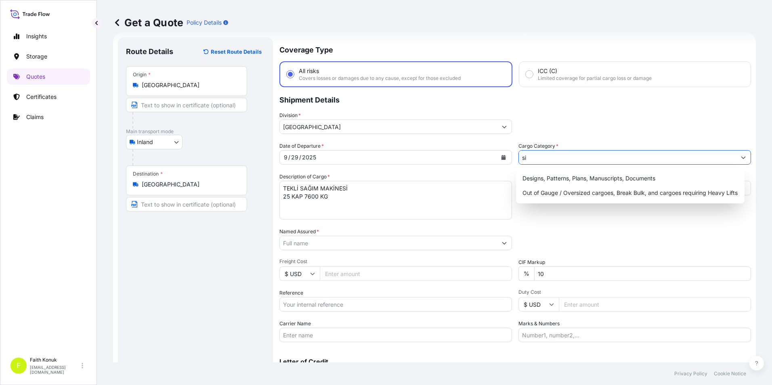
type input "s"
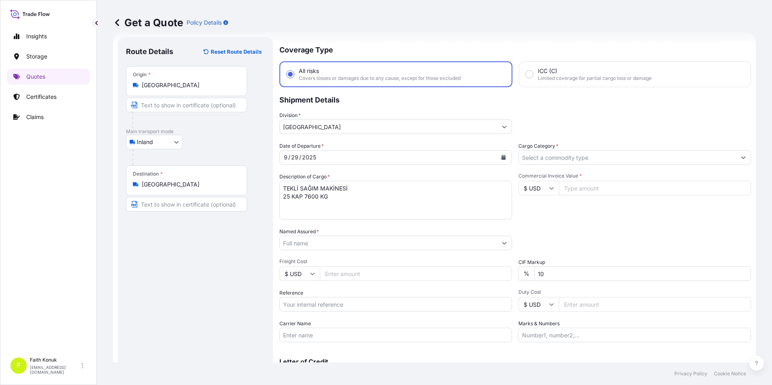
click at [743, 155] on button "Show suggestions" at bounding box center [743, 157] width 15 height 15
click at [741, 157] on icon "Show suggestions" at bounding box center [743, 157] width 5 height 5
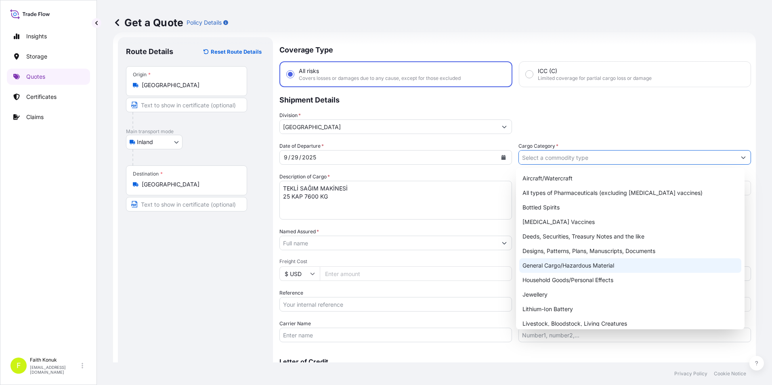
click at [554, 267] on div "General Cargo/Hazardous Material" at bounding box center [630, 265] width 222 height 15
type input "General Cargo/Hazardous Material"
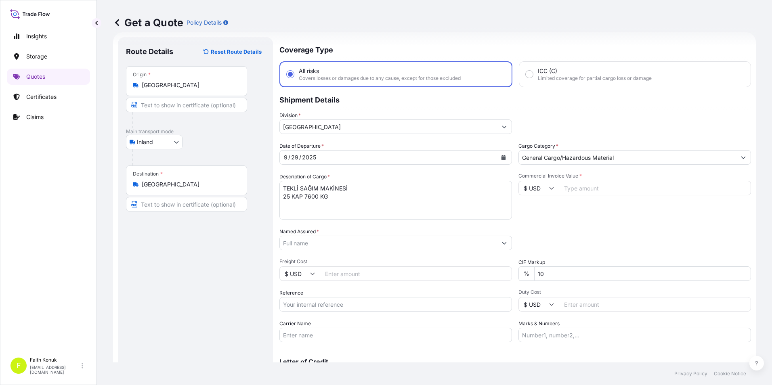
click at [585, 186] on input "Commercial Invoice Value *" at bounding box center [655, 188] width 192 height 15
type input "37857"
click at [545, 188] on input "$ USD" at bounding box center [538, 188] width 40 height 15
click at [543, 211] on div "€ EUR" at bounding box center [536, 210] width 34 height 15
type input "€ EUR"
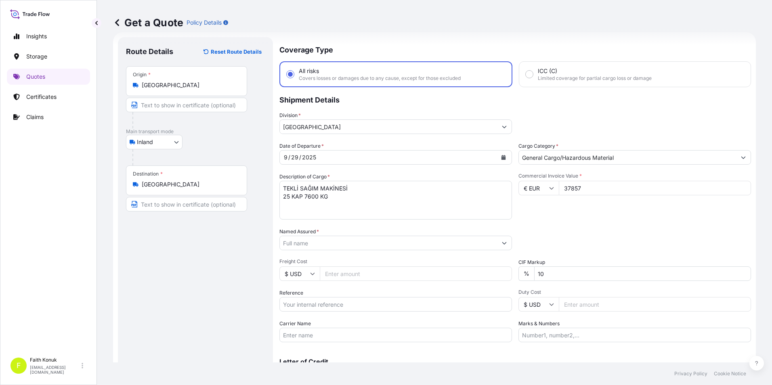
click at [575, 215] on div "Commercial Invoice Value * € EUR 37857" at bounding box center [634, 196] width 233 height 47
click at [361, 204] on textarea "TEKLİ SAĞIM MAKİNESİ 25 KAP 7600 KG" at bounding box center [395, 200] width 233 height 39
type textarea "TEKLİ SAĞIM MAKİNESİ 25 KAP 7600 KG"
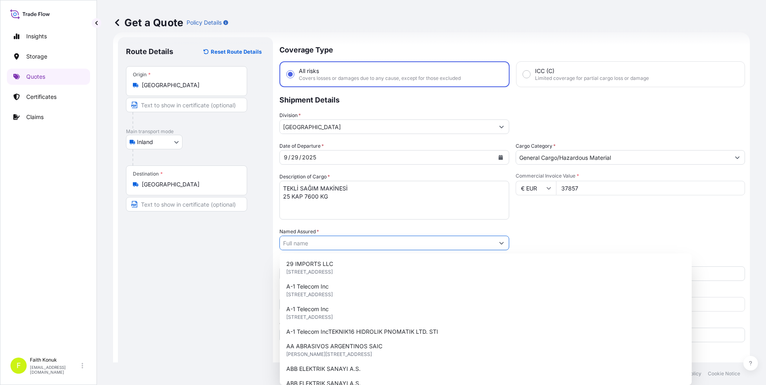
click at [431, 241] on input "Named Assured *" at bounding box center [387, 243] width 214 height 15
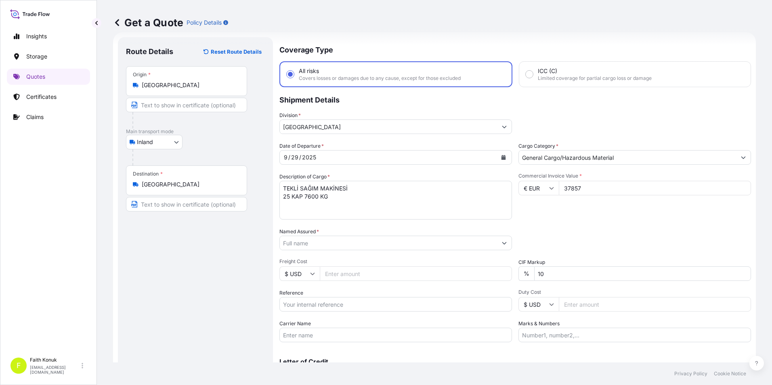
click at [312, 244] on input "Named Assured *" at bounding box center [388, 243] width 217 height 15
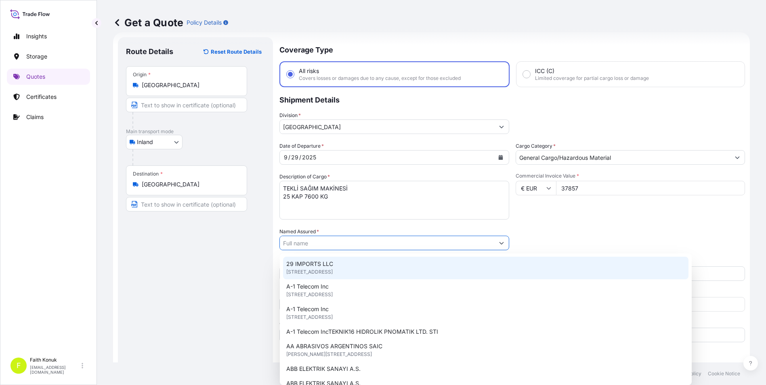
paste input ""BLACK MILK GMBH Zum [PERSON_NAME] 1 DE-56244 [GEOGRAPHIC_DATA] [GEOGRAPHIC_DAT…"
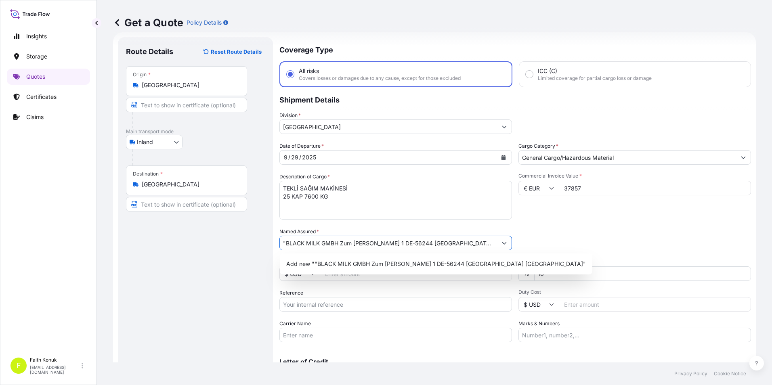
click at [284, 243] on input ""BLACK MILK GMBH Zum [PERSON_NAME] 1 DE-56244 [GEOGRAPHIC_DATA] [GEOGRAPHIC_DAT…" at bounding box center [388, 243] width 217 height 15
type input "BLACK MILK GMBH Zum [PERSON_NAME] 1 DE-56244 [GEOGRAPHIC_DATA] [GEOGRAPHIC_DATA]"
click at [269, 265] on div "Route Details Reset Route Details Place of loading Road / Inland Road / Inland …" at bounding box center [195, 219] width 155 height 365
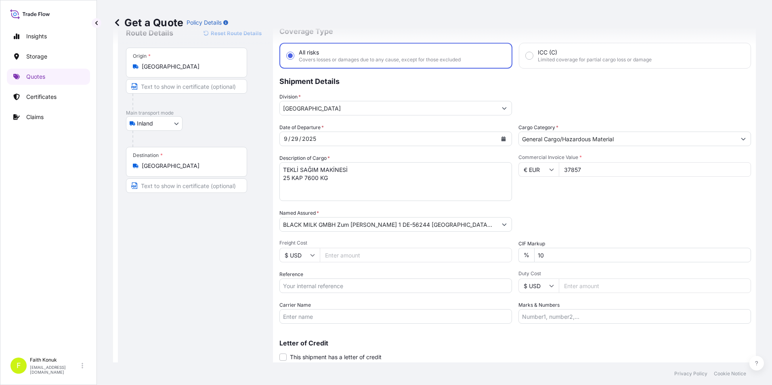
scroll to position [17, 0]
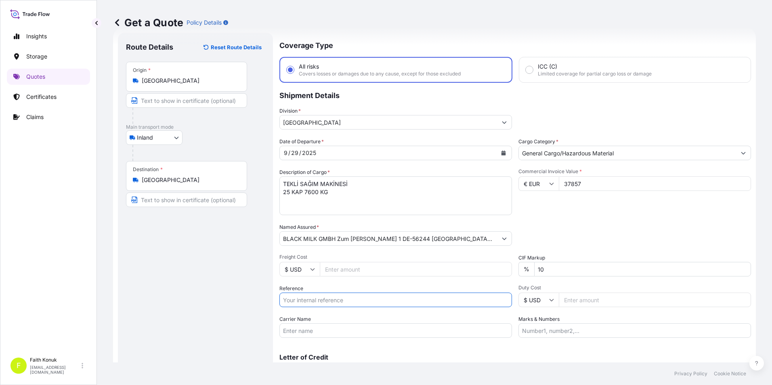
click at [326, 302] on input "Reference" at bounding box center [395, 300] width 233 height 15
click at [347, 303] on input "Reference" at bounding box center [395, 300] width 233 height 15
paste input "2501782582"
type input "2501782582"
click at [291, 329] on input "Carrier Name" at bounding box center [395, 330] width 233 height 15
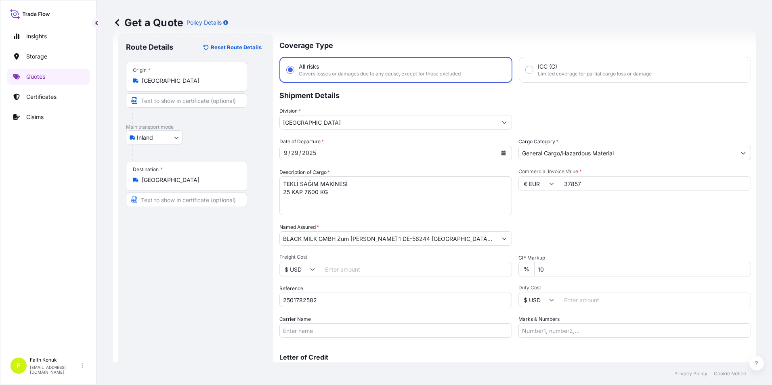
click at [308, 337] on input "Carrier Name" at bounding box center [395, 330] width 233 height 15
paste input "CB9510EA DISCORDİA"
type input "CB9510EA DISCORDİA"
click at [233, 331] on div "Route Details Reset Route Details Place of loading Road / Inland Road / Inland …" at bounding box center [195, 215] width 139 height 349
click at [338, 203] on textarea "TEKLİ SAĞIM MAKİNESİ 25 KAP 7600 KG" at bounding box center [395, 195] width 233 height 39
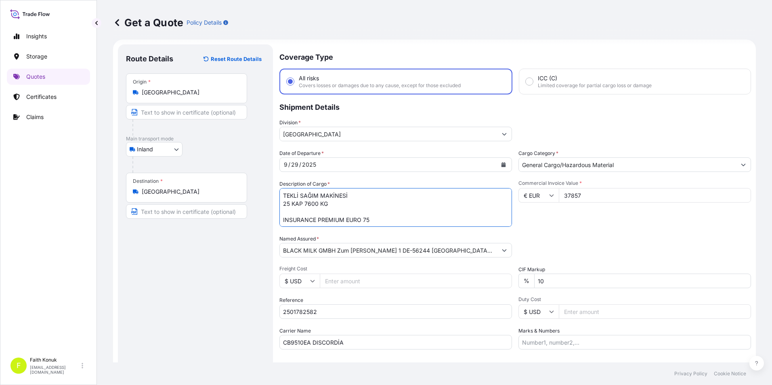
scroll to position [0, 0]
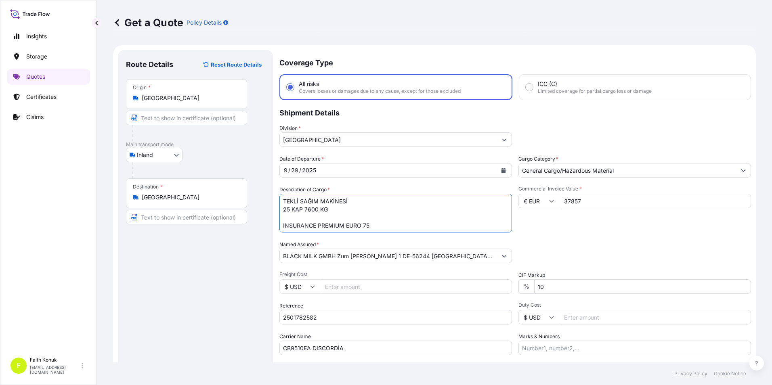
type textarea "TEKLİ SAĞIM MAKİNESİ 25 KAP 7600 KG INSURANCE PREMIUM EURO 75"
click at [226, 291] on div "Route Details Reset Route Details Place of loading Road / Inland Road / Inland …" at bounding box center [195, 232] width 139 height 349
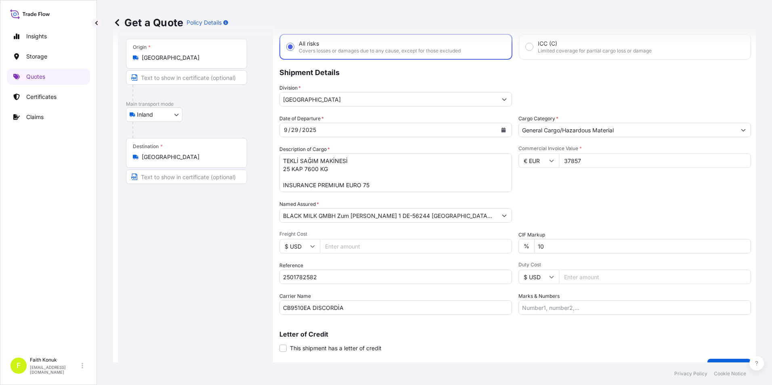
scroll to position [58, 0]
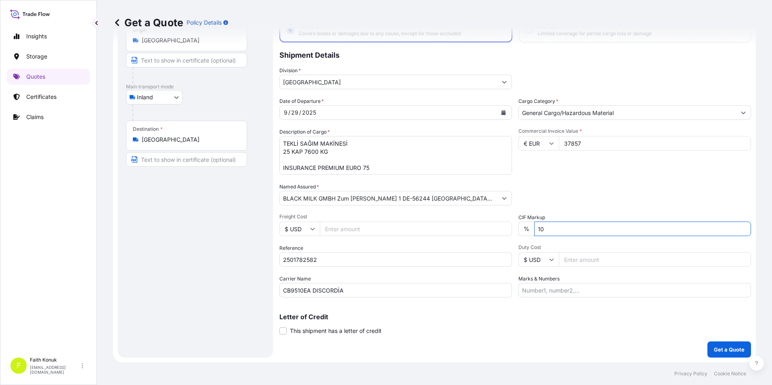
drag, startPoint x: 593, startPoint y: 230, endPoint x: 582, endPoint y: 239, distance: 13.8
click at [588, 233] on input "10" at bounding box center [642, 229] width 217 height 15
type input "1"
type input "0"
click at [564, 181] on div "Date of Departure * [DATE] Cargo Category * General Cargo/Hazardous Material De…" at bounding box center [515, 197] width 472 height 200
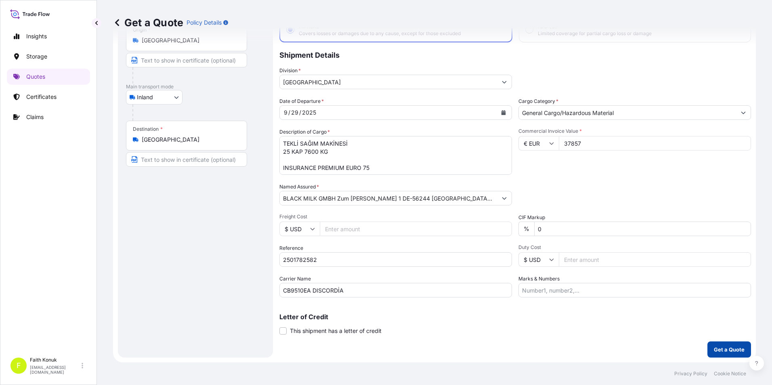
click at [714, 352] on p "Get a Quote" at bounding box center [729, 350] width 31 height 8
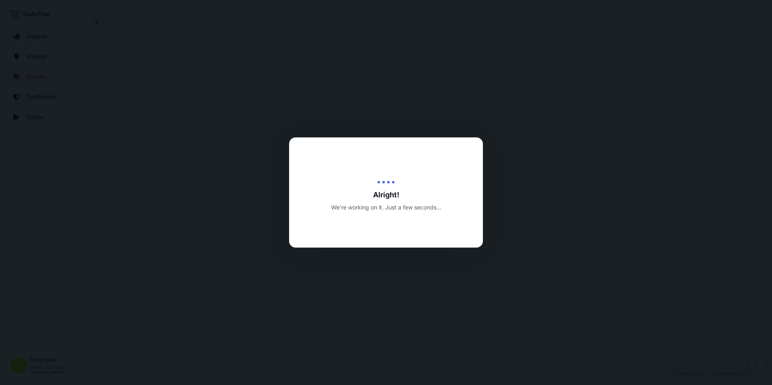
select select "Inland"
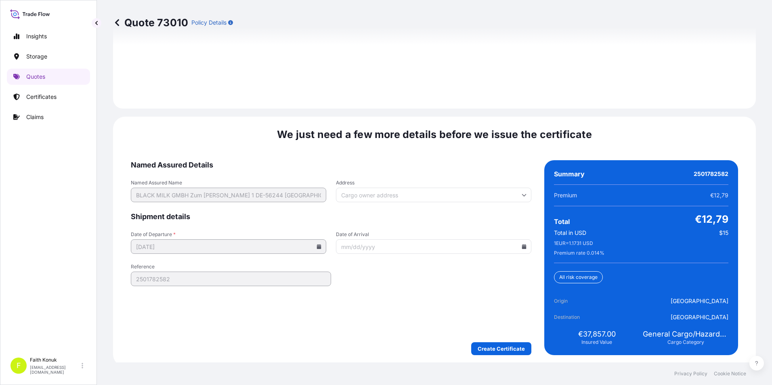
scroll to position [1179, 0]
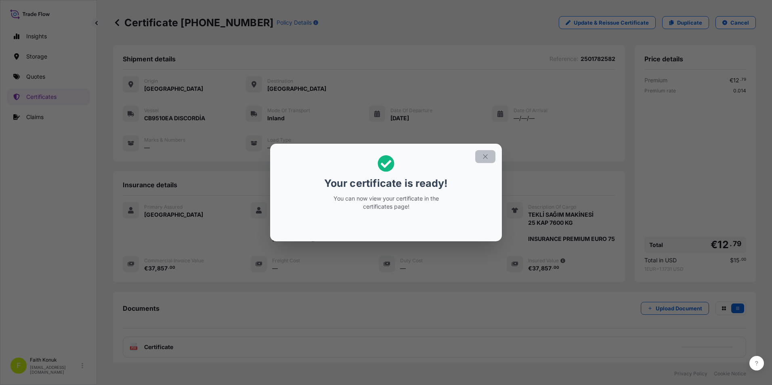
click at [490, 157] on button "button" at bounding box center [485, 156] width 20 height 13
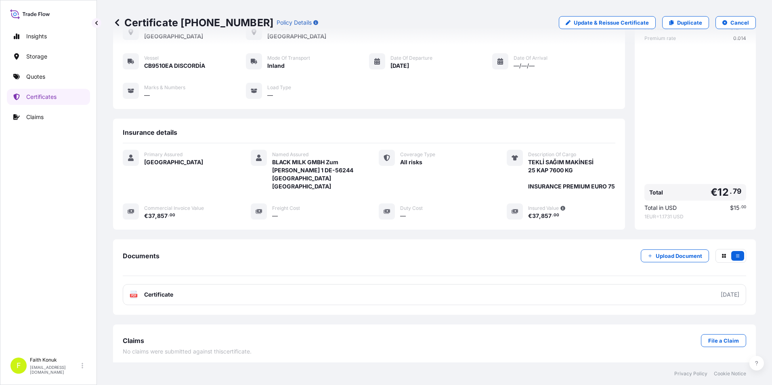
scroll to position [63, 0]
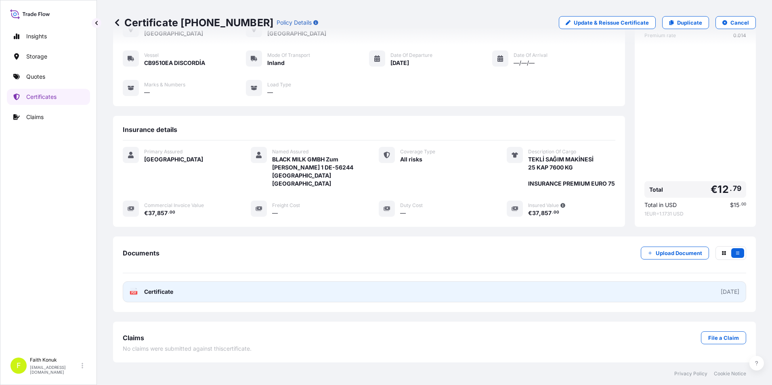
click at [166, 290] on span "Certificate" at bounding box center [158, 292] width 29 height 8
